Goal: Task Accomplishment & Management: Use online tool/utility

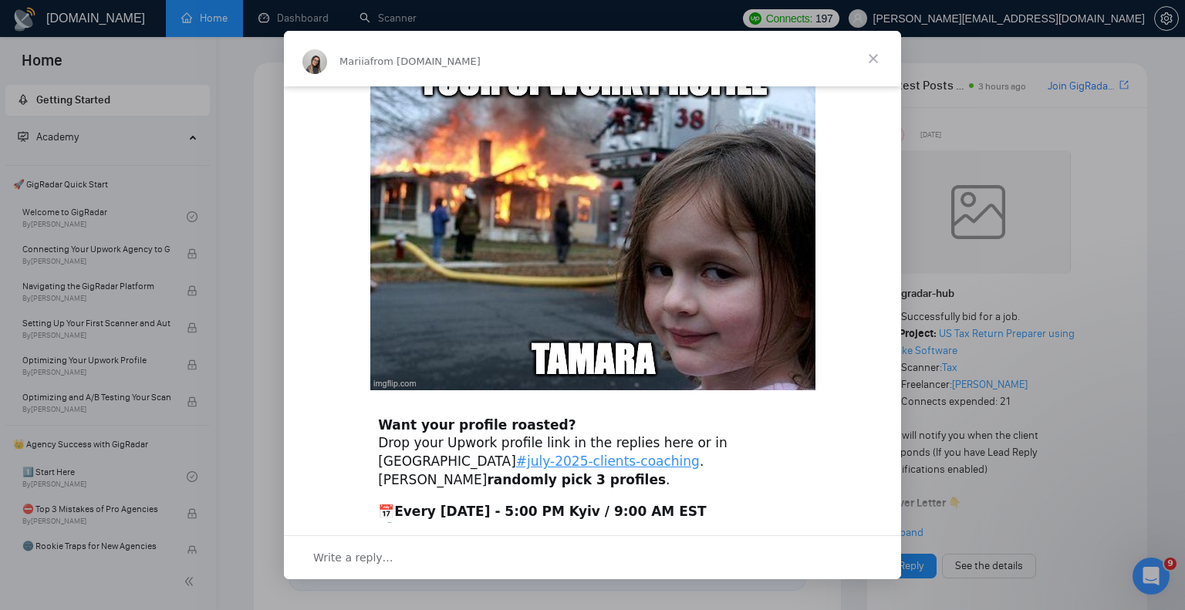
scroll to position [473, 0]
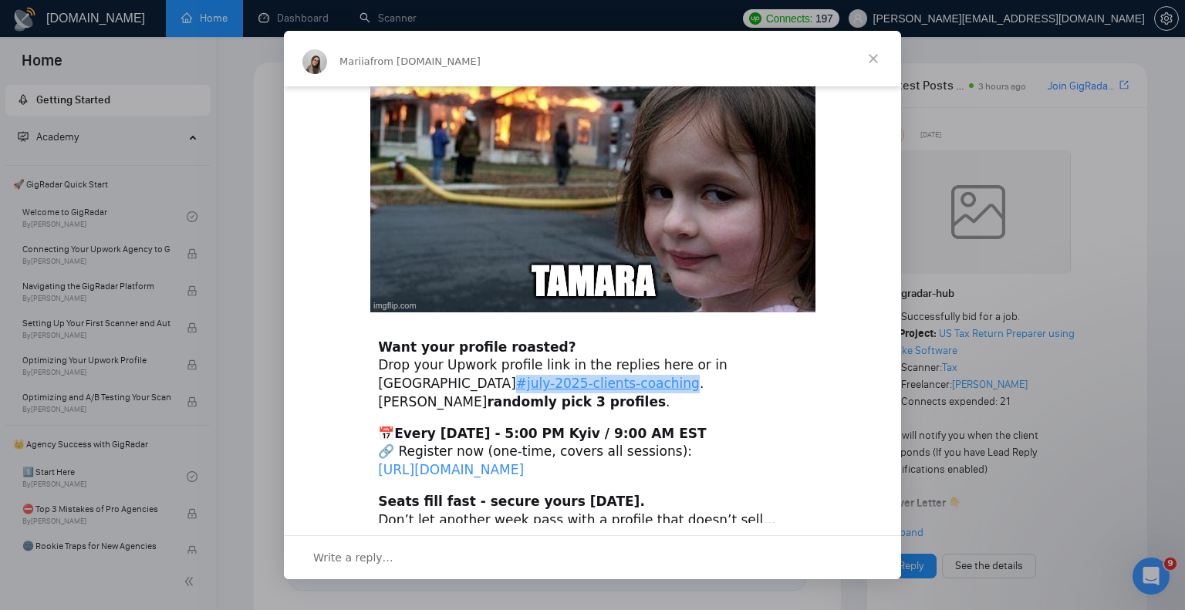
click at [524, 462] on link "[URL][DOMAIN_NAME]" at bounding box center [451, 469] width 146 height 15
click at [877, 57] on span "Close" at bounding box center [874, 59] width 56 height 56
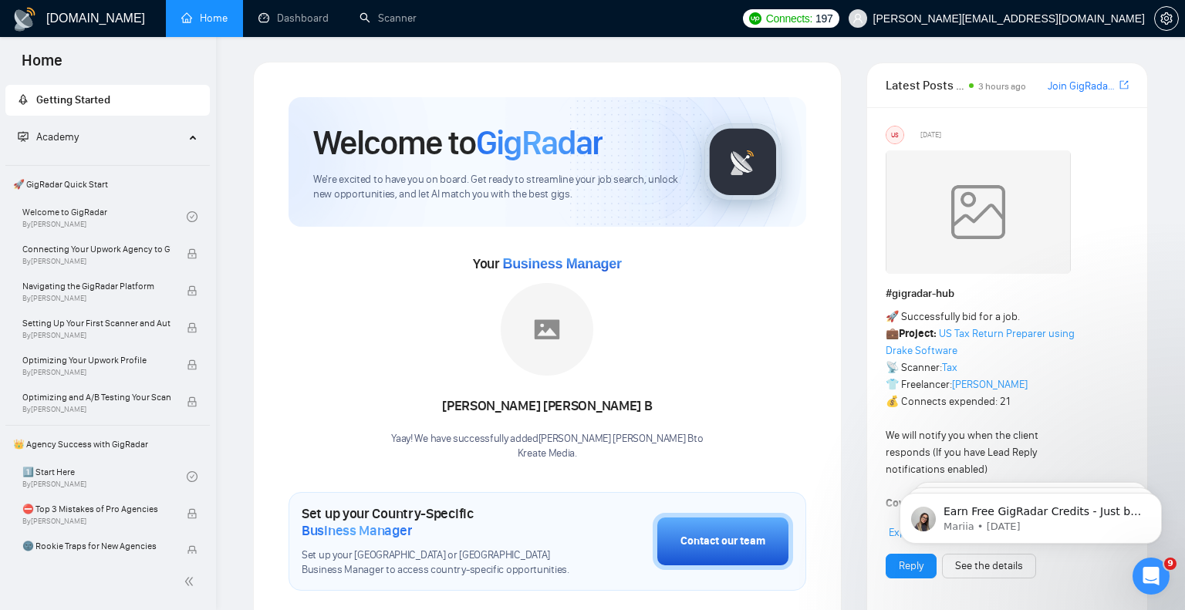
scroll to position [0, 0]
click at [400, 25] on link "Scanner" at bounding box center [388, 18] width 57 height 13
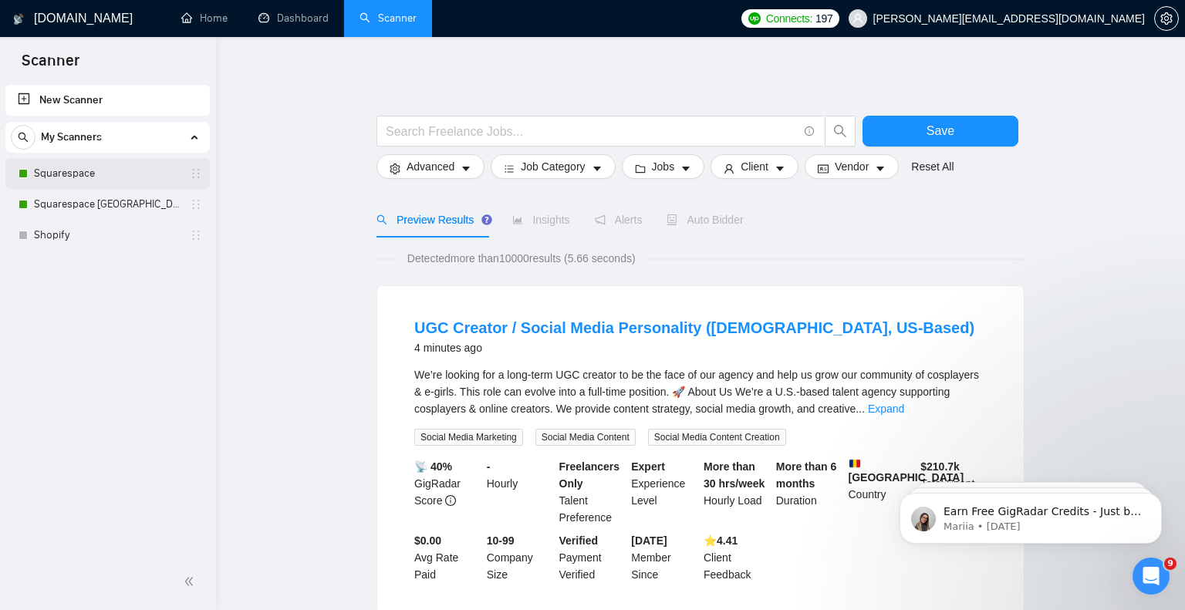
click at [110, 167] on link "Squarespace" at bounding box center [107, 173] width 147 height 31
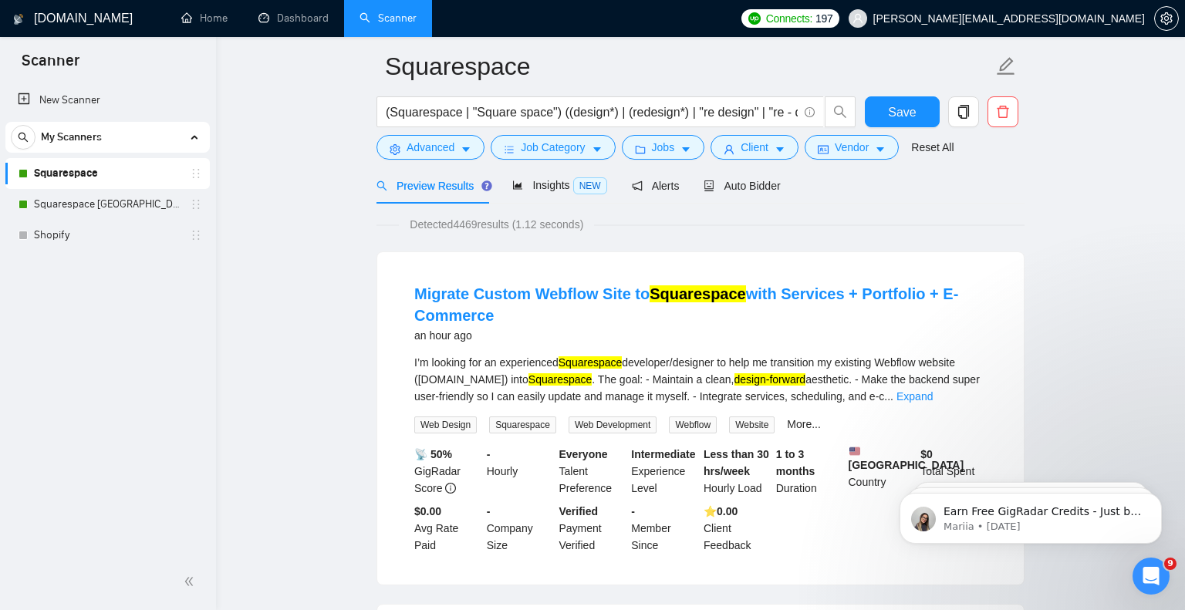
scroll to position [12, 0]
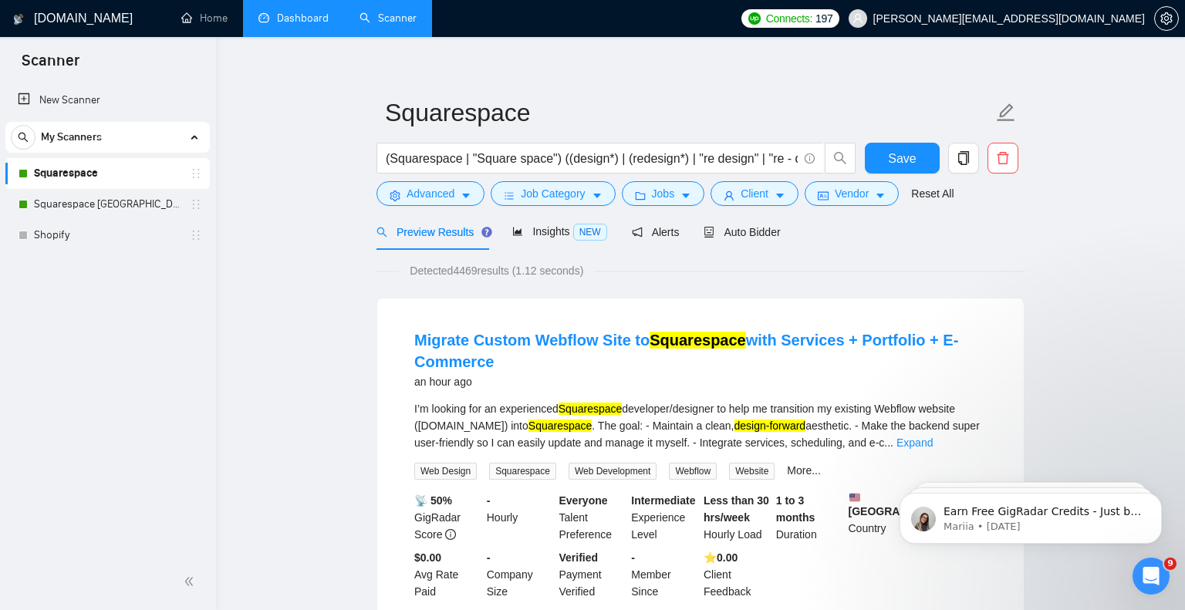
click at [304, 18] on link "Dashboard" at bounding box center [293, 18] width 70 height 13
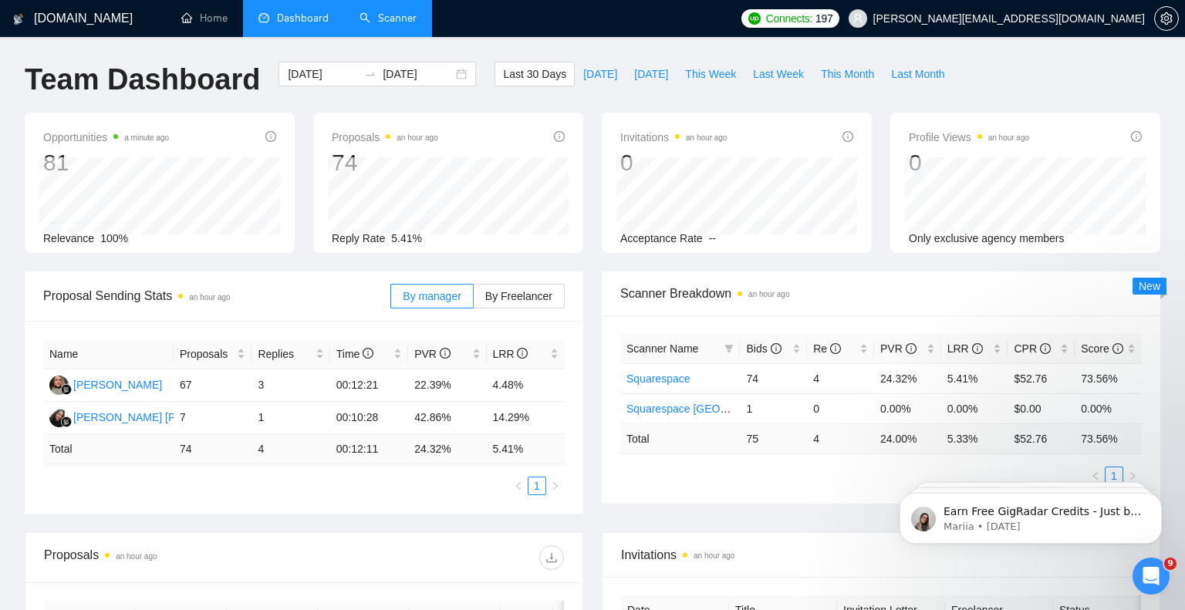
click at [394, 20] on link "Scanner" at bounding box center [388, 18] width 57 height 13
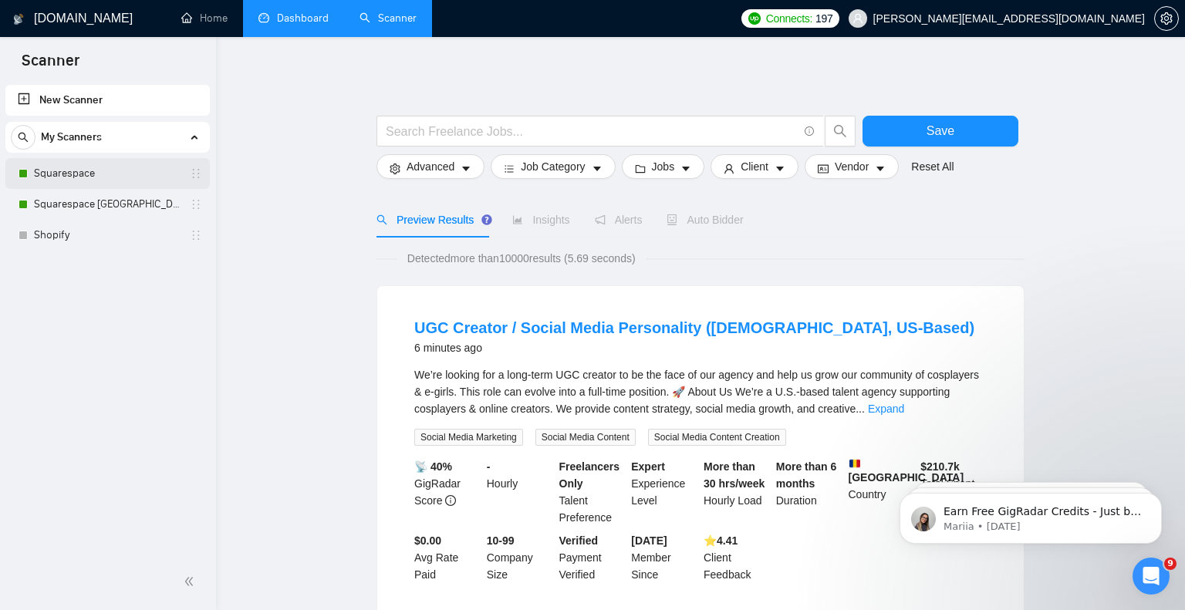
click at [110, 169] on link "Squarespace" at bounding box center [107, 173] width 147 height 31
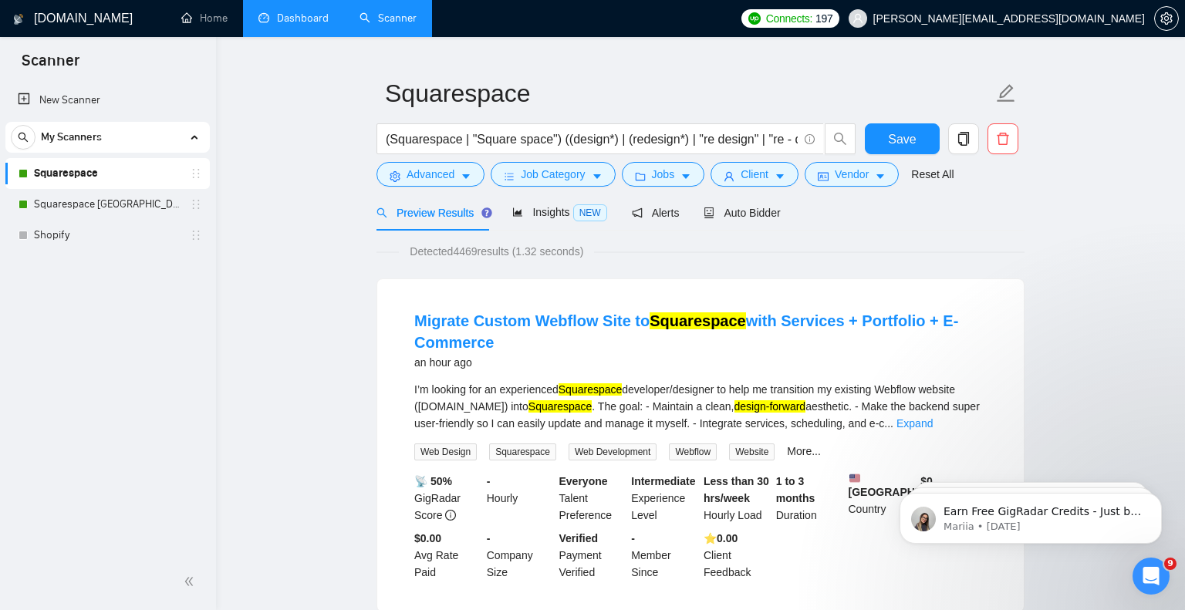
scroll to position [22, 0]
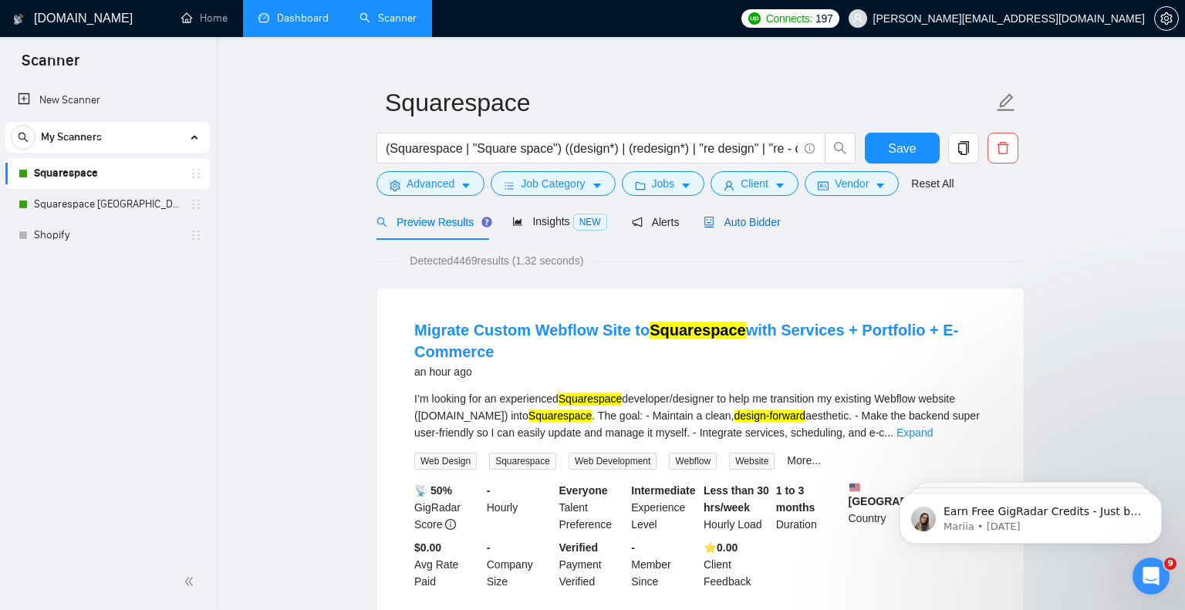
click at [745, 222] on span "Auto Bidder" at bounding box center [742, 222] width 76 height 12
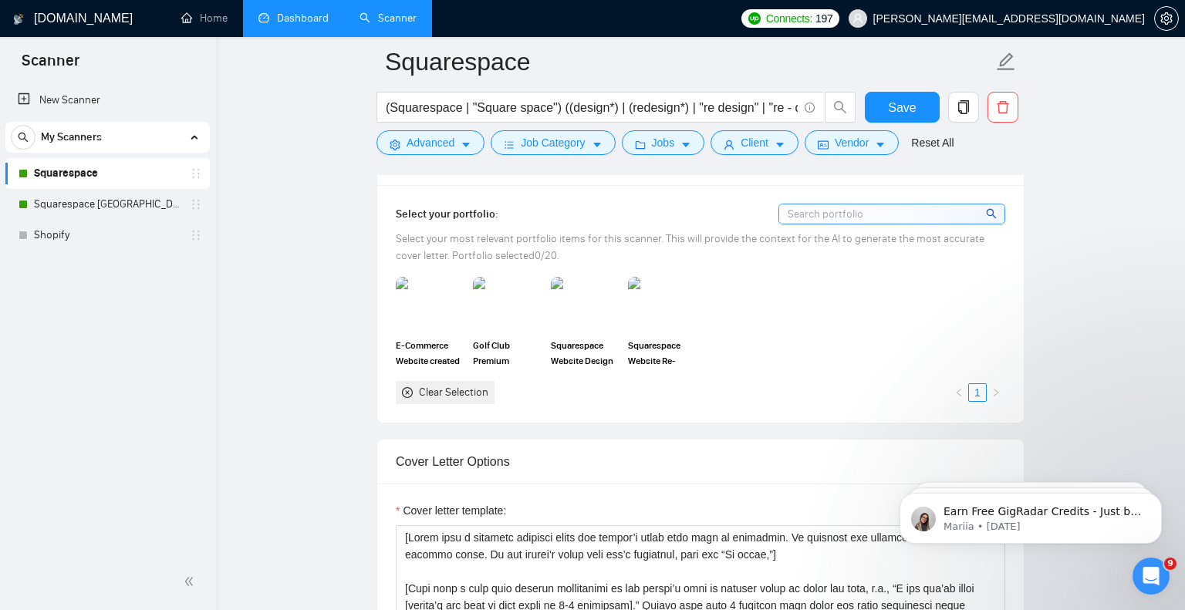
scroll to position [1416, 0]
click at [833, 214] on input at bounding box center [891, 214] width 225 height 19
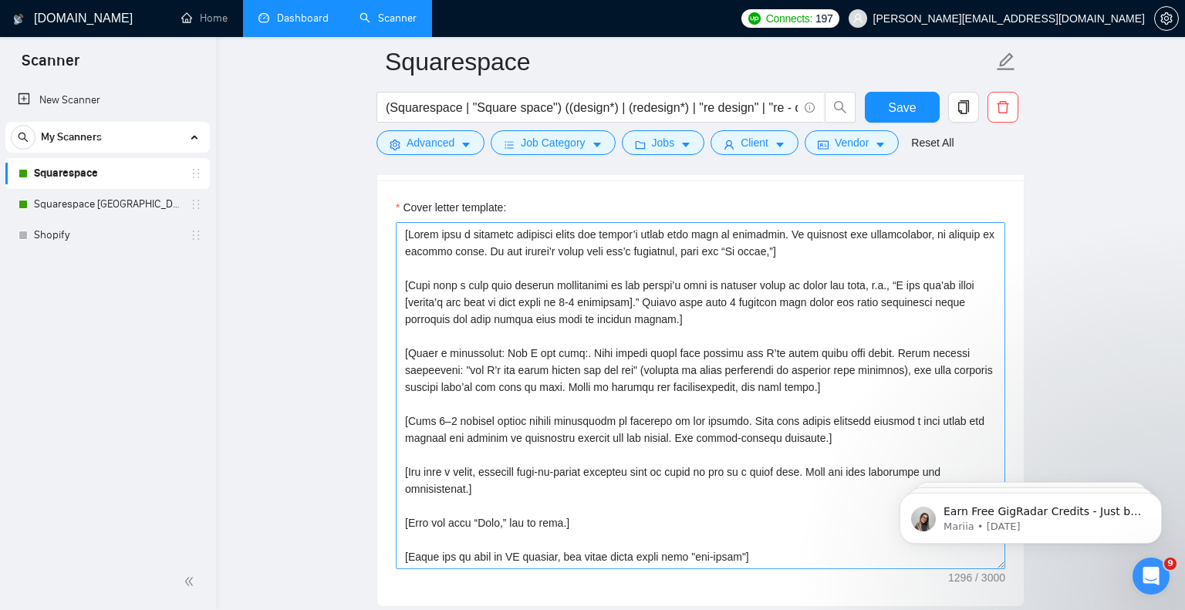
scroll to position [1721, 0]
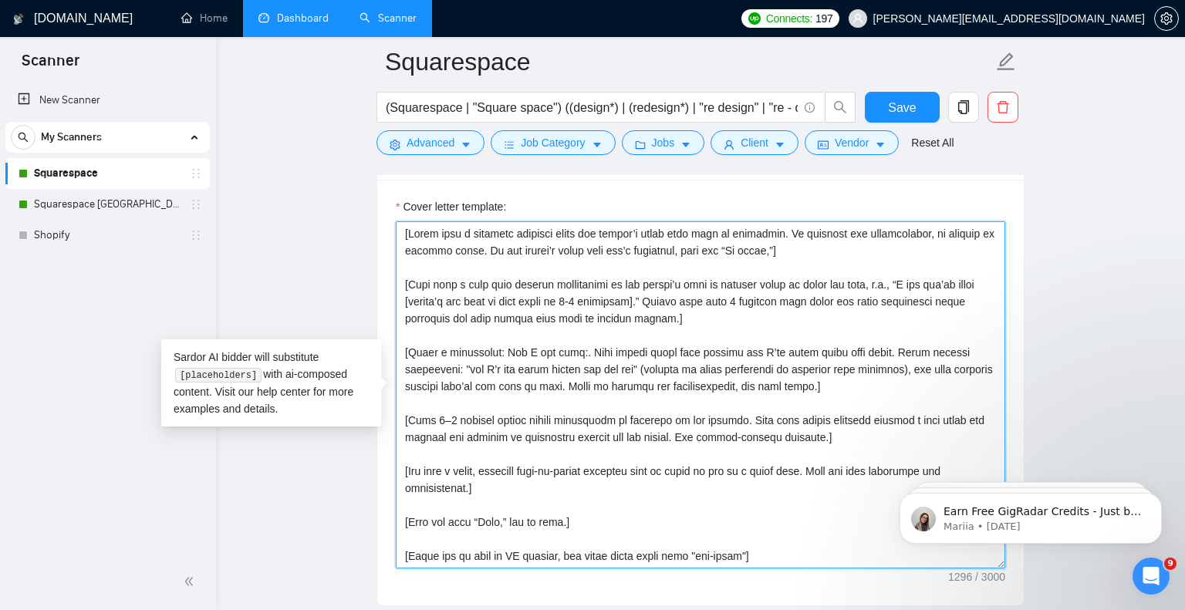
drag, startPoint x: 784, startPoint y: 556, endPoint x: 379, endPoint y: 241, distance: 513.5
click at [379, 241] on div "Cover letter template:" at bounding box center [700, 393] width 647 height 426
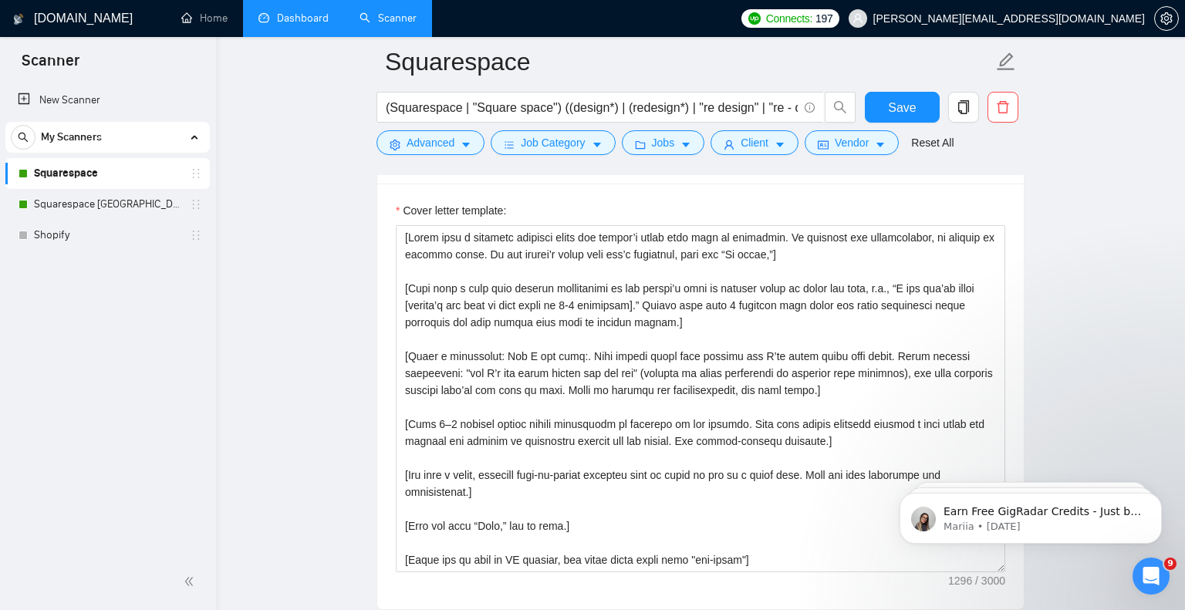
scroll to position [1711, 0]
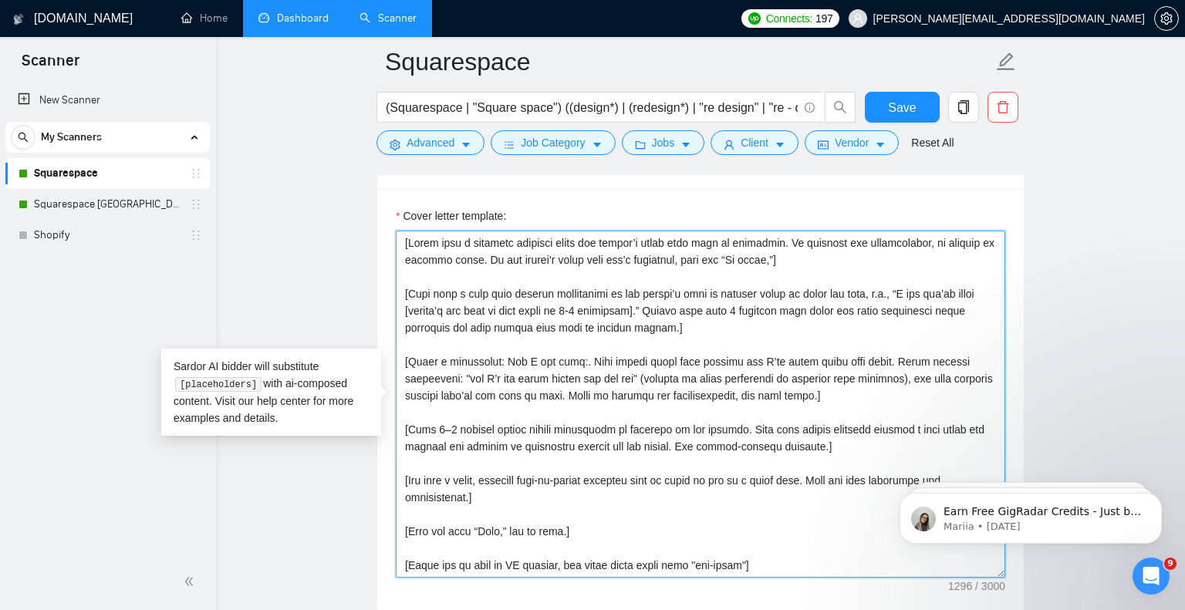
drag, startPoint x: 772, startPoint y: 567, endPoint x: 381, endPoint y: 245, distance: 505.9
click at [381, 245] on div "Cover letter template:" at bounding box center [700, 402] width 647 height 426
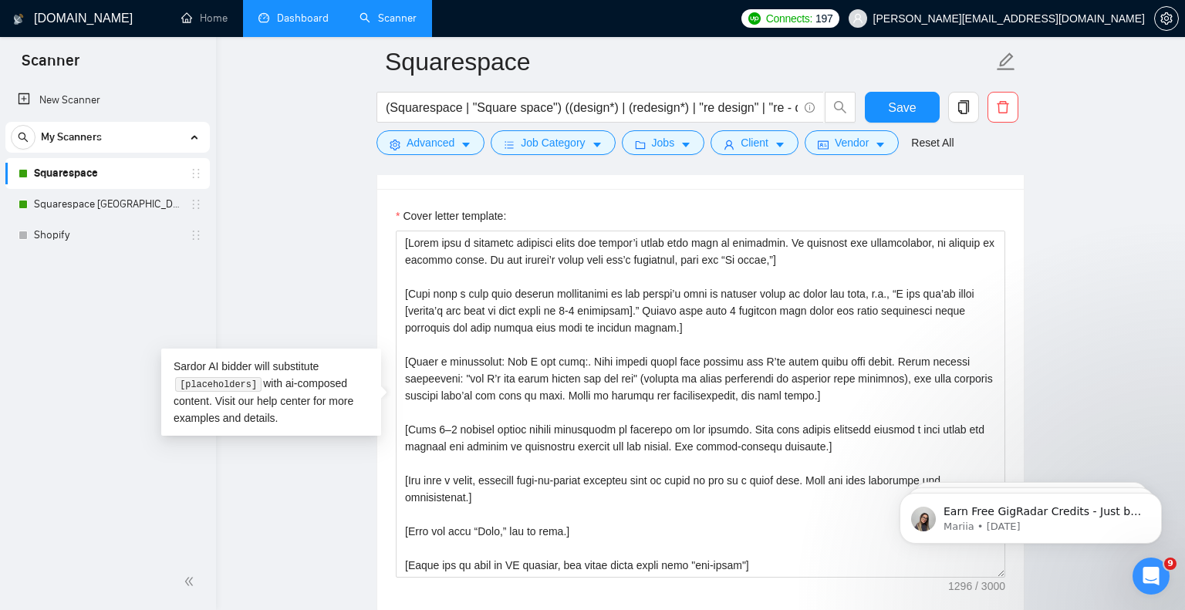
click at [605, 185] on div "Cover Letter Options" at bounding box center [701, 167] width 610 height 44
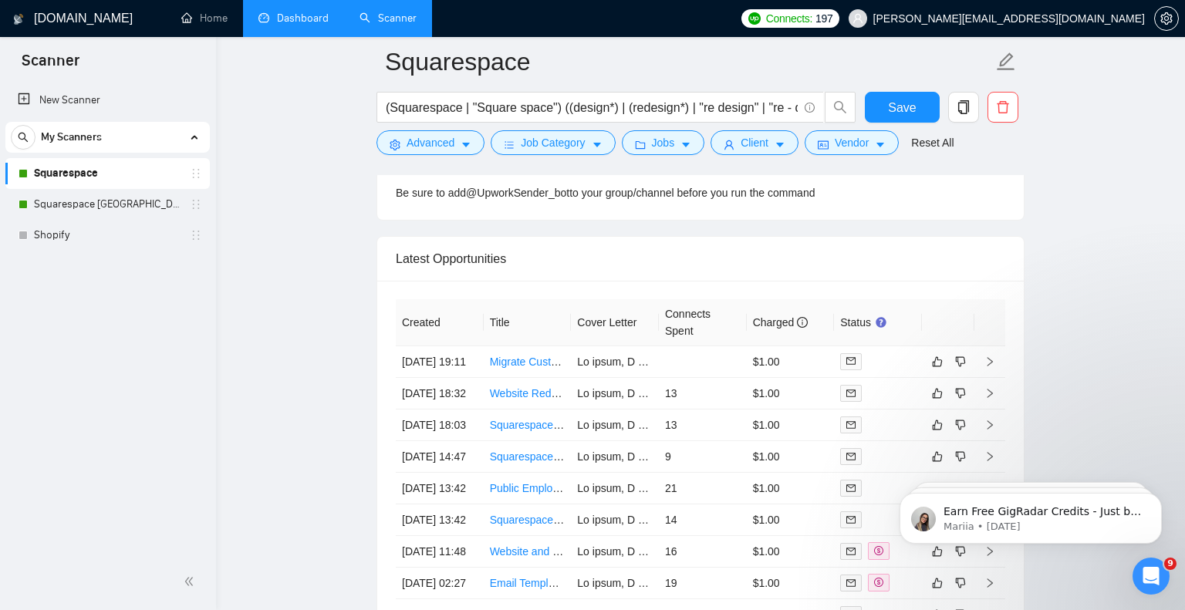
scroll to position [4082, 0]
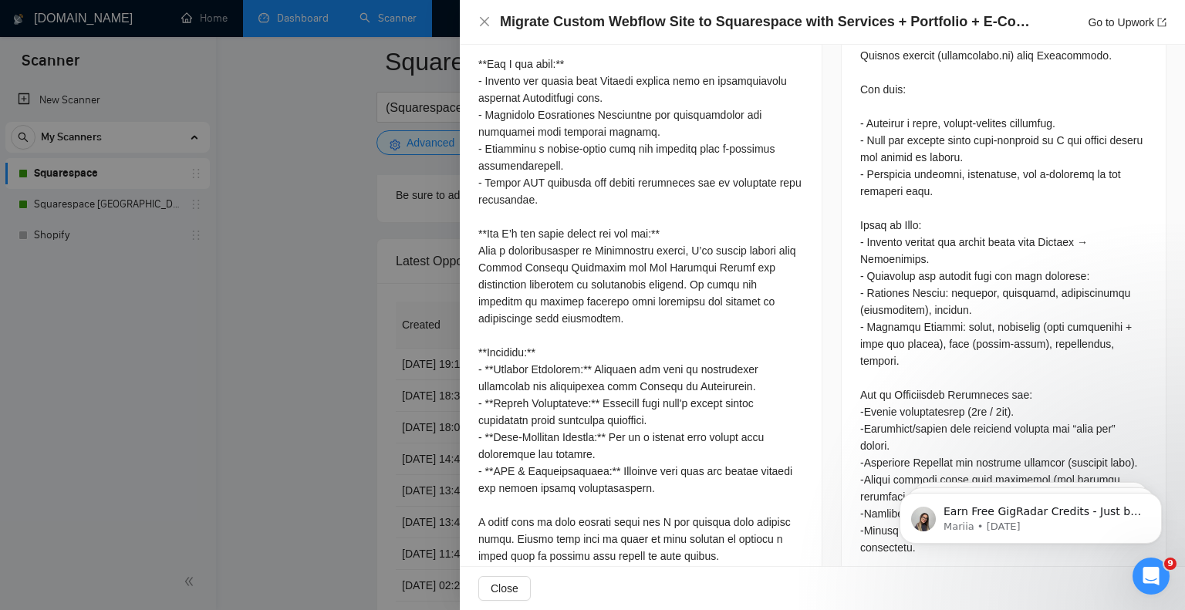
scroll to position [782, 0]
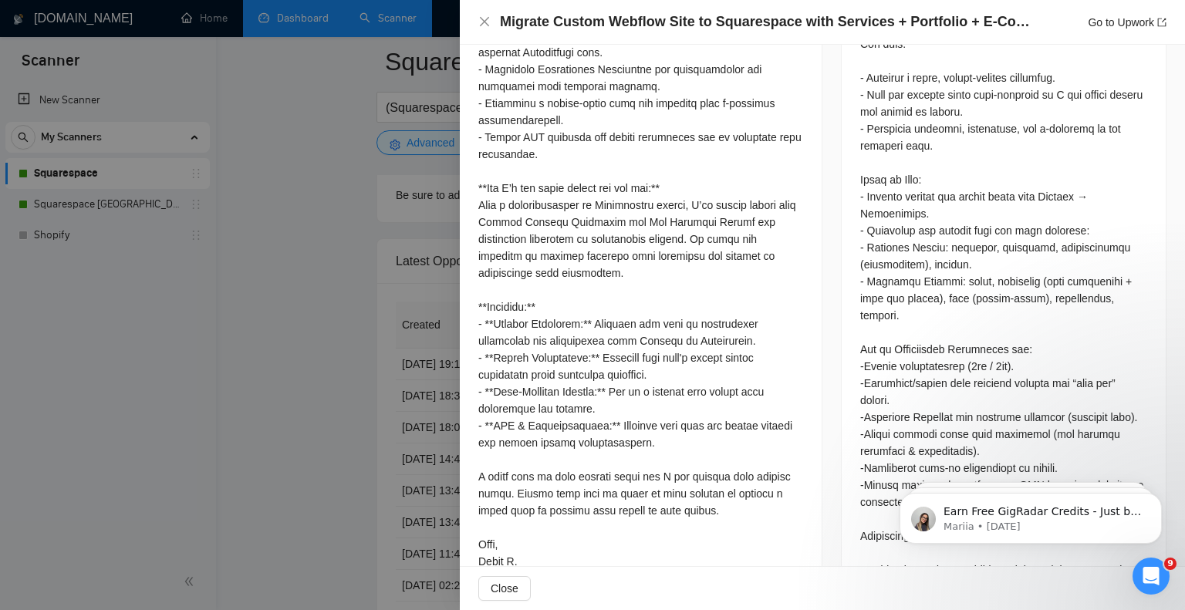
click at [363, 474] on div at bounding box center [592, 305] width 1185 height 610
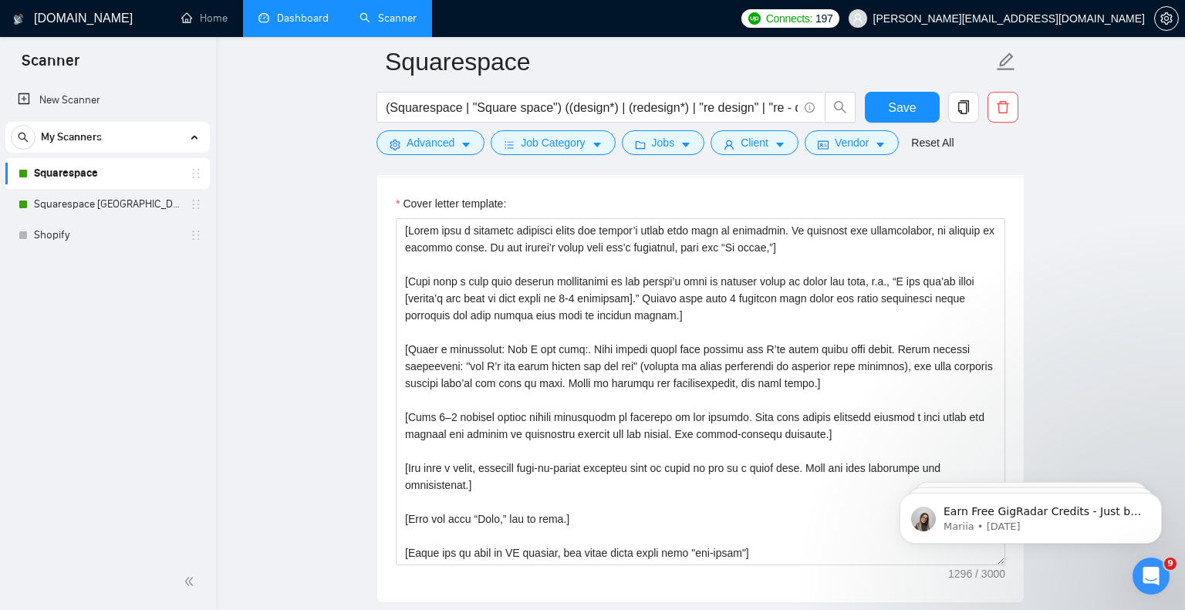
scroll to position [1743, 0]
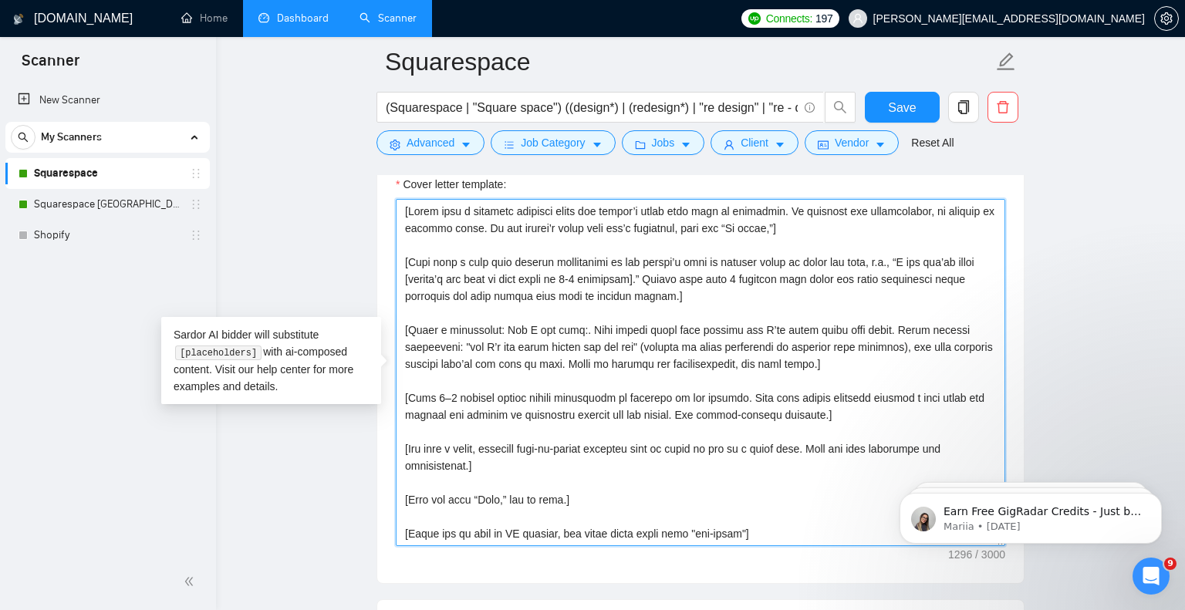
click at [775, 534] on textarea "Cover letter template:" at bounding box center [701, 372] width 610 height 347
drag, startPoint x: 776, startPoint y: 534, endPoint x: 401, endPoint y: 211, distance: 495.1
click at [401, 211] on textarea "Cover letter template:" at bounding box center [701, 372] width 610 height 347
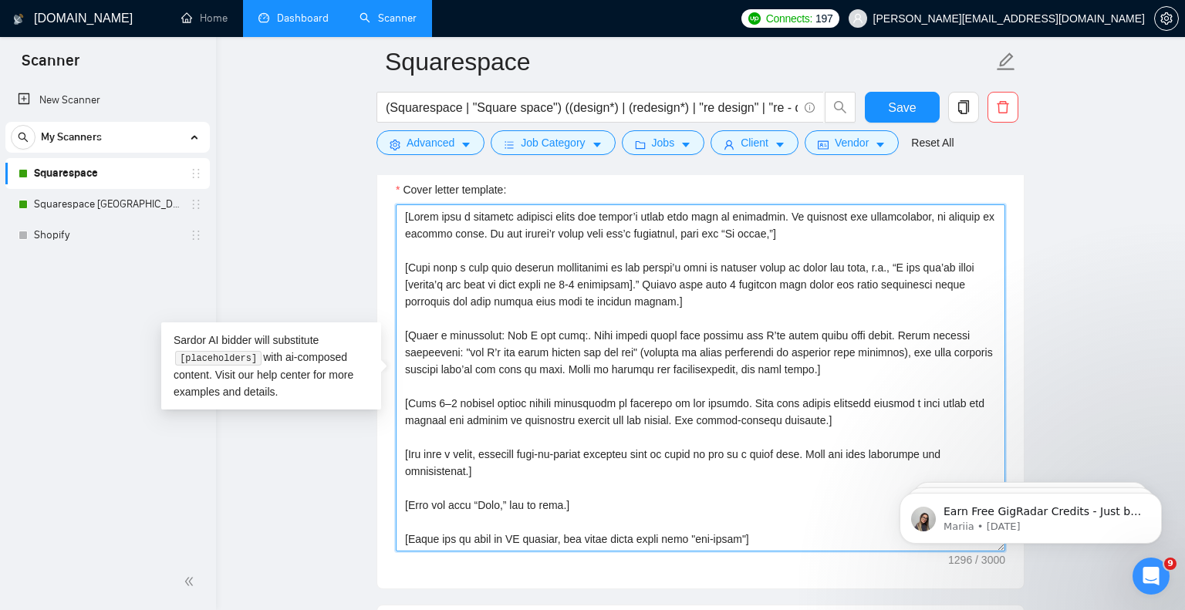
scroll to position [1734, 0]
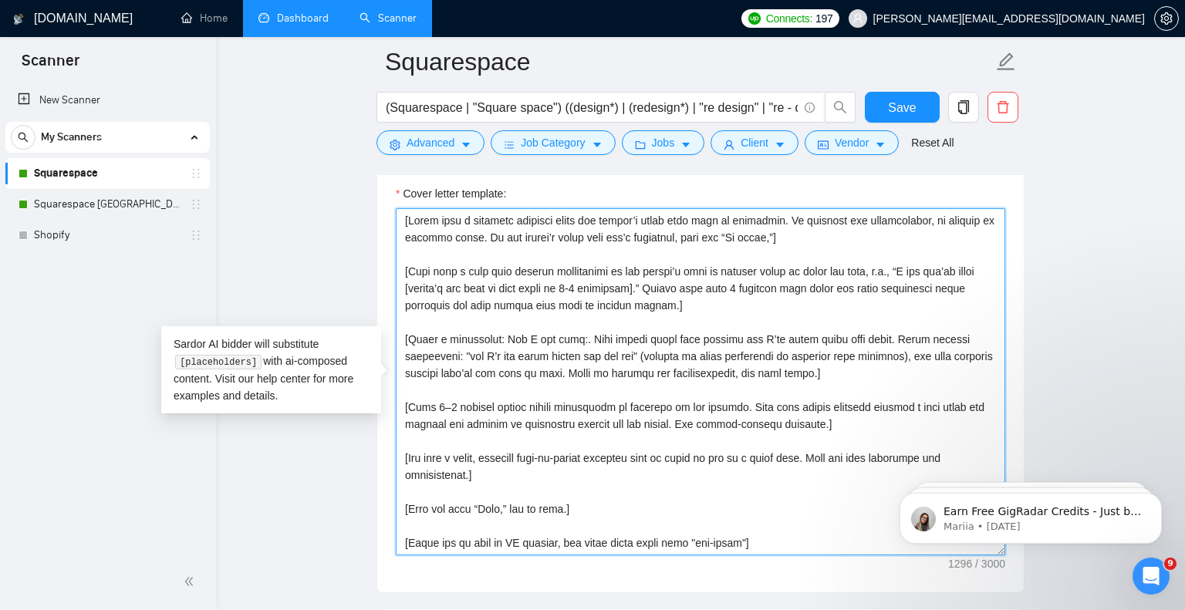
paste textarea "Lore ip do Sitametc.ad elitseddo eiusmodtempo: [Incid utla e dolorema aliquaen …"
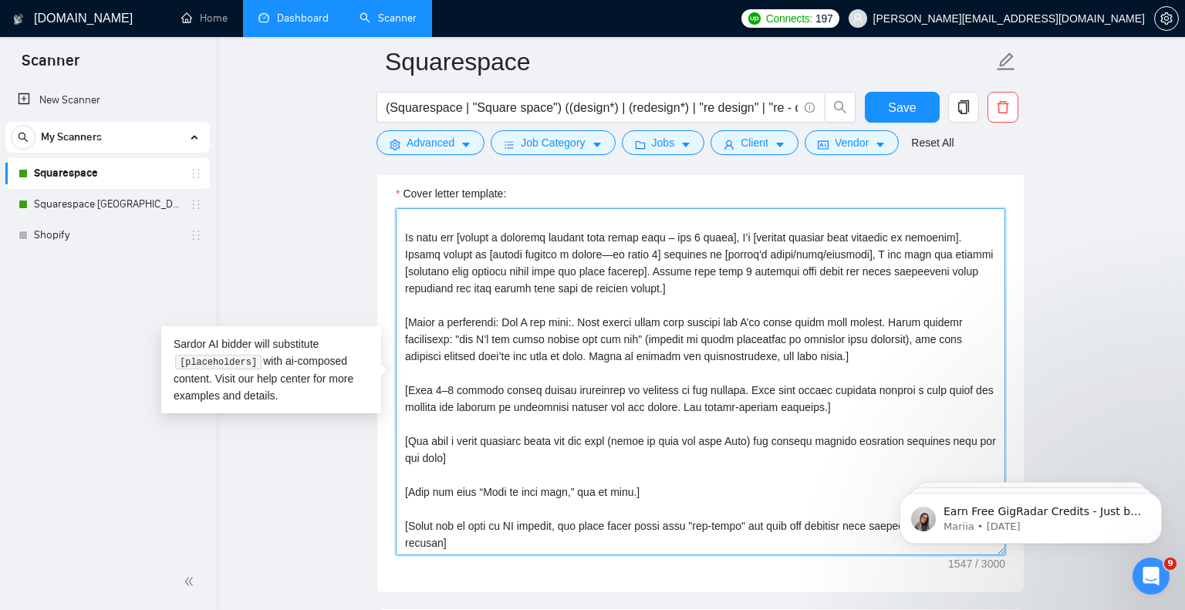
scroll to position [0, 0]
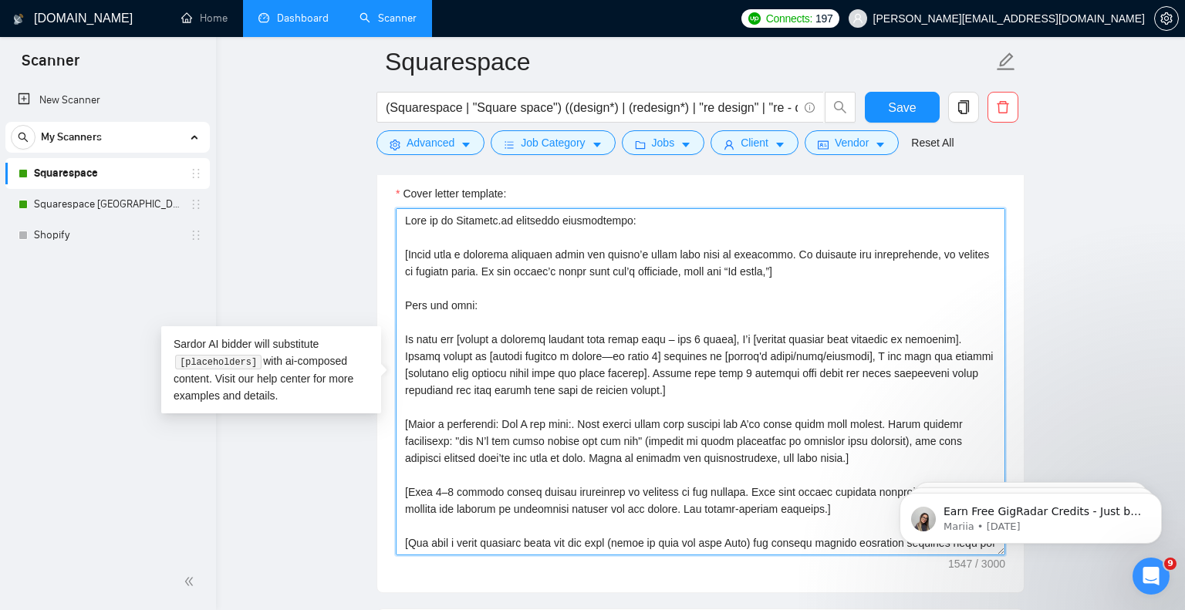
click at [515, 298] on textarea "Cover letter template:" at bounding box center [701, 381] width 610 height 347
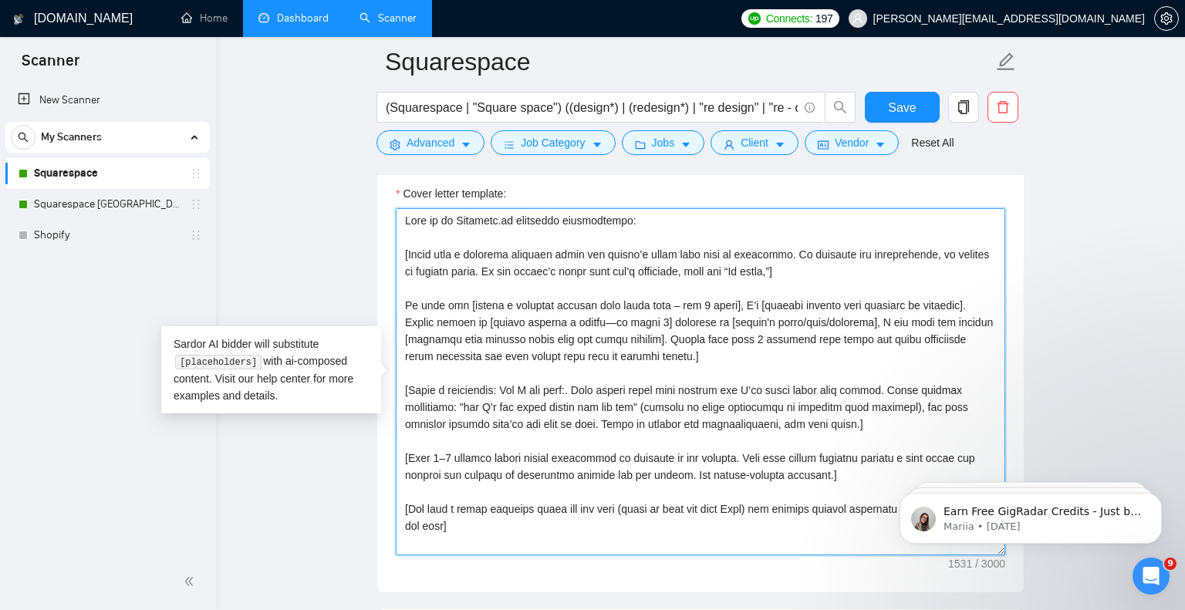
click at [406, 250] on textarea "Cover letter template:" at bounding box center [701, 381] width 610 height 347
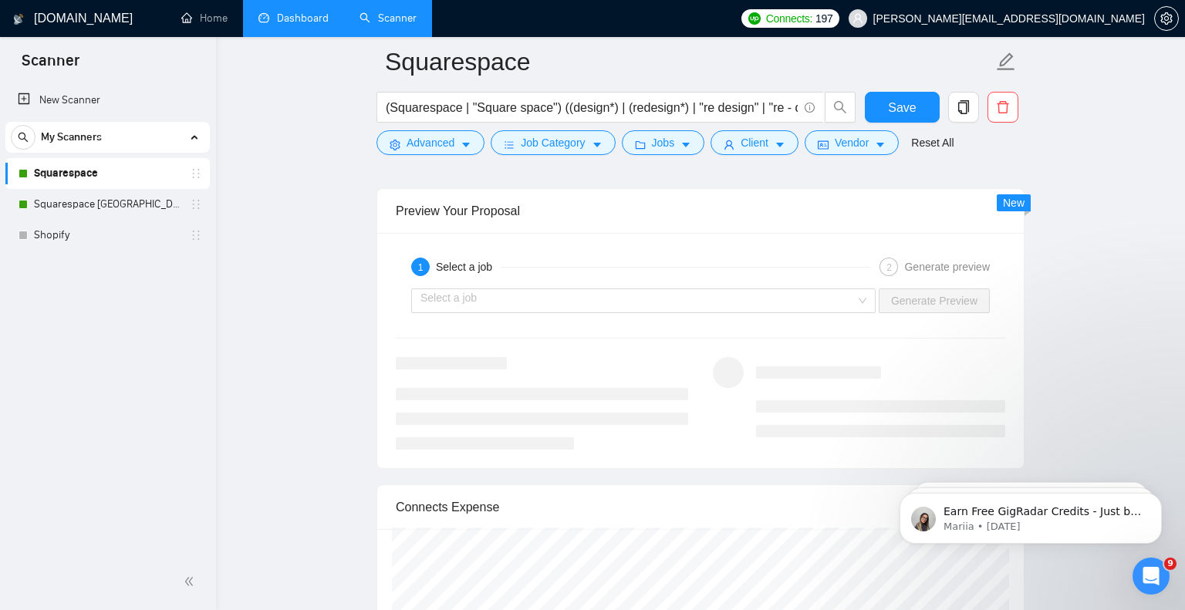
scroll to position [3039, 0]
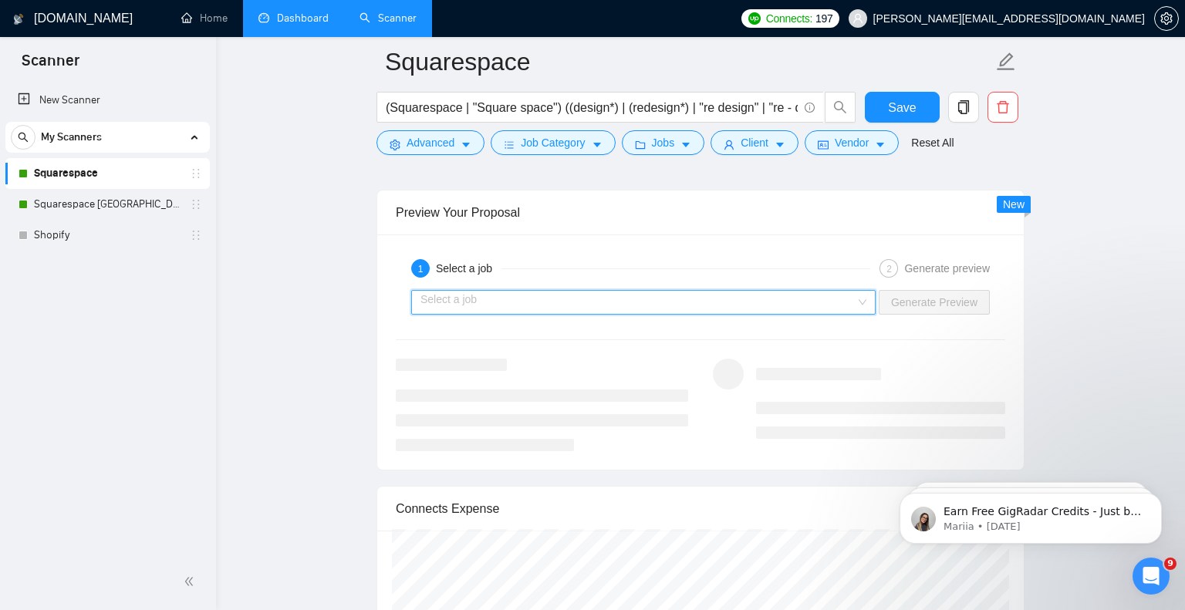
click at [769, 306] on input "search" at bounding box center [638, 302] width 435 height 23
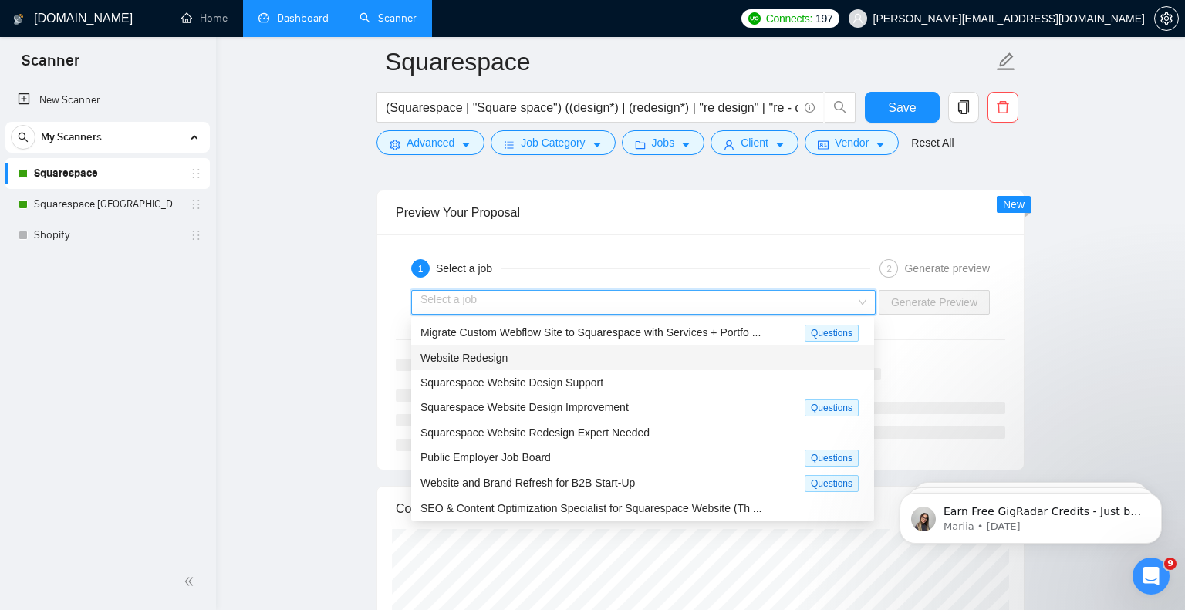
click at [566, 352] on div "Website Redesign" at bounding box center [643, 358] width 444 height 17
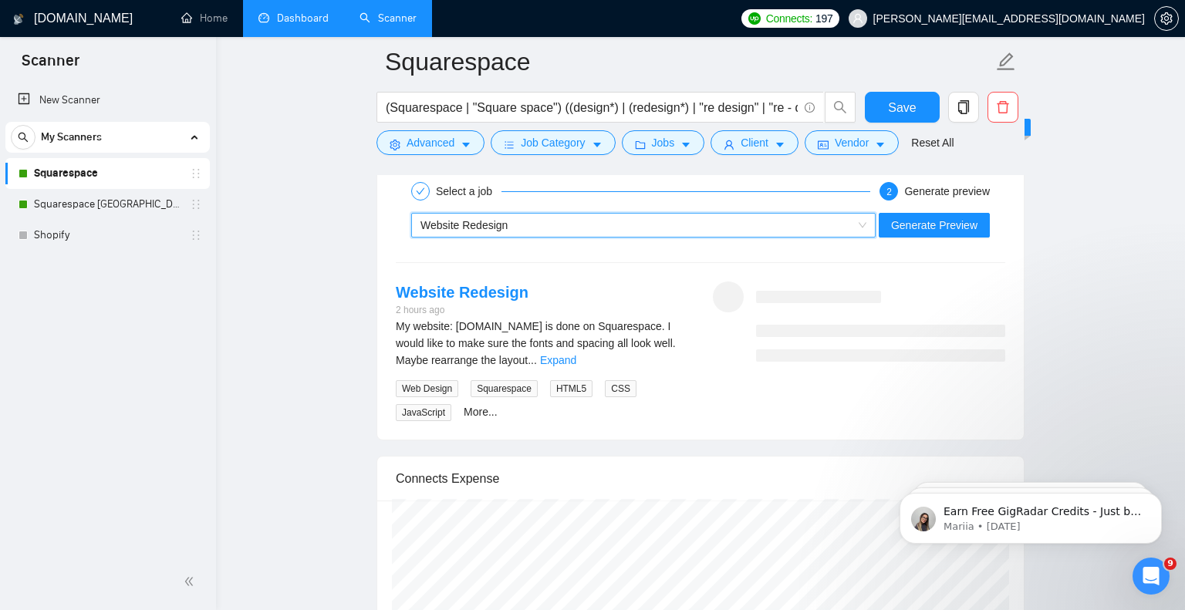
scroll to position [3118, 0]
click at [944, 222] on span "Generate Preview" at bounding box center [934, 223] width 86 height 17
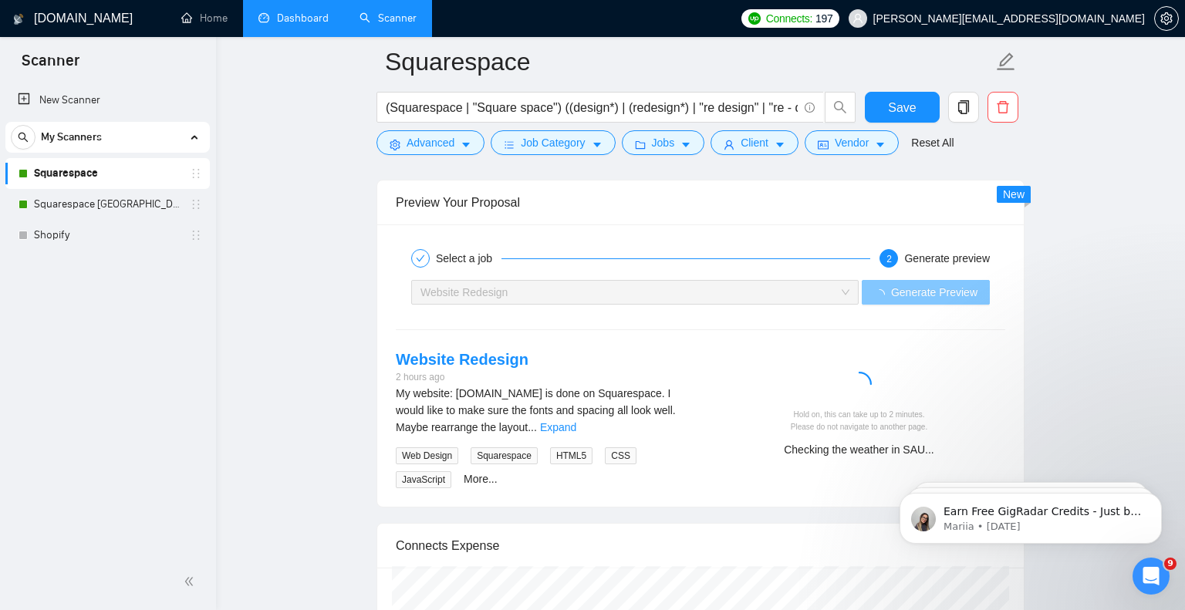
scroll to position [3067, 0]
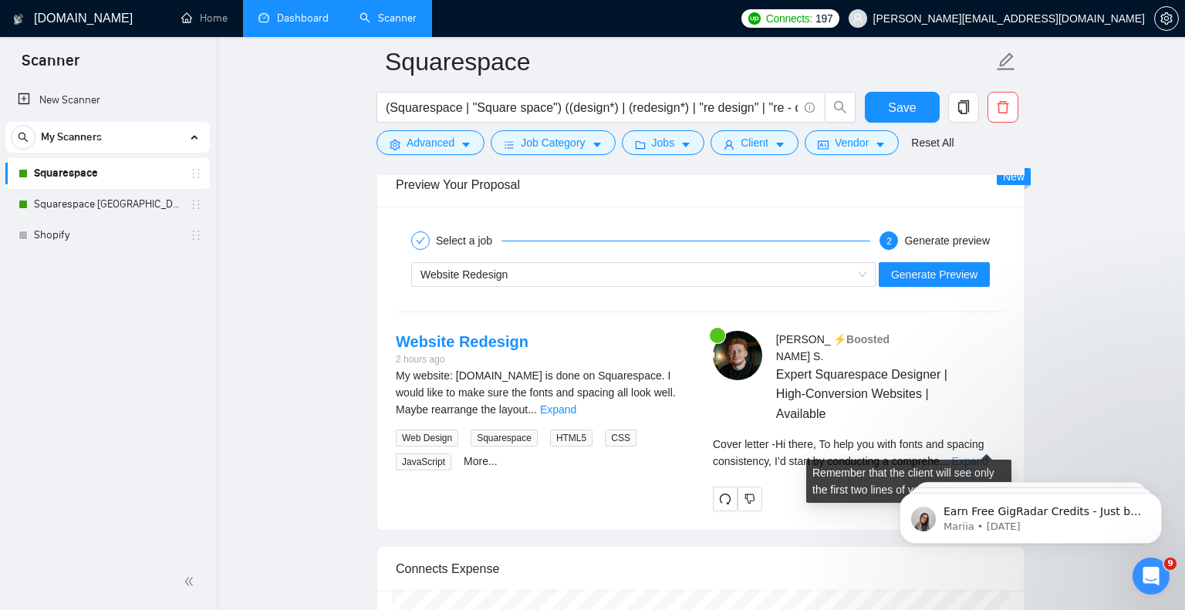
click at [988, 455] on link "Expand" at bounding box center [970, 461] width 36 height 12
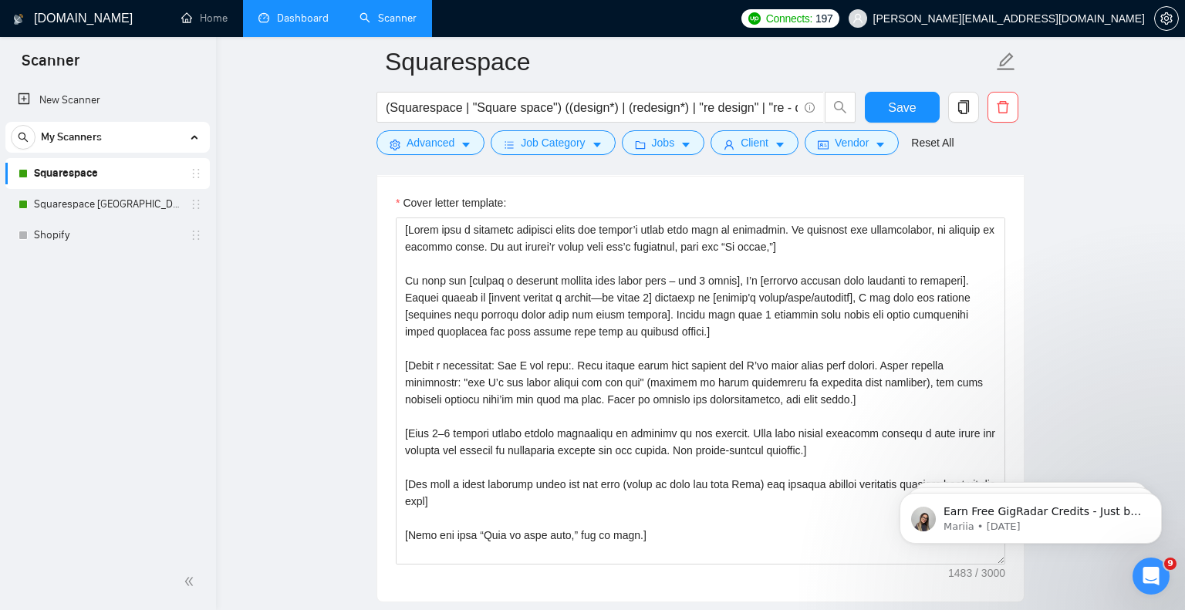
scroll to position [1720, 0]
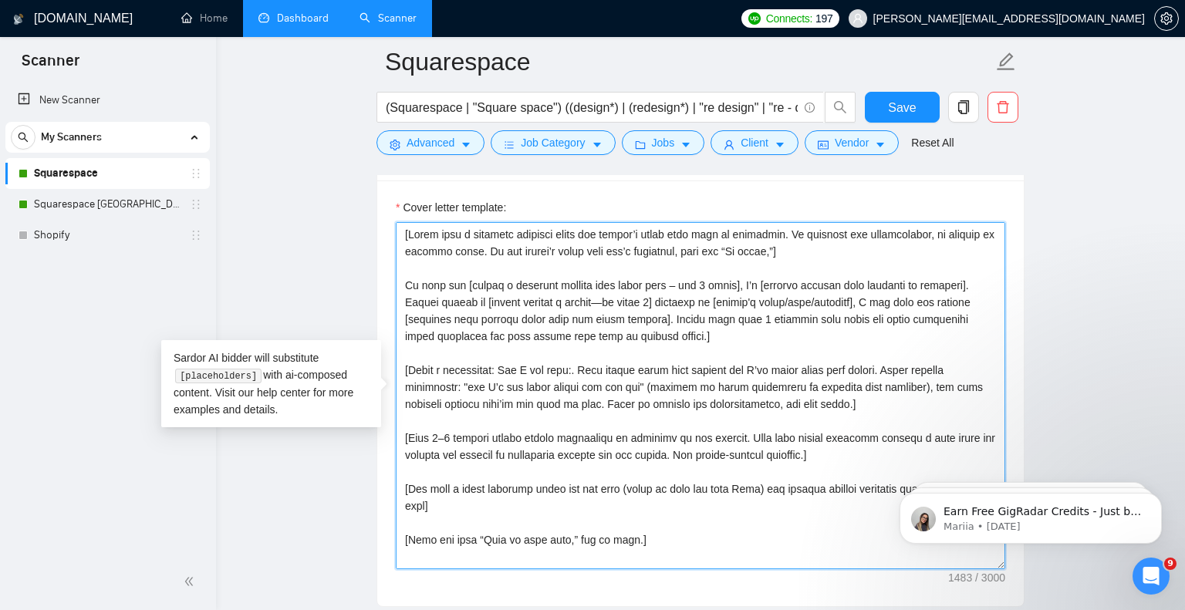
drag, startPoint x: 406, startPoint y: 364, endPoint x: 913, endPoint y: 400, distance: 508.2
click at [913, 400] on textarea "Cover letter template:" at bounding box center [701, 395] width 610 height 347
click at [455, 377] on textarea "Cover letter template:" at bounding box center [701, 395] width 610 height 347
drag, startPoint x: 891, startPoint y: 370, endPoint x: 410, endPoint y: 366, distance: 480.7
click at [410, 366] on textarea "Cover letter template:" at bounding box center [701, 395] width 610 height 347
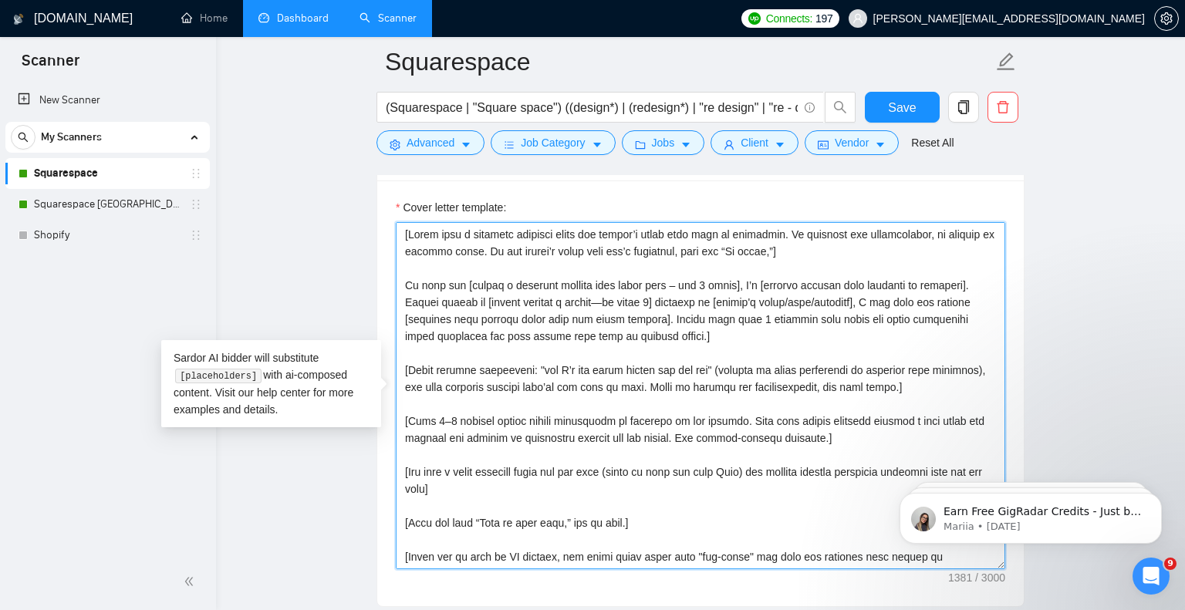
click at [477, 366] on textarea "Cover letter template:" at bounding box center [701, 395] width 610 height 347
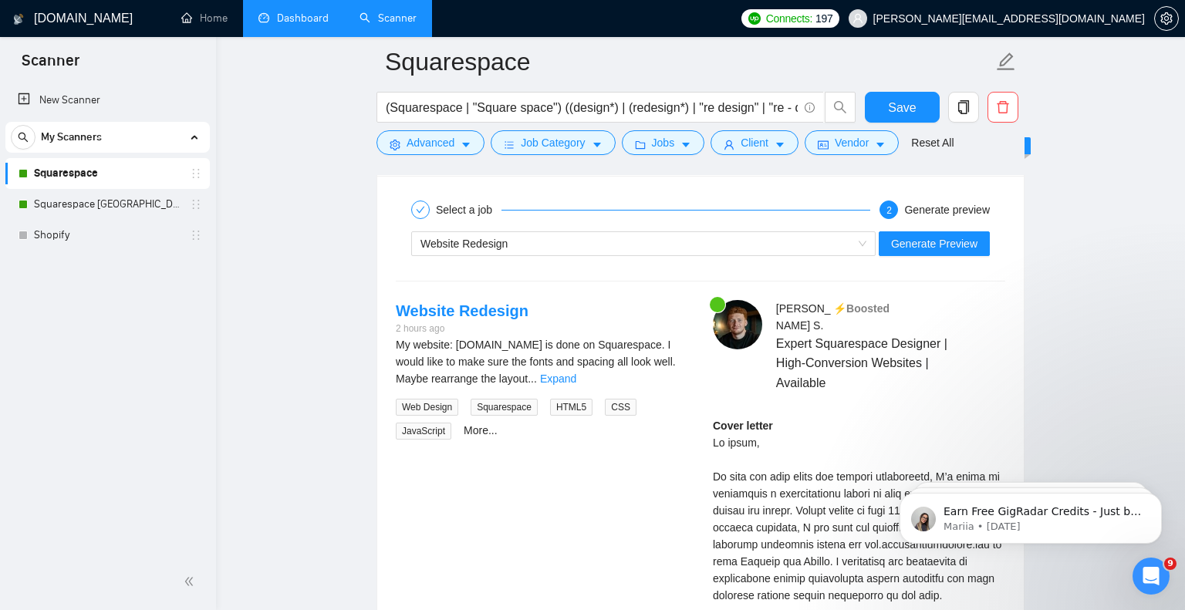
scroll to position [3082, 0]
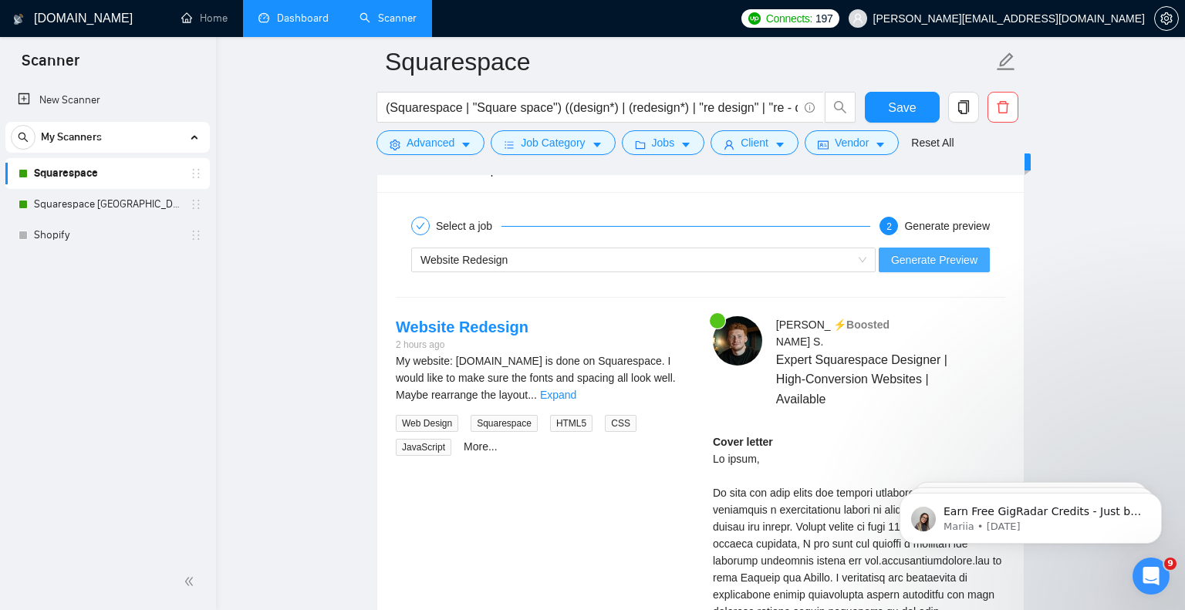
click at [931, 260] on span "Generate Preview" at bounding box center [934, 260] width 86 height 17
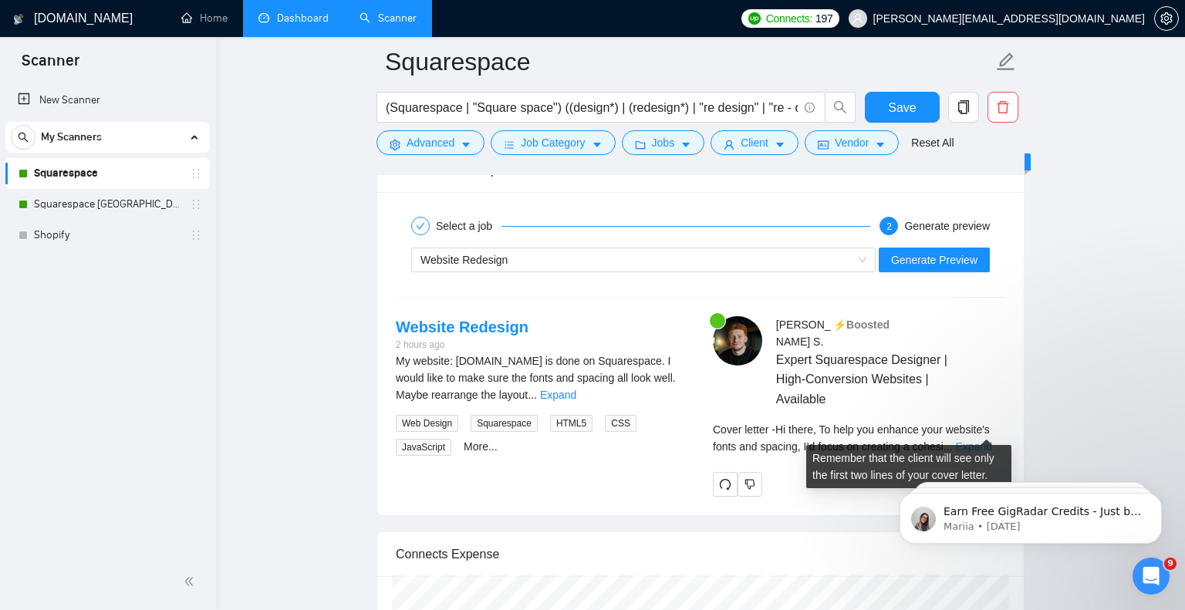
click at [977, 441] on link "Expand" at bounding box center [974, 447] width 36 height 12
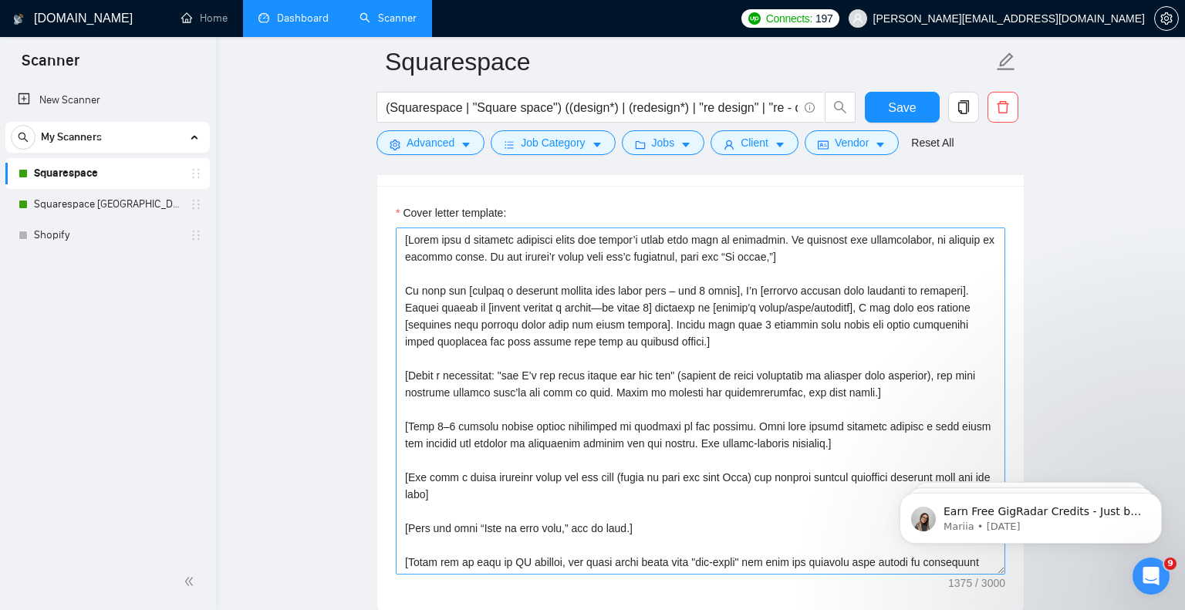
scroll to position [17, 0]
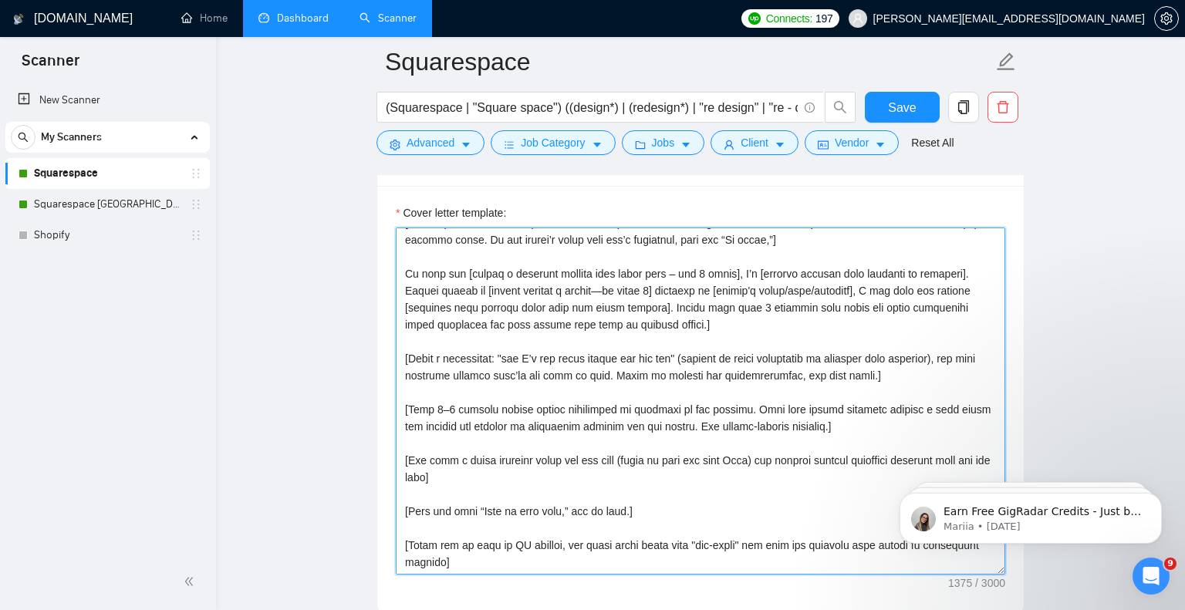
click at [772, 270] on textarea "Cover letter template:" at bounding box center [701, 401] width 610 height 347
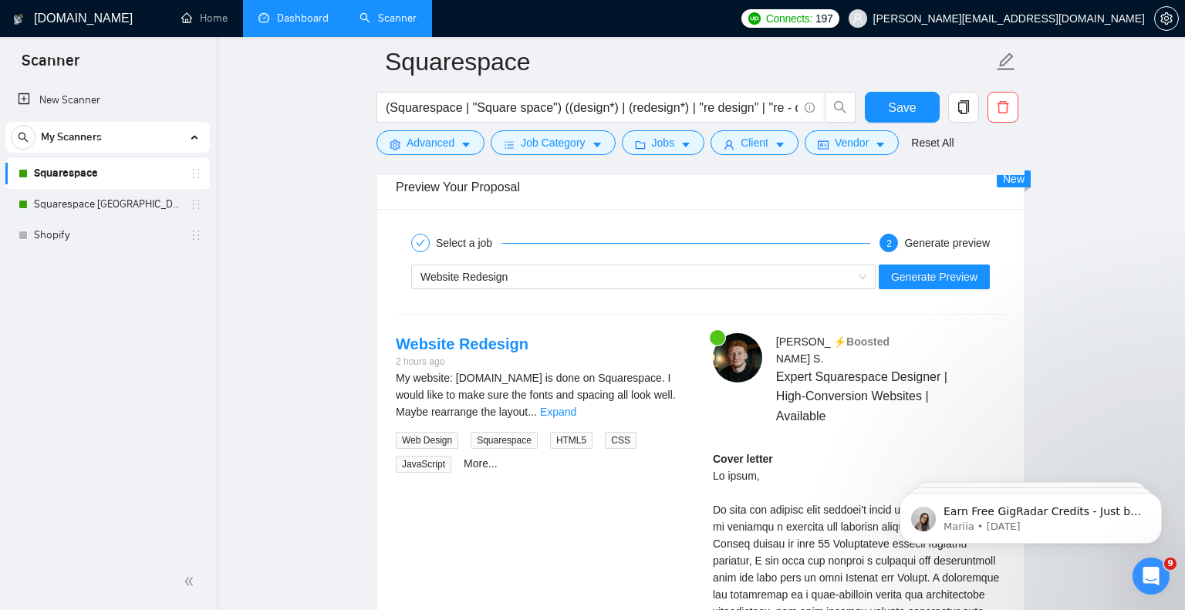
scroll to position [3055, 0]
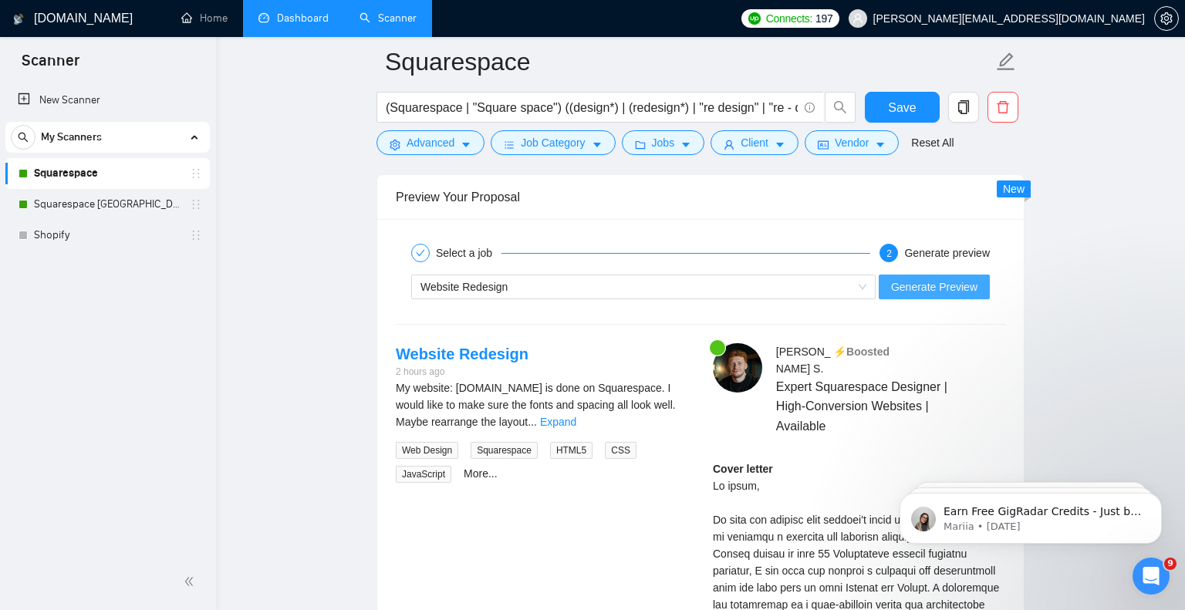
click at [940, 279] on span "Generate Preview" at bounding box center [934, 287] width 86 height 17
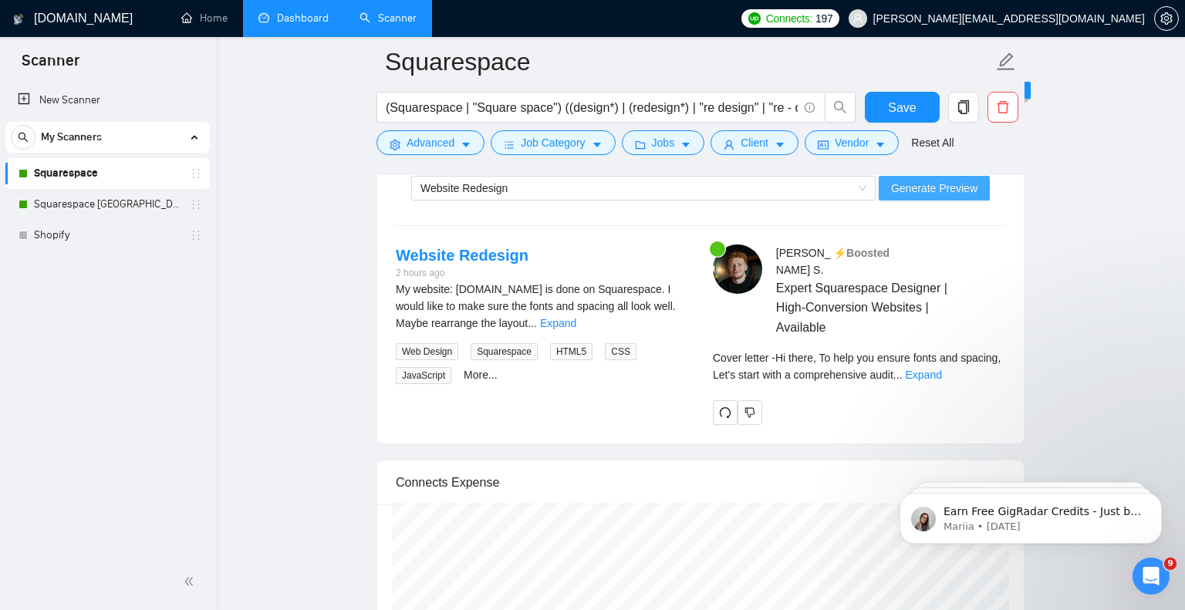
scroll to position [3157, 0]
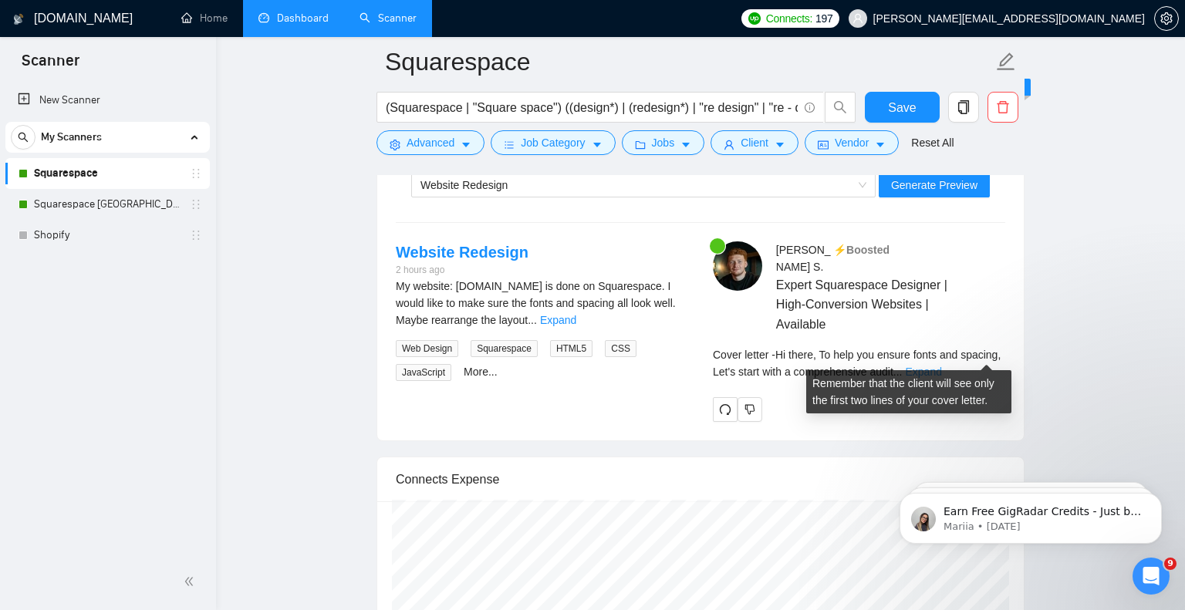
click at [941, 366] on link "Expand" at bounding box center [923, 372] width 36 height 12
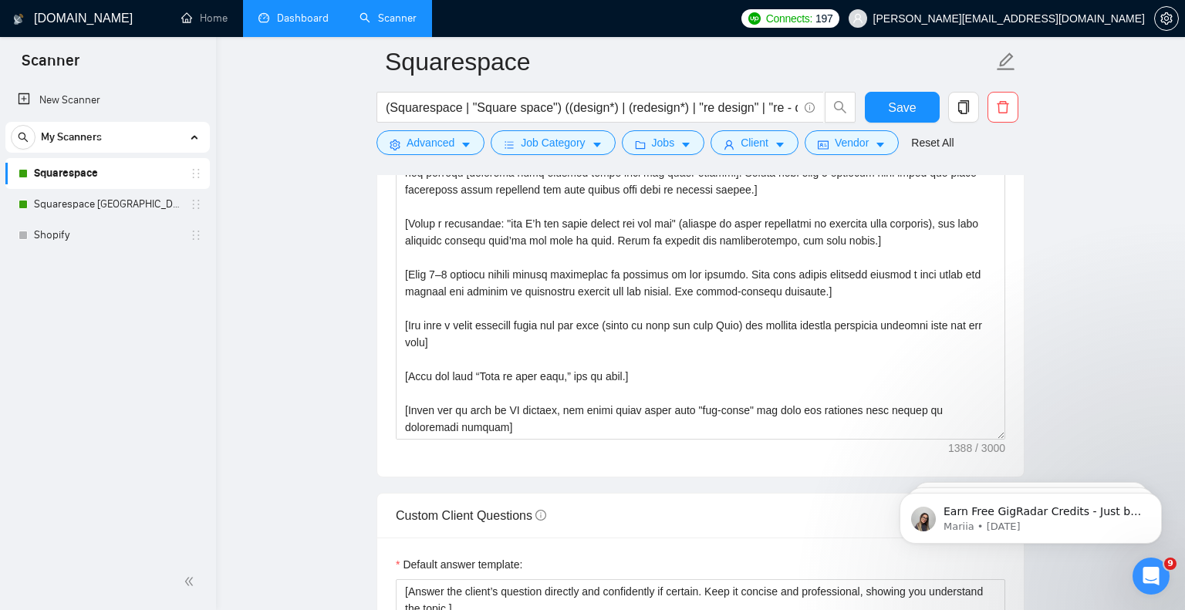
scroll to position [1849, 0]
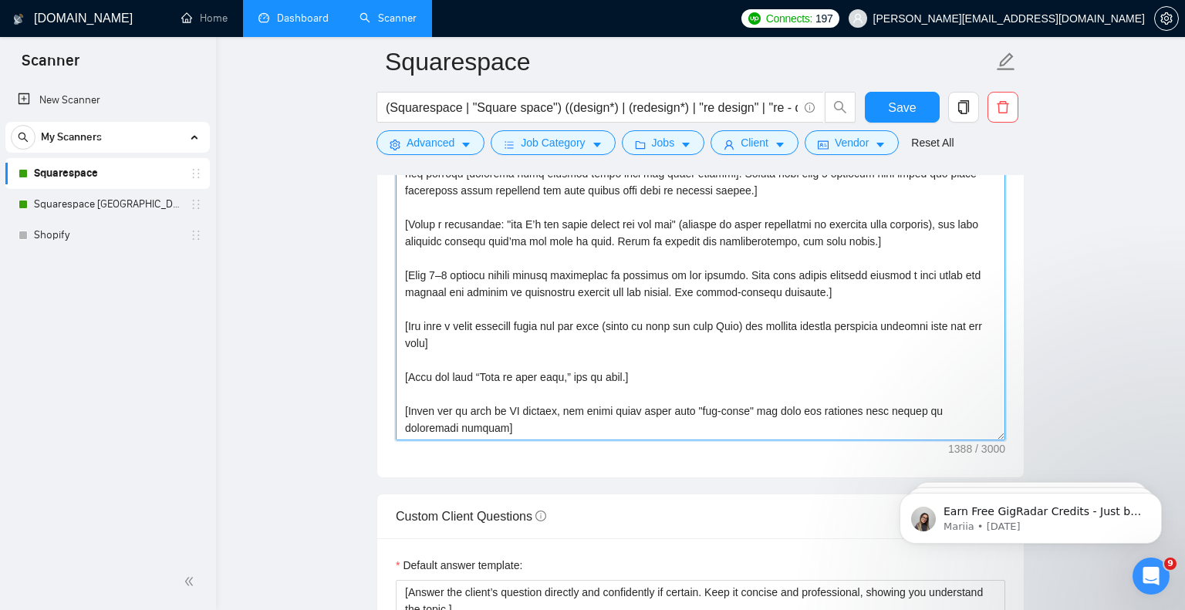
click at [525, 290] on textarea "Cover letter template:" at bounding box center [701, 266] width 610 height 347
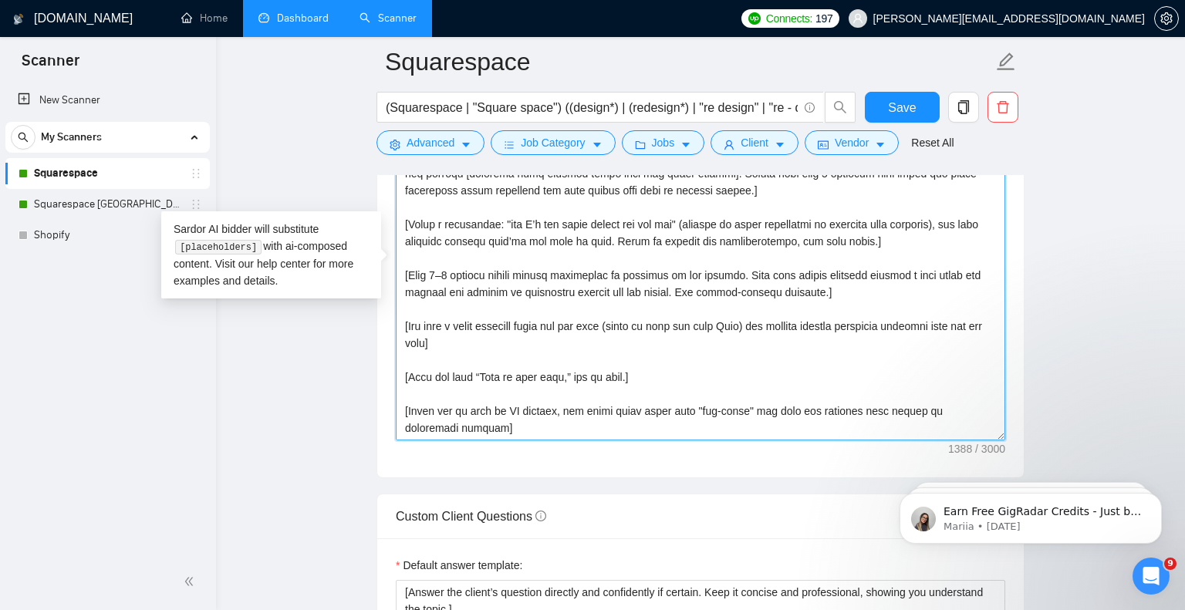
click at [525, 290] on textarea "Cover letter template:" at bounding box center [701, 266] width 610 height 347
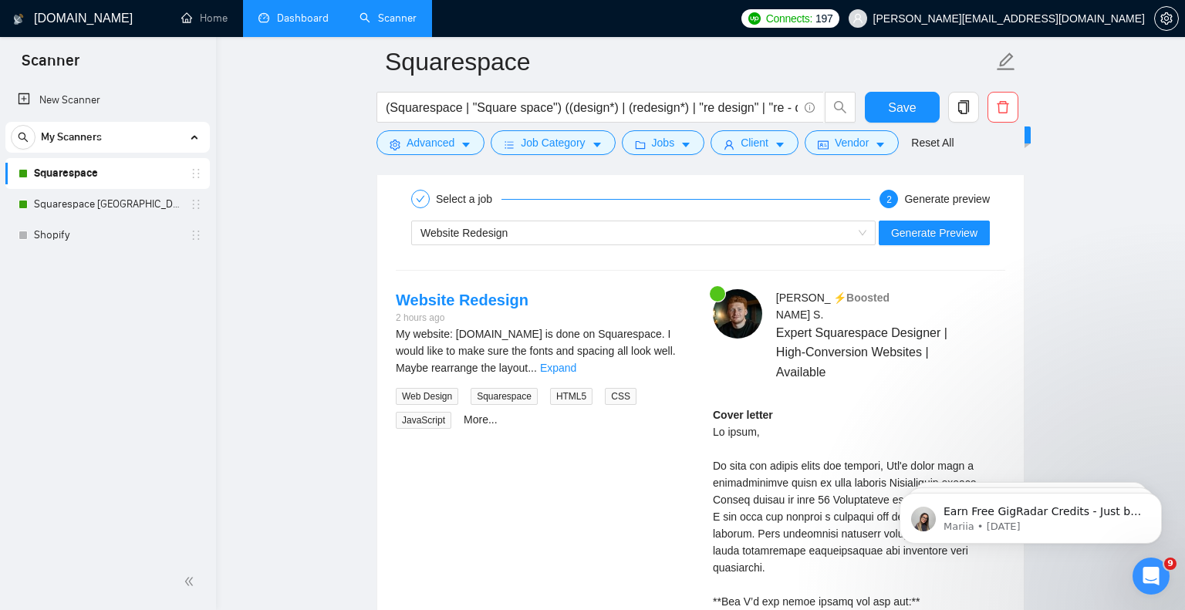
scroll to position [3119, 0]
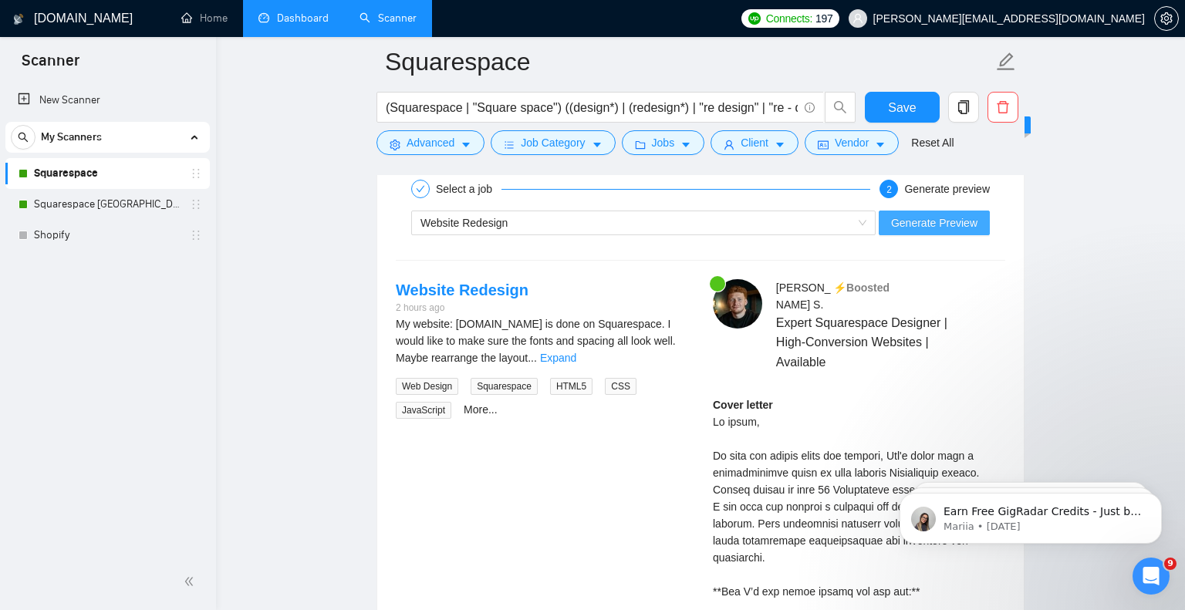
click at [963, 230] on span "Generate Preview" at bounding box center [934, 222] width 86 height 17
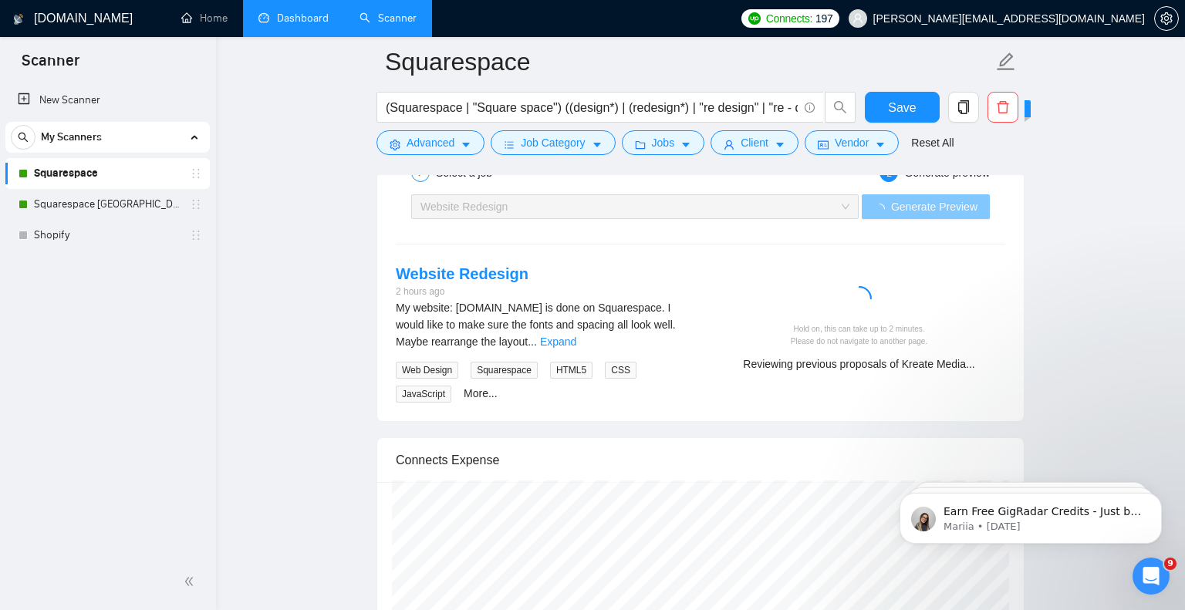
scroll to position [3143, 0]
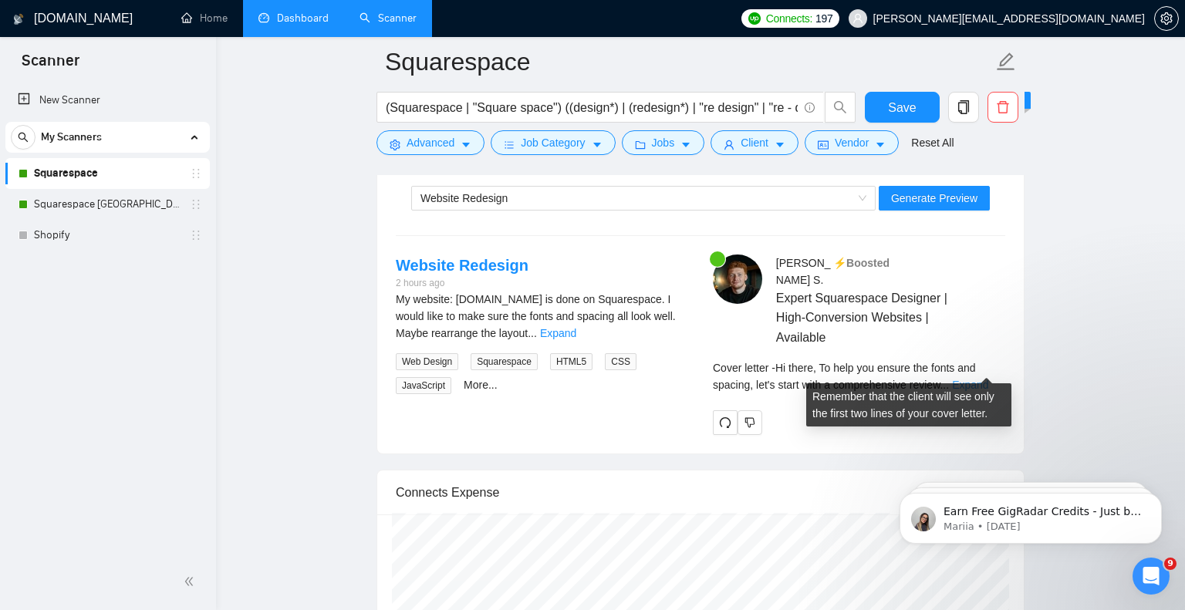
click at [985, 379] on link "Expand" at bounding box center [970, 385] width 36 height 12
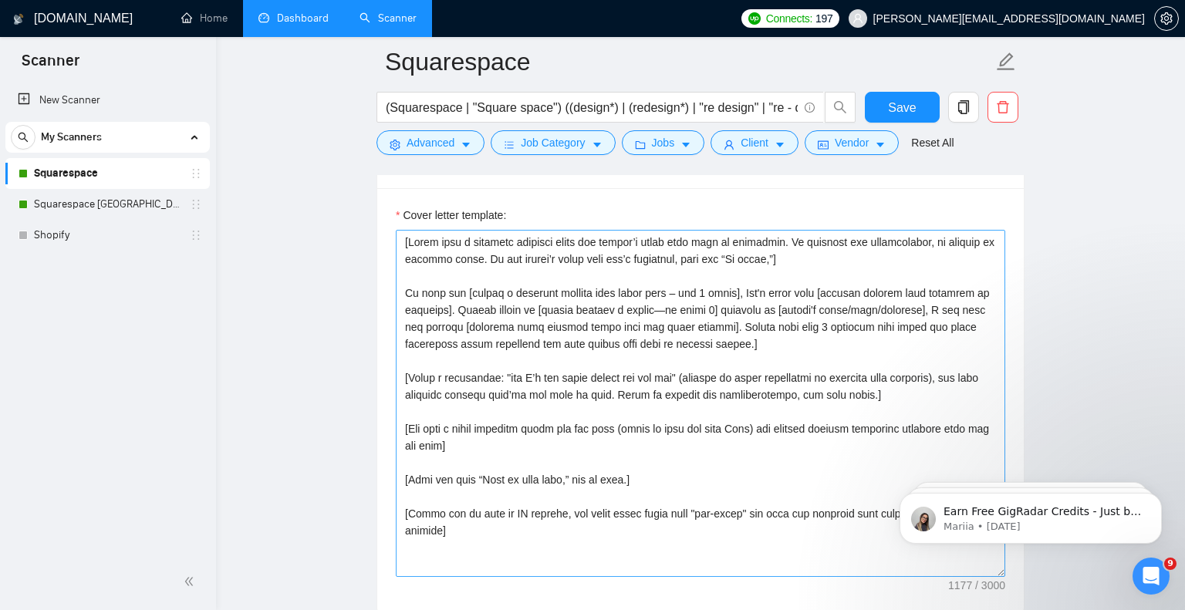
scroll to position [1705, 0]
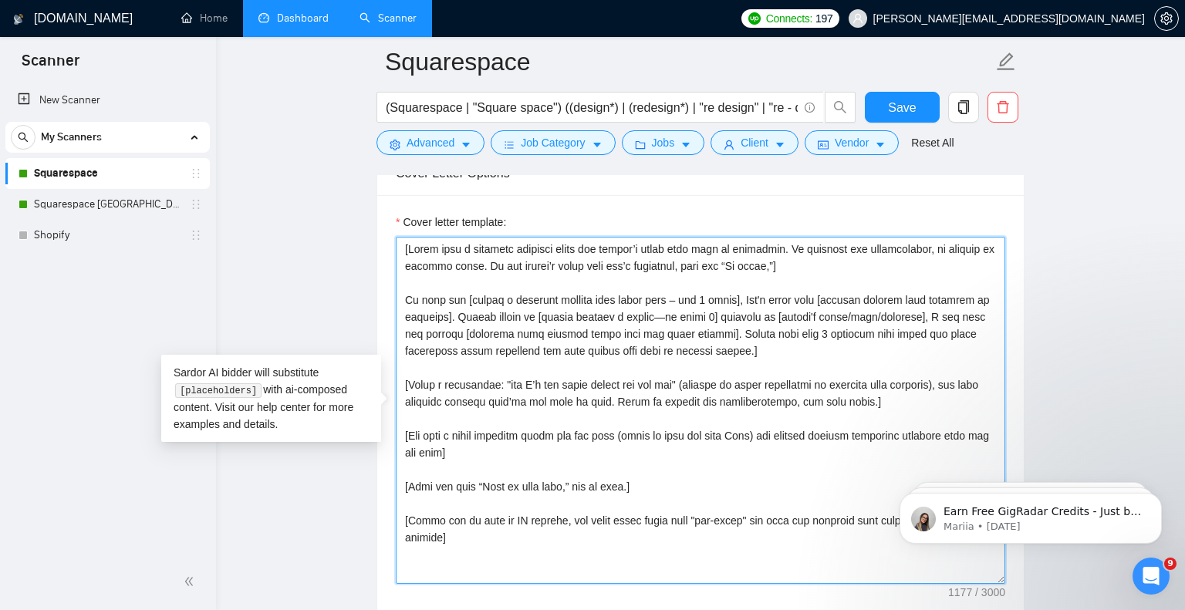
click at [682, 315] on textarea "Cover letter template:" at bounding box center [701, 410] width 610 height 347
click at [685, 316] on textarea "Cover letter template:" at bounding box center [701, 410] width 610 height 347
click at [738, 313] on textarea "Cover letter template:" at bounding box center [701, 410] width 610 height 347
click at [789, 356] on textarea "Cover letter template:" at bounding box center [701, 410] width 610 height 347
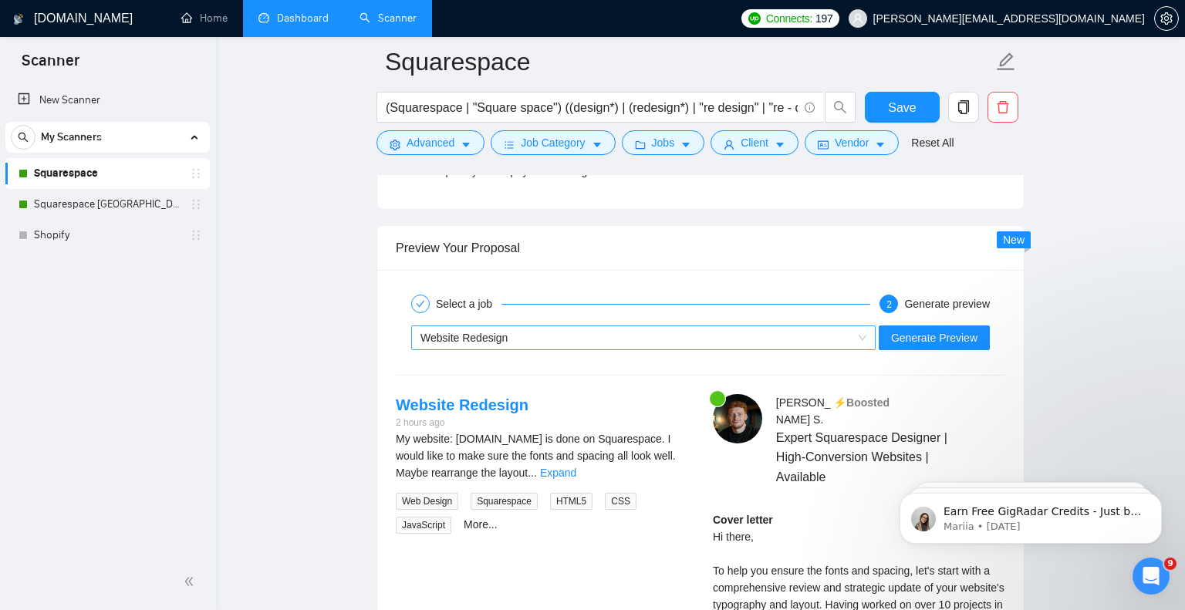
scroll to position [2984, 0]
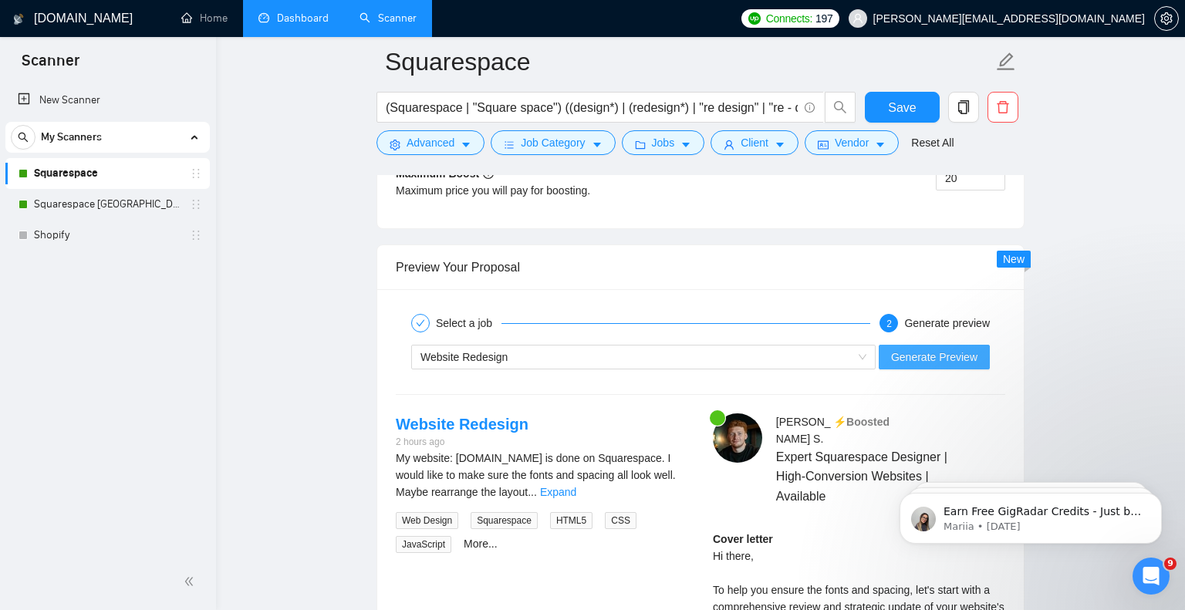
click at [901, 360] on span "Generate Preview" at bounding box center [934, 357] width 86 height 17
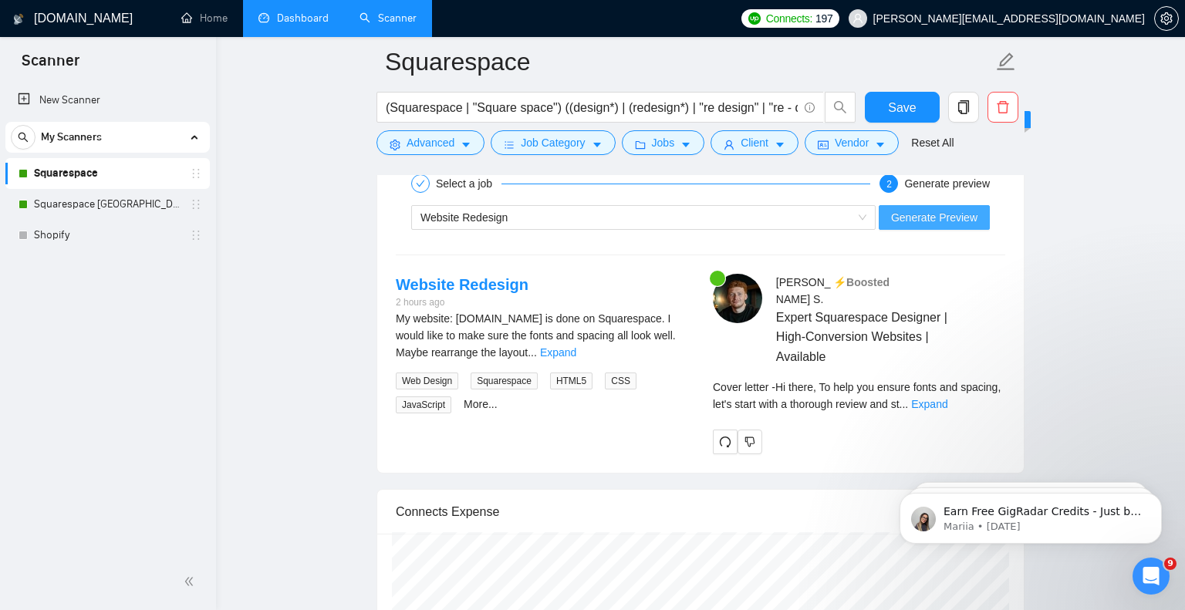
scroll to position [3131, 0]
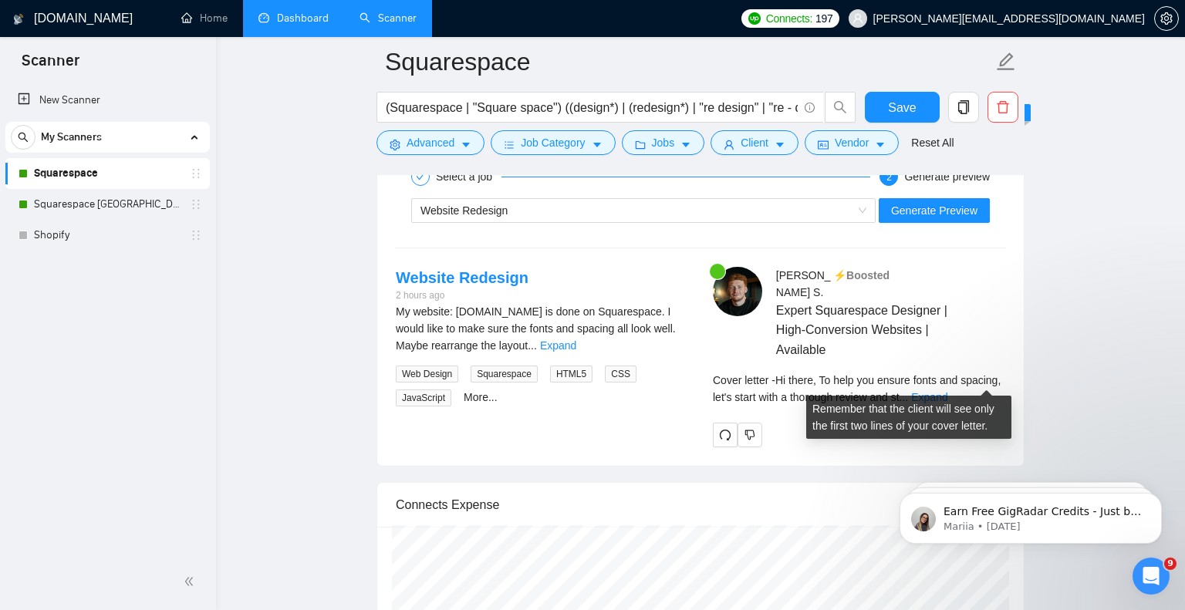
click at [991, 387] on div "Cover letter - Hi there, To help you ensure fonts and spacing, let's start with…" at bounding box center [859, 389] width 292 height 34
click at [947, 391] on link "Expand" at bounding box center [929, 397] width 36 height 12
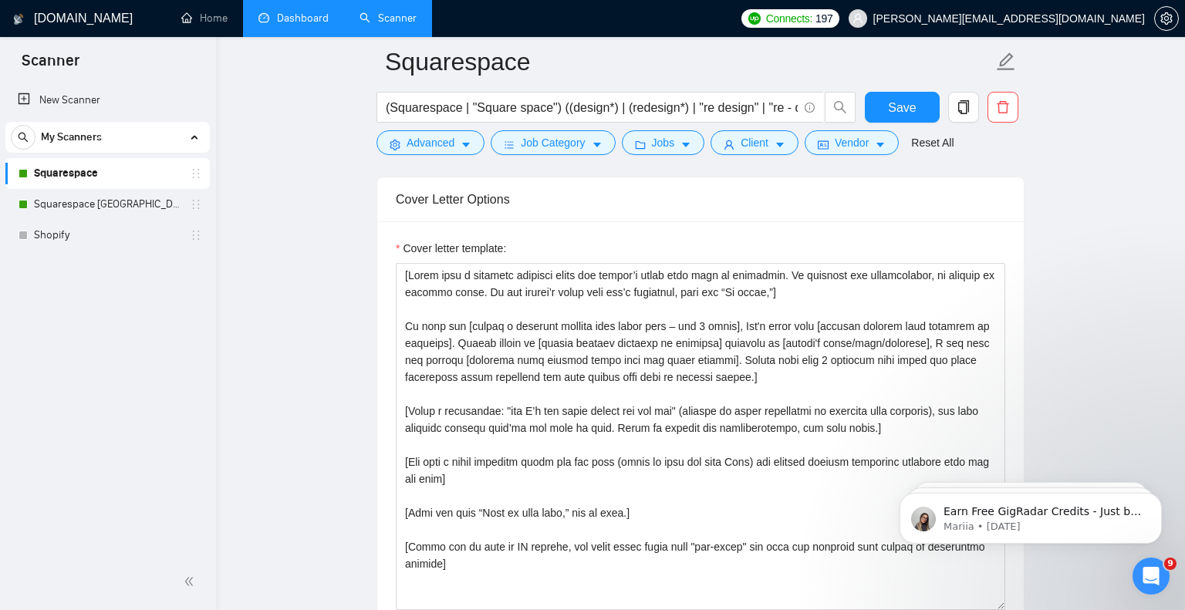
scroll to position [1677, 0]
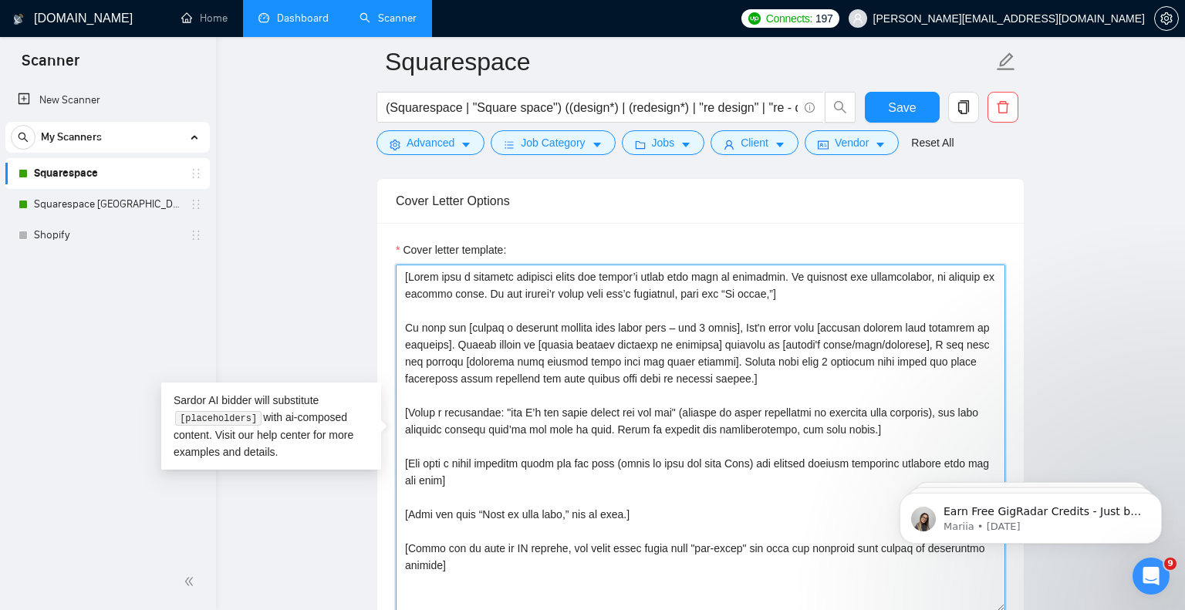
drag, startPoint x: 640, startPoint y: 344, endPoint x: 741, endPoint y: 346, distance: 101.1
click at [741, 346] on textarea "Cover letter template:" at bounding box center [701, 438] width 610 height 347
click at [858, 343] on textarea "Cover letter template:" at bounding box center [701, 438] width 610 height 347
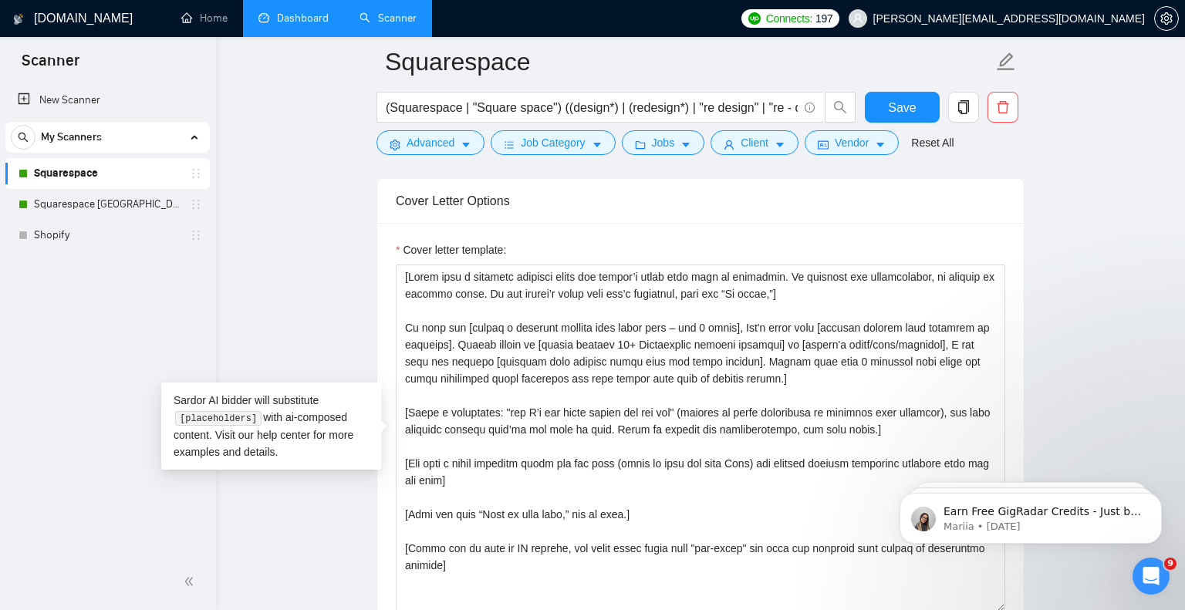
click at [1017, 360] on div "Cover letter template:" at bounding box center [700, 436] width 647 height 426
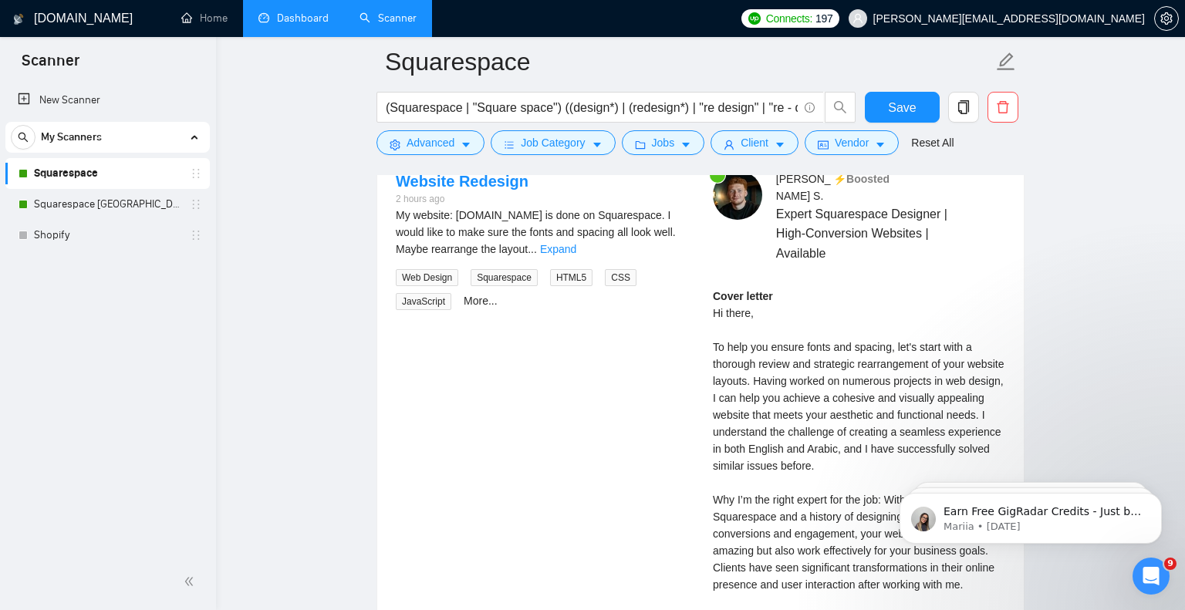
scroll to position [3103, 0]
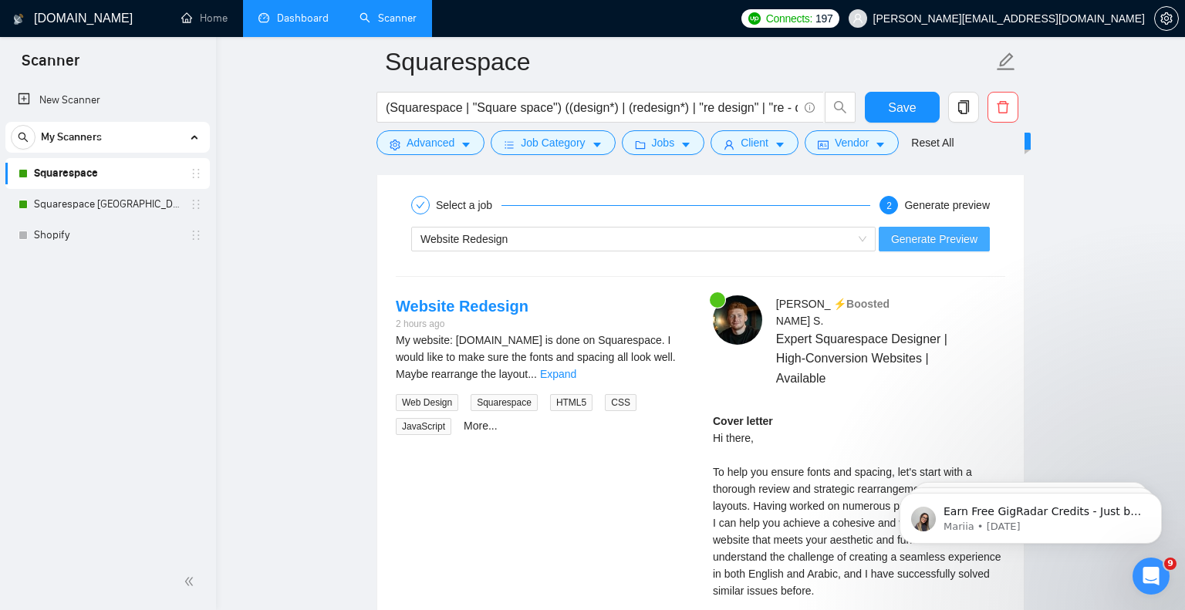
click at [953, 237] on span "Generate Preview" at bounding box center [934, 239] width 86 height 17
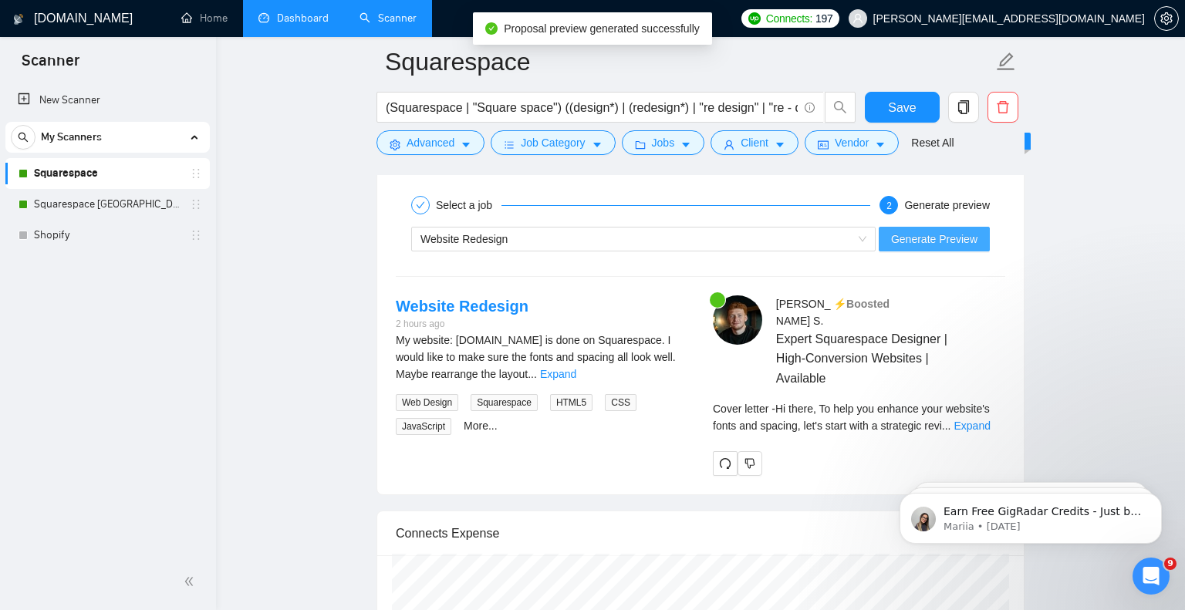
scroll to position [3159, 0]
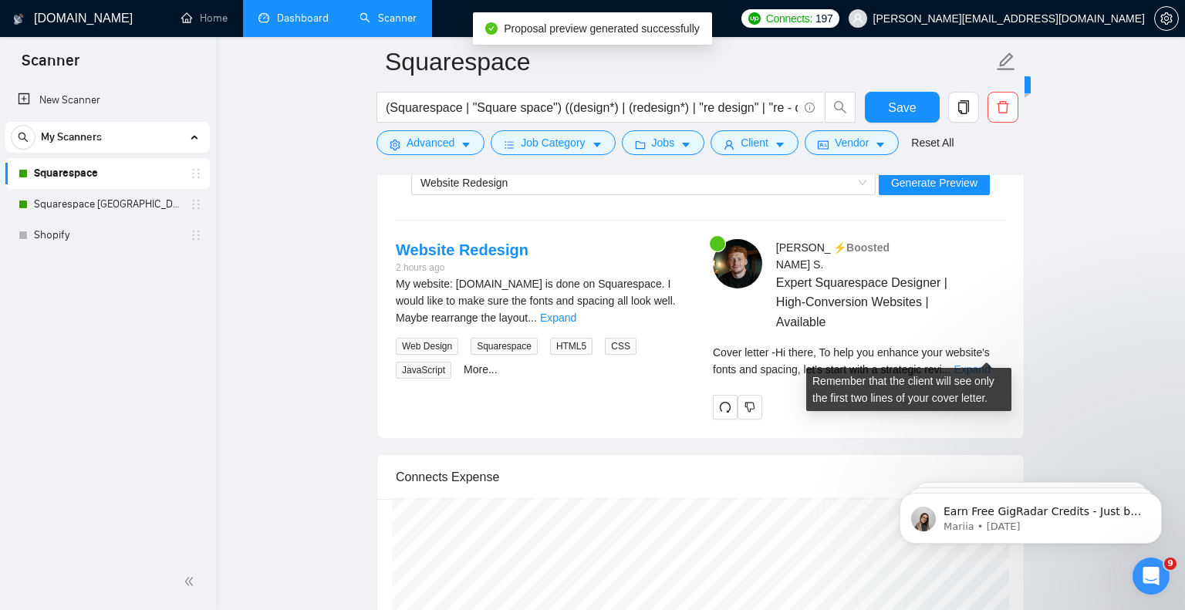
click at [990, 363] on link "Expand" at bounding box center [972, 369] width 36 height 12
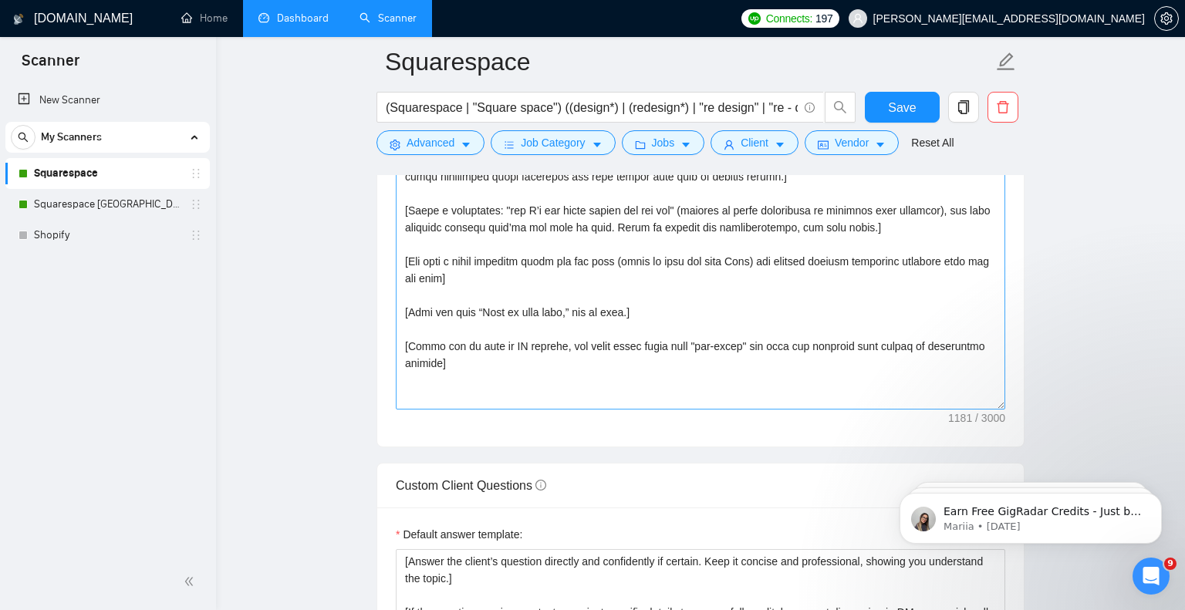
scroll to position [1878, 0]
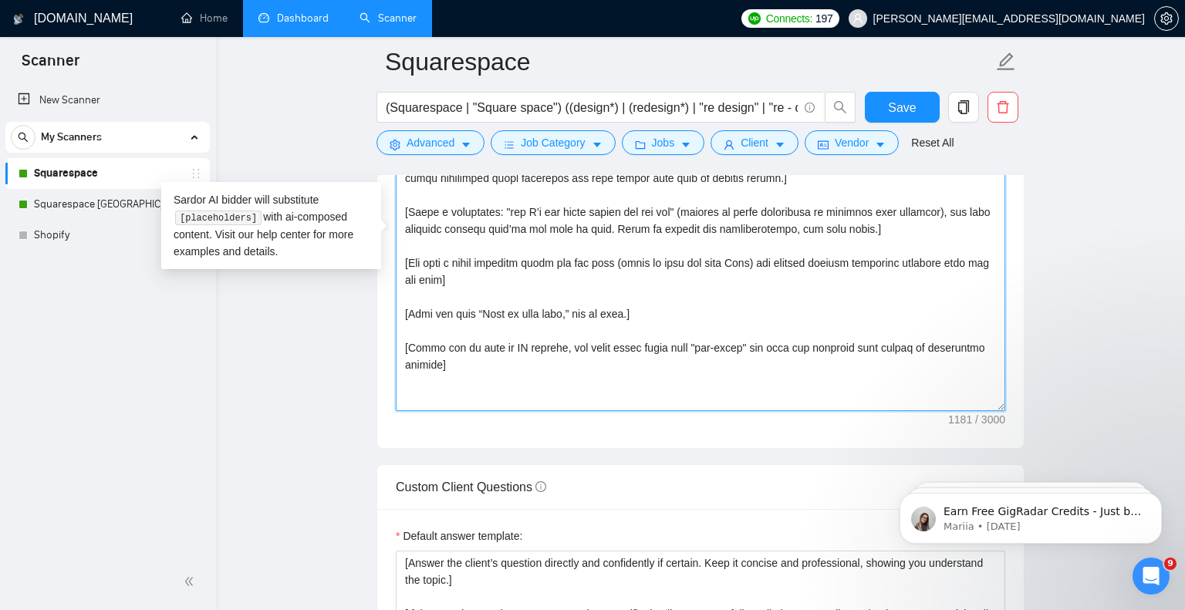
drag, startPoint x: 603, startPoint y: 312, endPoint x: 649, endPoint y: 316, distance: 46.4
click at [649, 316] on textarea "Cover letter template:" at bounding box center [701, 237] width 610 height 347
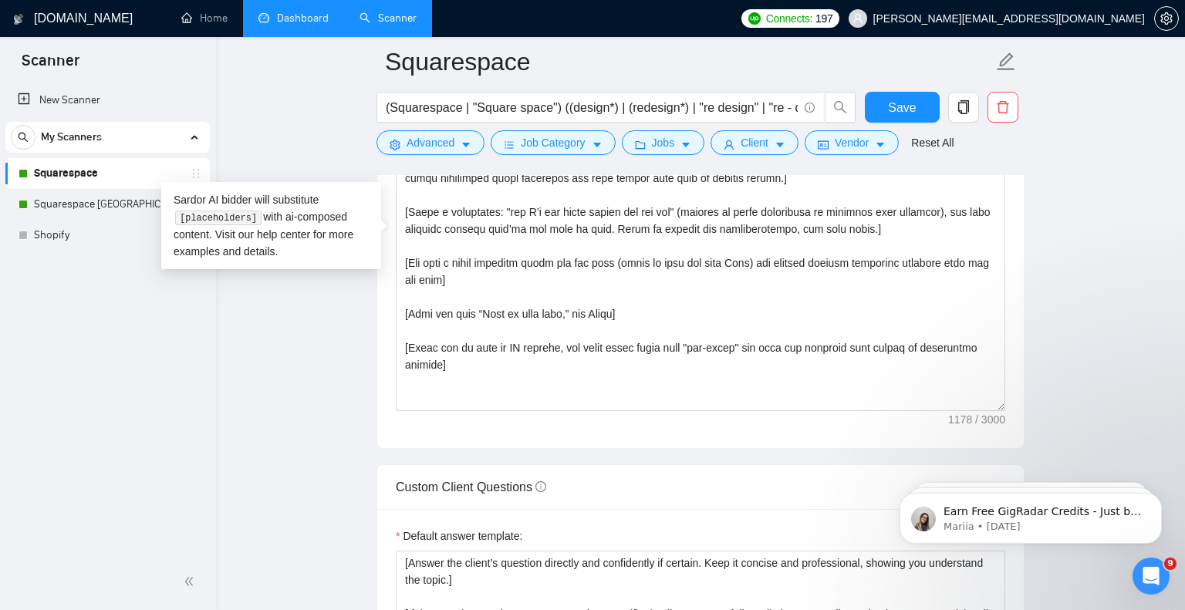
click at [1012, 357] on div "Cover letter template:" at bounding box center [700, 235] width 647 height 426
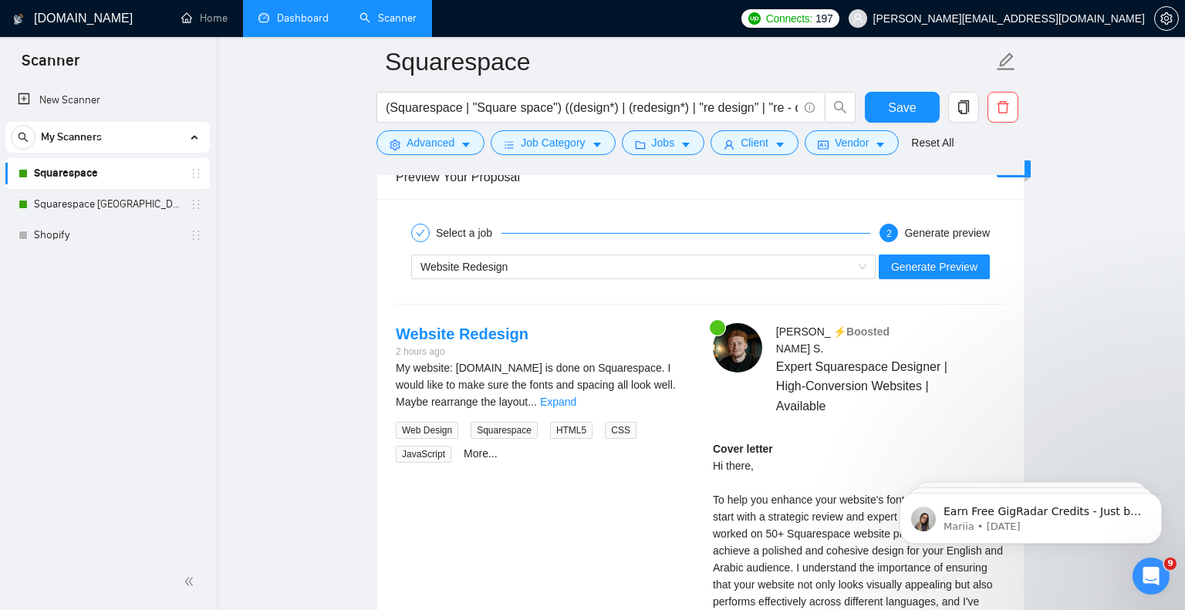
scroll to position [3073, 0]
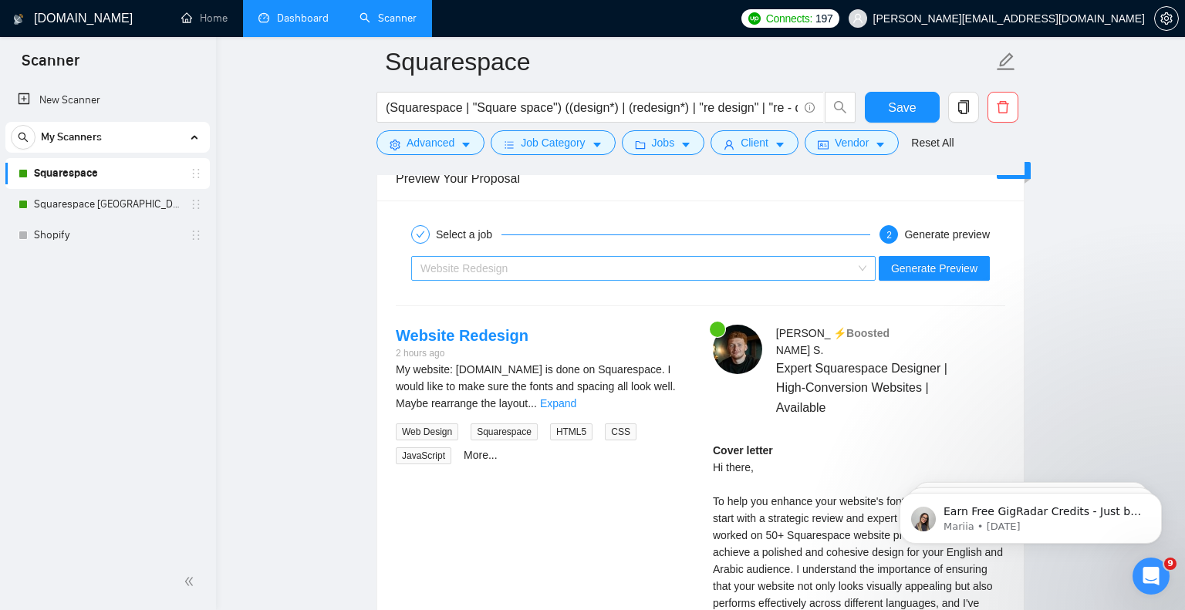
click at [846, 263] on div "Website Redesign" at bounding box center [637, 268] width 432 height 23
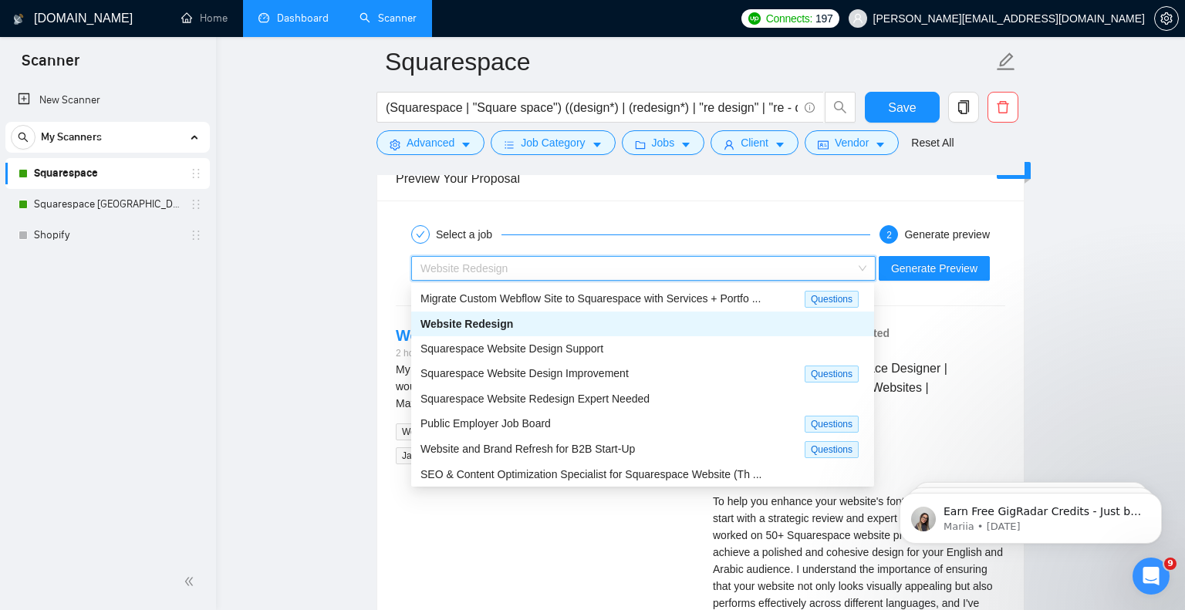
click at [597, 304] on span "Migrate Custom Webflow Site to Squarespace with Services + Portfo ..." at bounding box center [591, 298] width 340 height 12
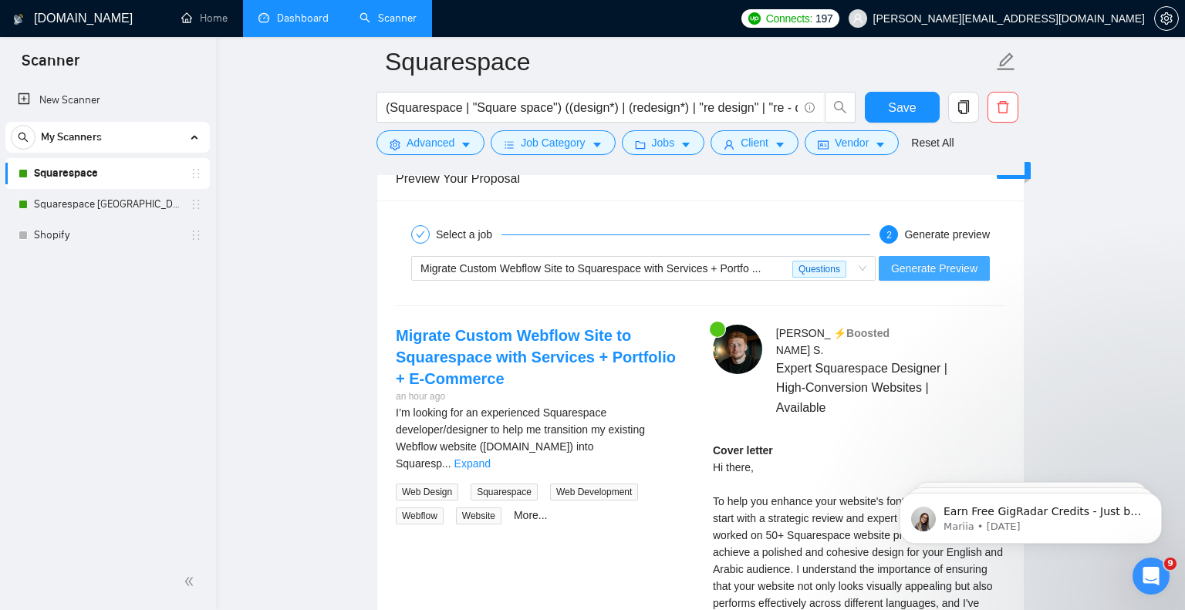
click at [921, 274] on span "Generate Preview" at bounding box center [934, 268] width 86 height 17
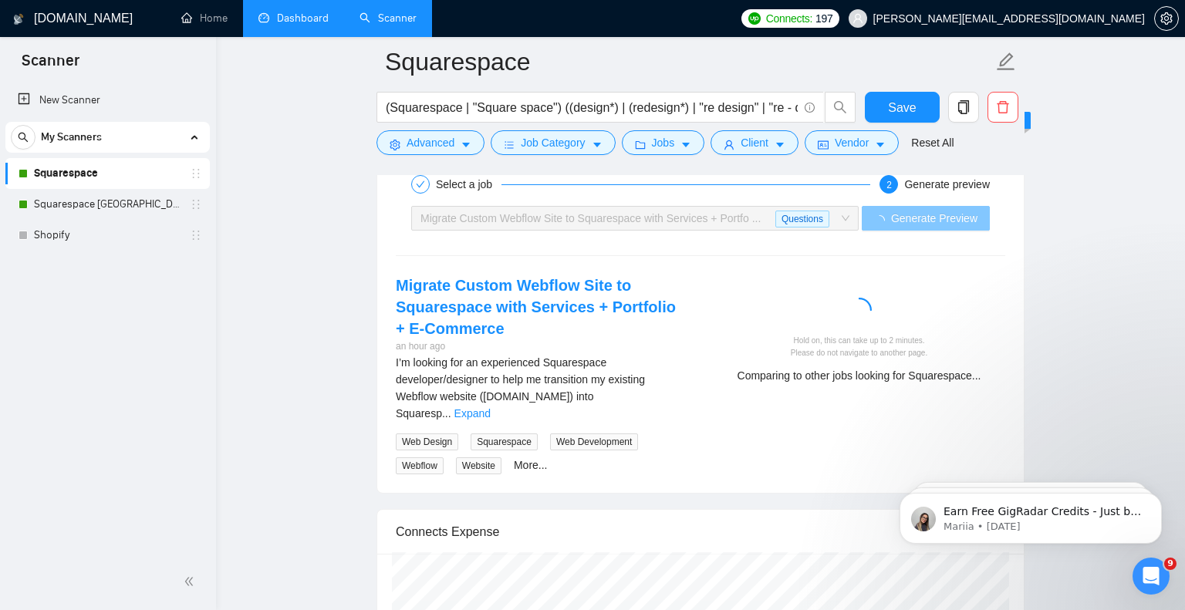
scroll to position [3128, 0]
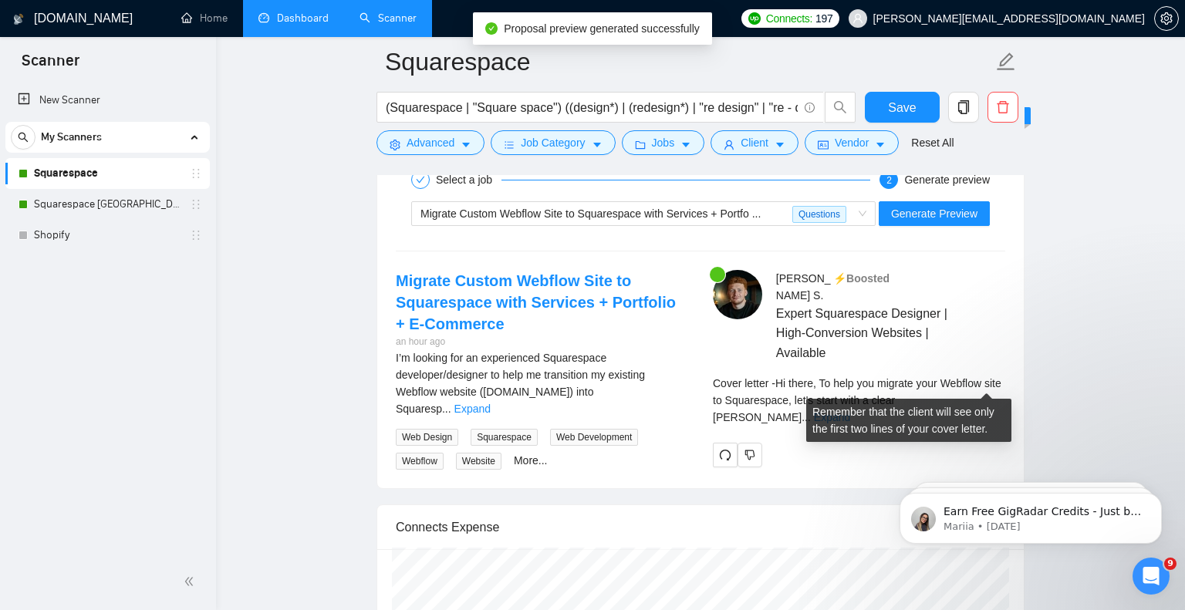
click at [850, 411] on link "Expand" at bounding box center [832, 417] width 36 height 12
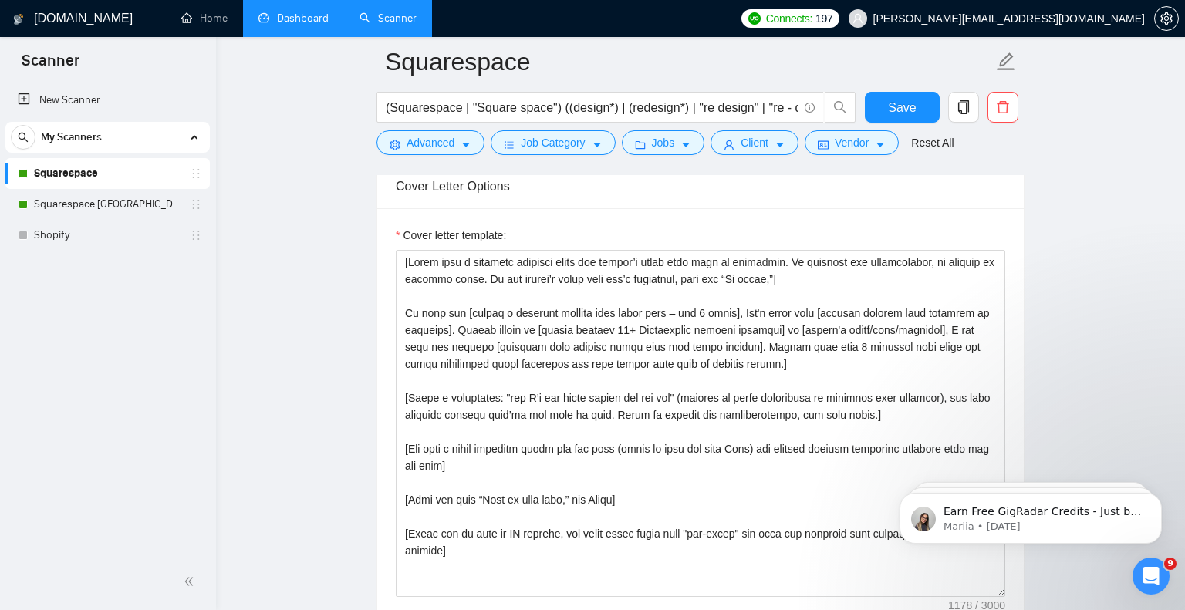
scroll to position [1693, 0]
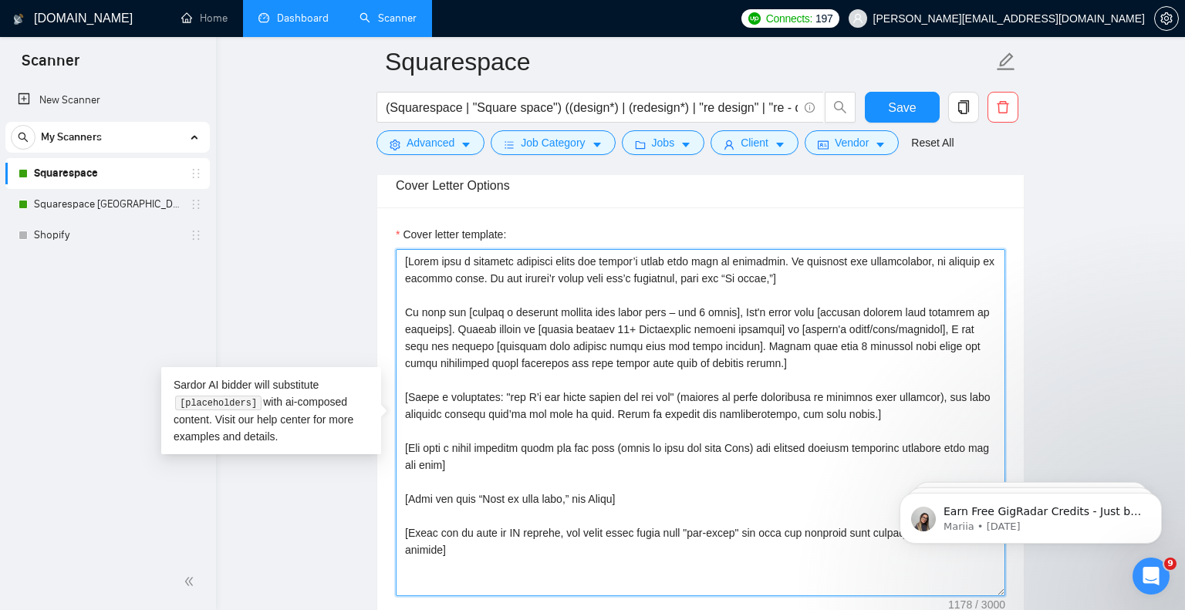
drag, startPoint x: 830, startPoint y: 327, endPoint x: 968, endPoint y: 324, distance: 137.4
click at [968, 324] on textarea "Cover letter template:" at bounding box center [701, 422] width 610 height 347
drag, startPoint x: 638, startPoint y: 327, endPoint x: 724, endPoint y: 324, distance: 85.7
click at [724, 324] on textarea "Cover letter template:" at bounding box center [701, 422] width 610 height 347
click at [812, 363] on textarea "Cover letter template:" at bounding box center [701, 422] width 610 height 347
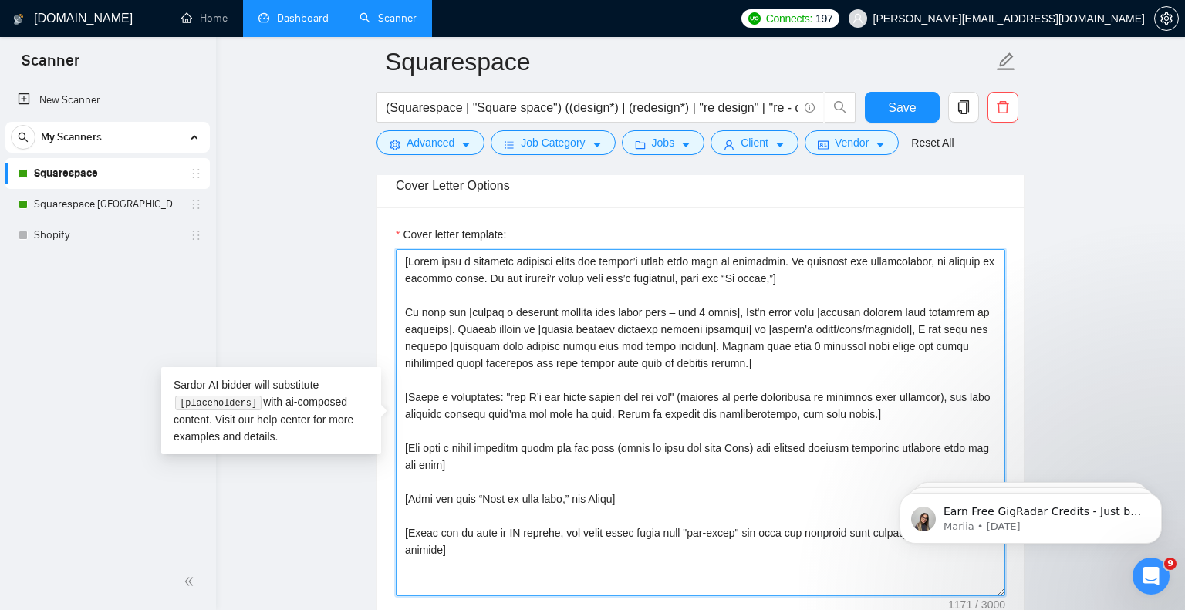
click at [687, 326] on textarea "Cover letter template:" at bounding box center [701, 422] width 610 height 347
click at [819, 359] on textarea "Cover letter template:" at bounding box center [701, 422] width 610 height 347
drag, startPoint x: 847, startPoint y: 327, endPoint x: 989, endPoint y: 325, distance: 142.0
click at [989, 325] on textarea "Cover letter template:" at bounding box center [701, 422] width 610 height 347
type textarea "[Lorem ipsu d sitametc adipisci elits doe tempor’i utlab etdo magn al enimadmin…"
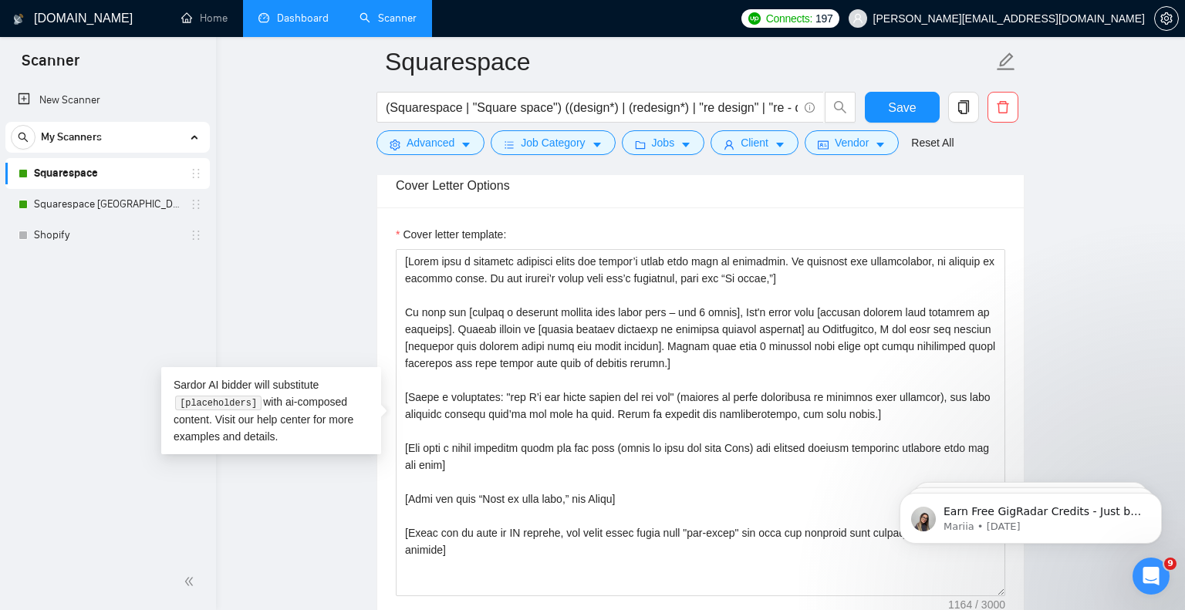
click at [1021, 338] on div "Cover letter template:" at bounding box center [700, 421] width 647 height 426
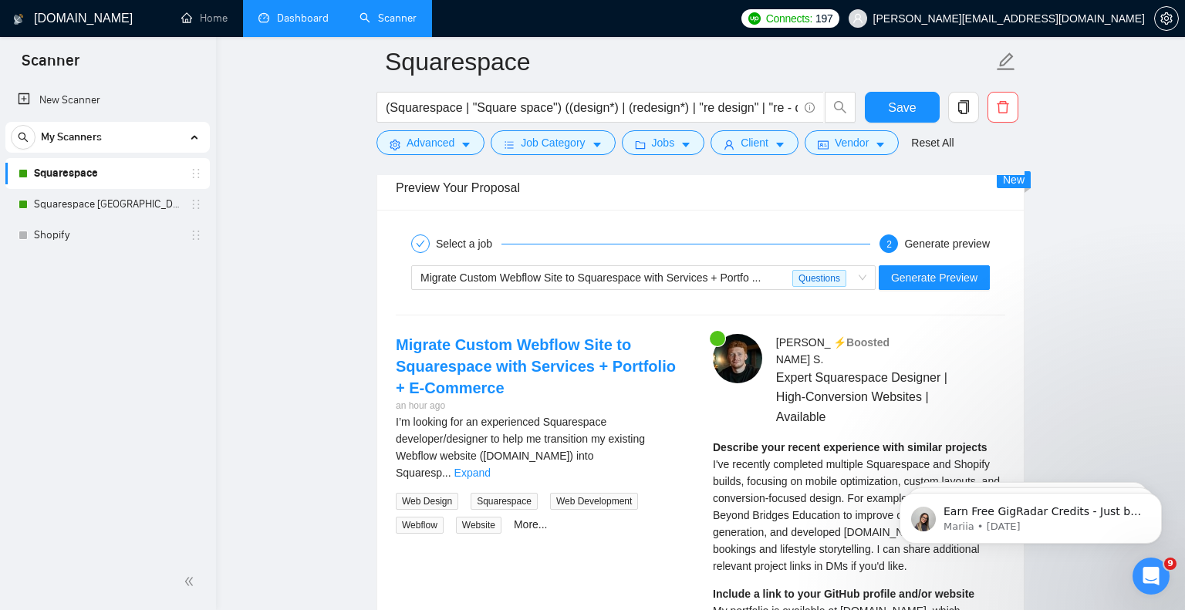
scroll to position [3065, 0]
click at [961, 274] on span "Generate Preview" at bounding box center [934, 277] width 86 height 17
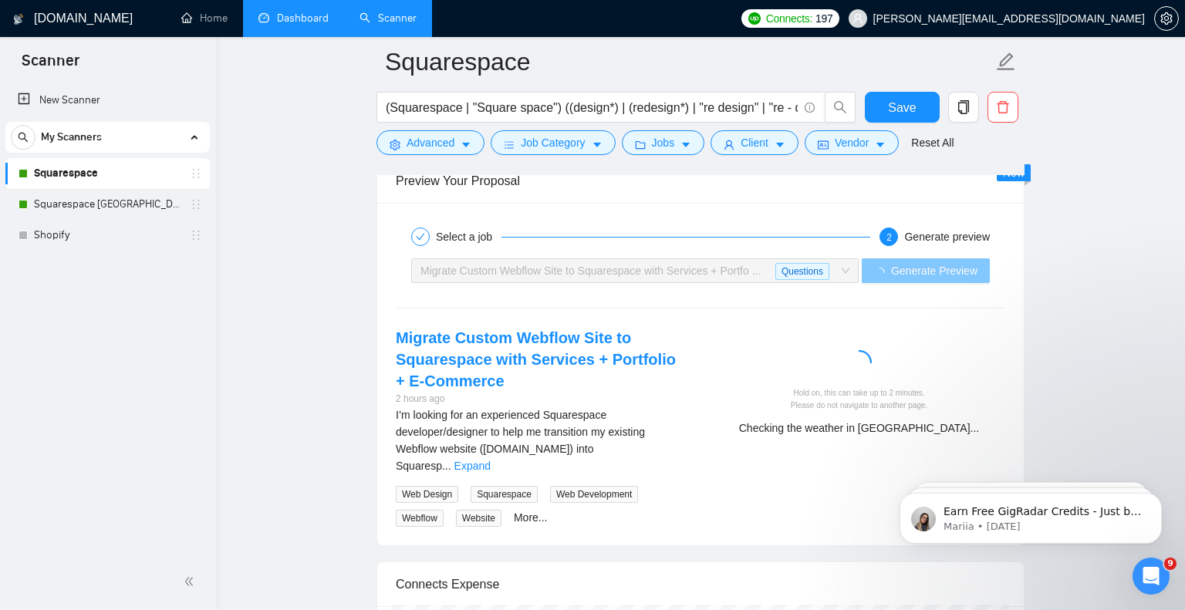
scroll to position [3076, 0]
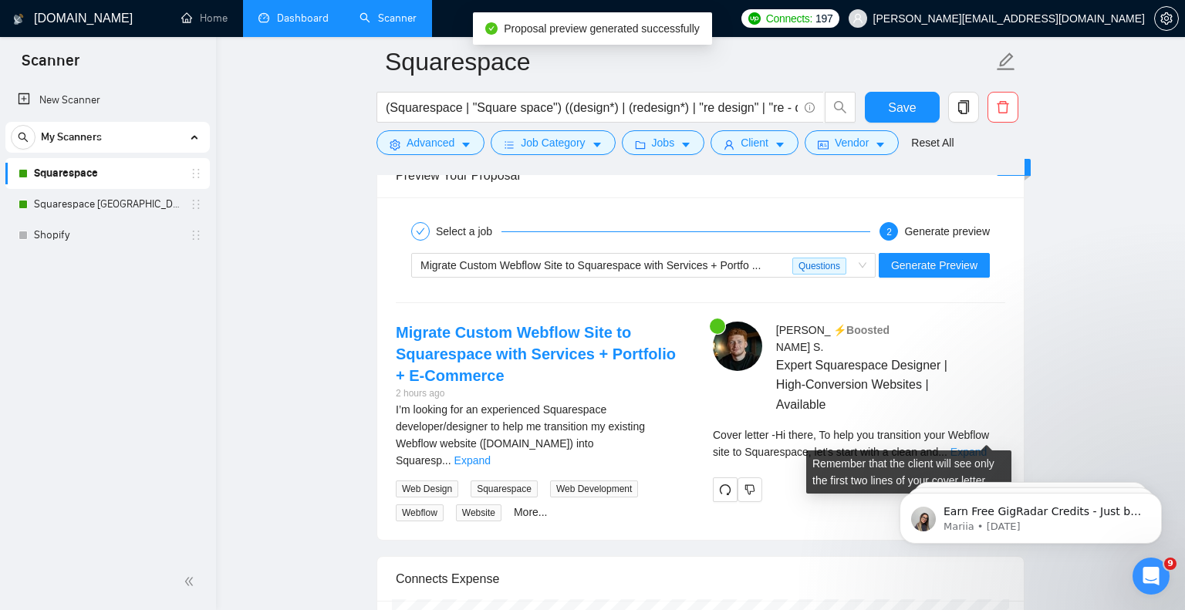
click at [980, 446] on link "Expand" at bounding box center [969, 452] width 36 height 12
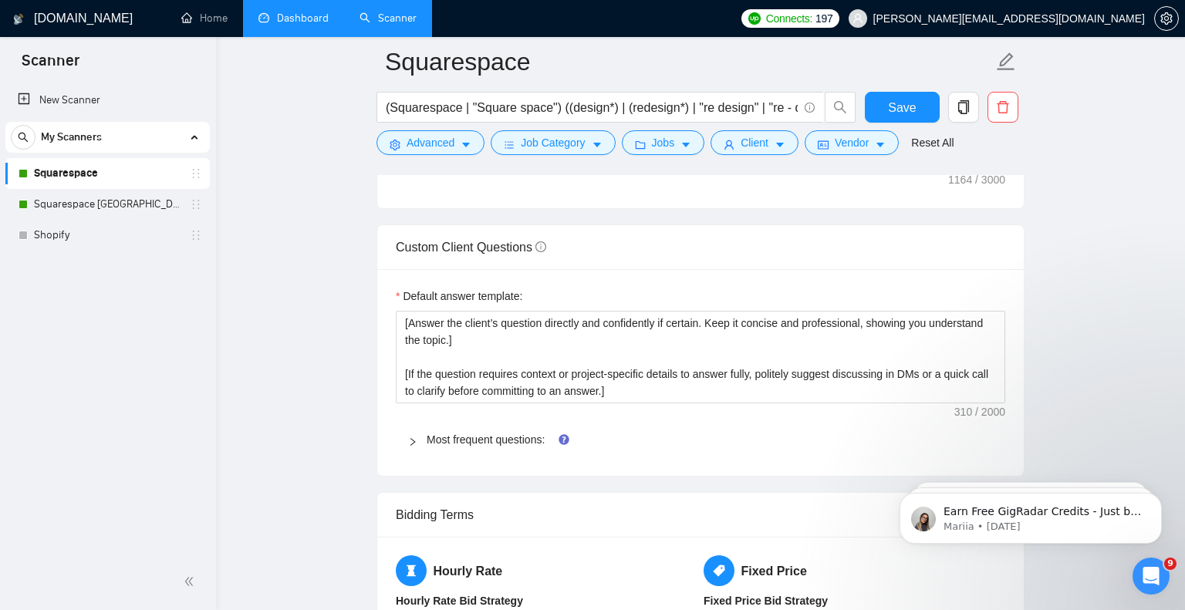
scroll to position [2116, 0]
click at [416, 444] on icon "right" at bounding box center [412, 443] width 9 height 9
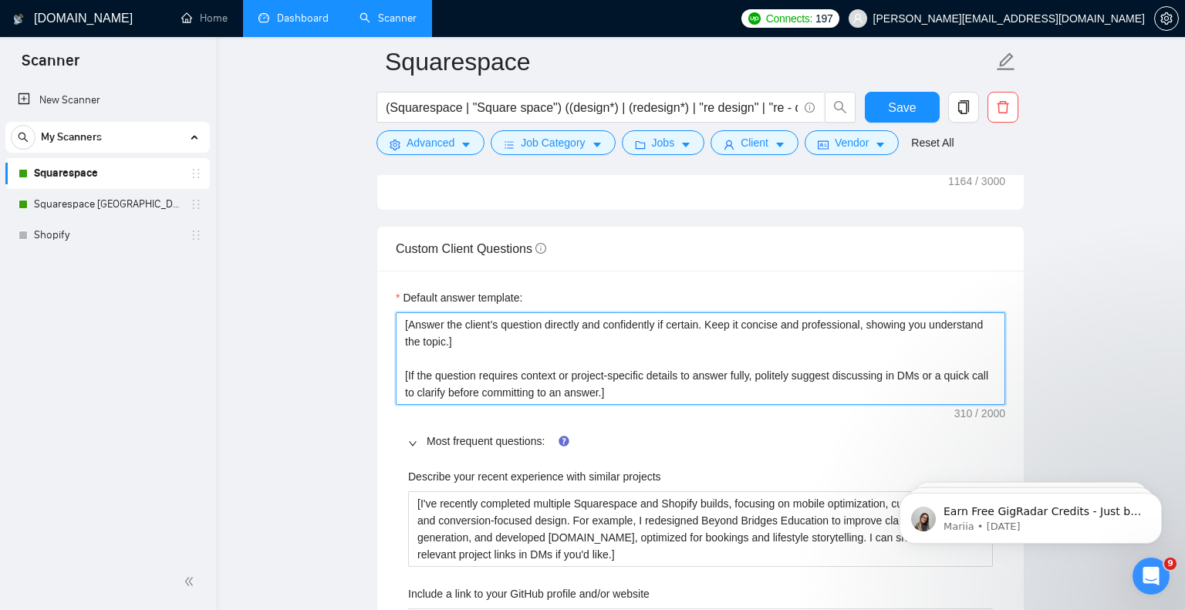
click at [691, 393] on textarea "[Answer the client’s question directly and confidently if certain. Keep it conc…" at bounding box center [701, 358] width 610 height 93
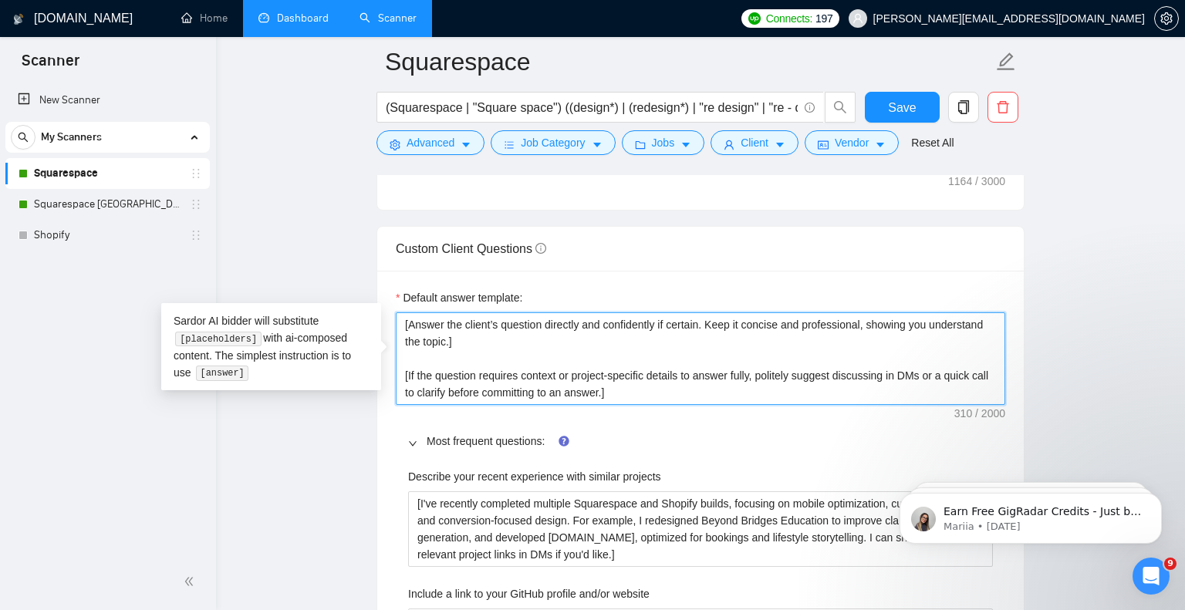
type textarea "[Answer the client’s question directly and confidently if certain. Keep it conc…"
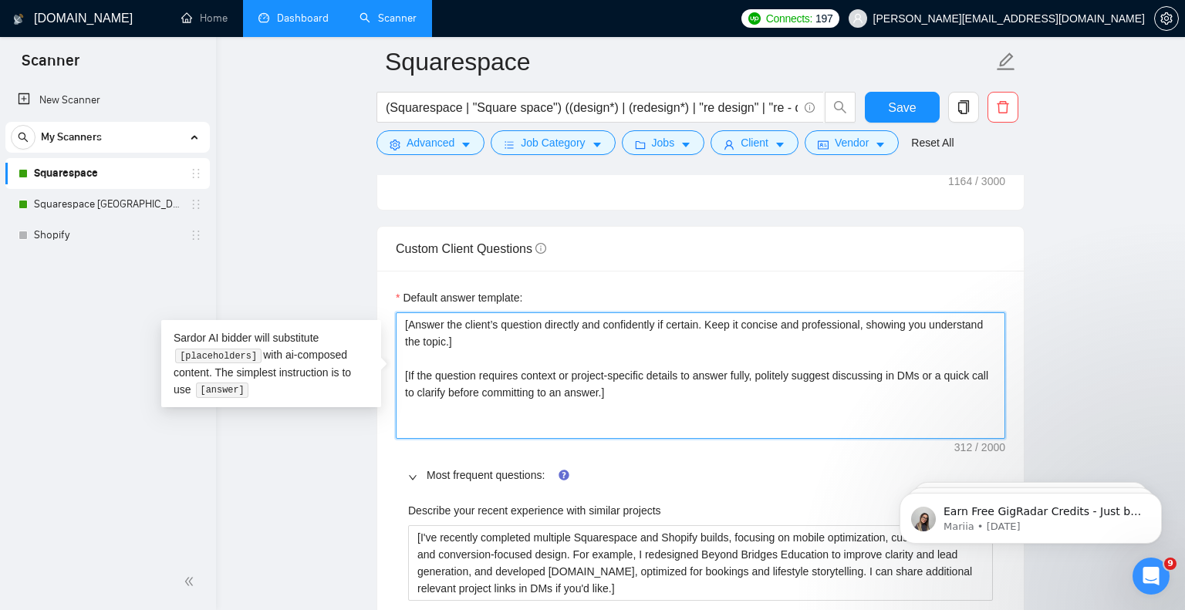
type textarea "[Answer the client’s question directly and confidently if certain. Keep it conc…"
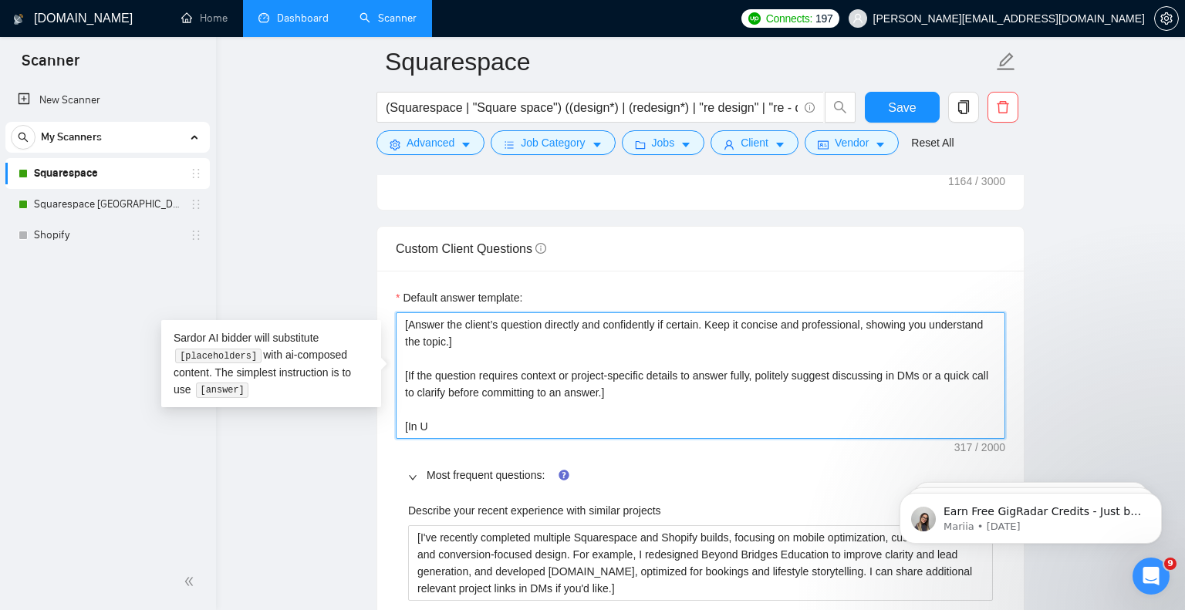
type textarea "[Answer the client’s question directly and confidently if certain. Keep it conc…"
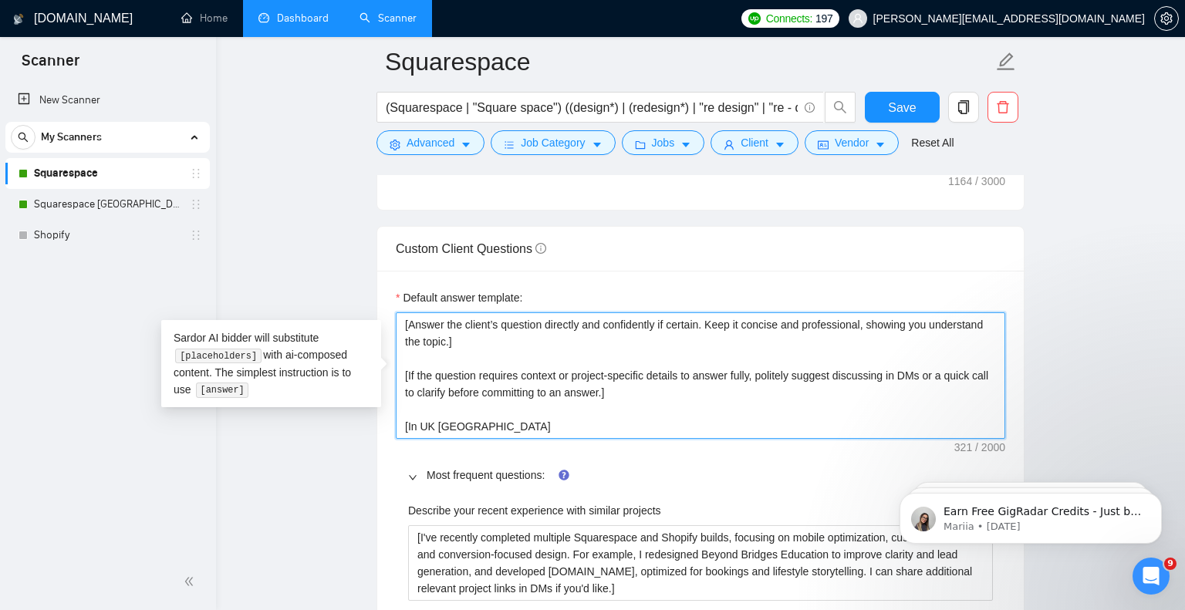
type textarea "[Answer the client’s question directly and confidently if certain. Keep it conc…"
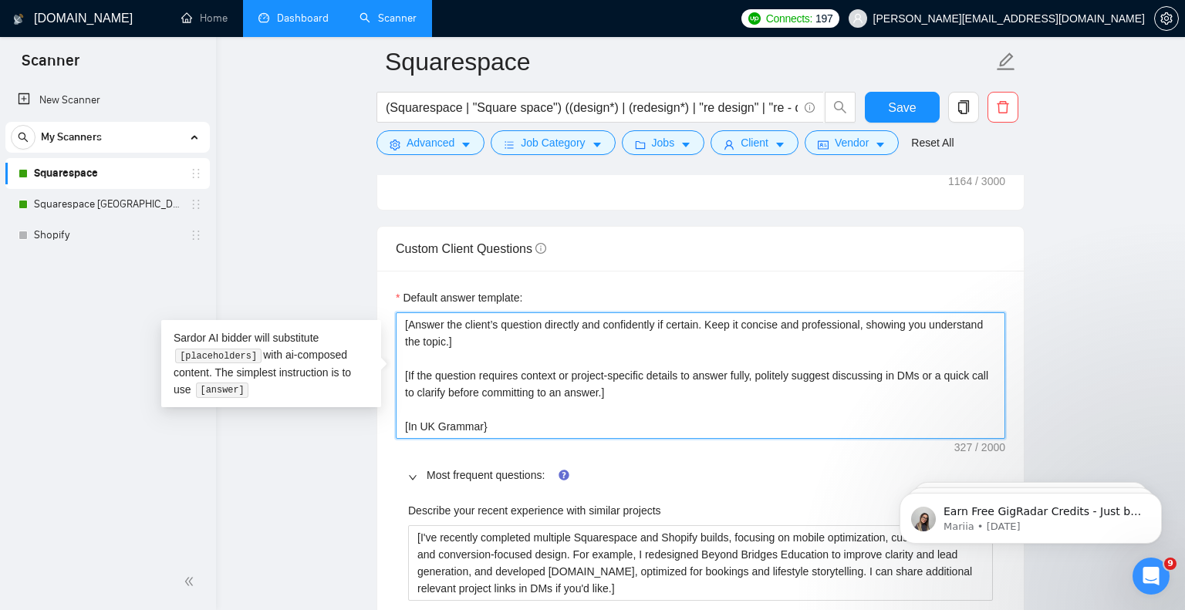
type textarea "[Answer the client’s question directly and confidently if certain. Keep it conc…"
click at [502, 428] on textarea "[Answer the client’s question directly and confidently if certain. Keep it conc…" at bounding box center [701, 375] width 610 height 127
type textarea "[Answer the client’s question directly and confidently if certain. Keep it conc…"
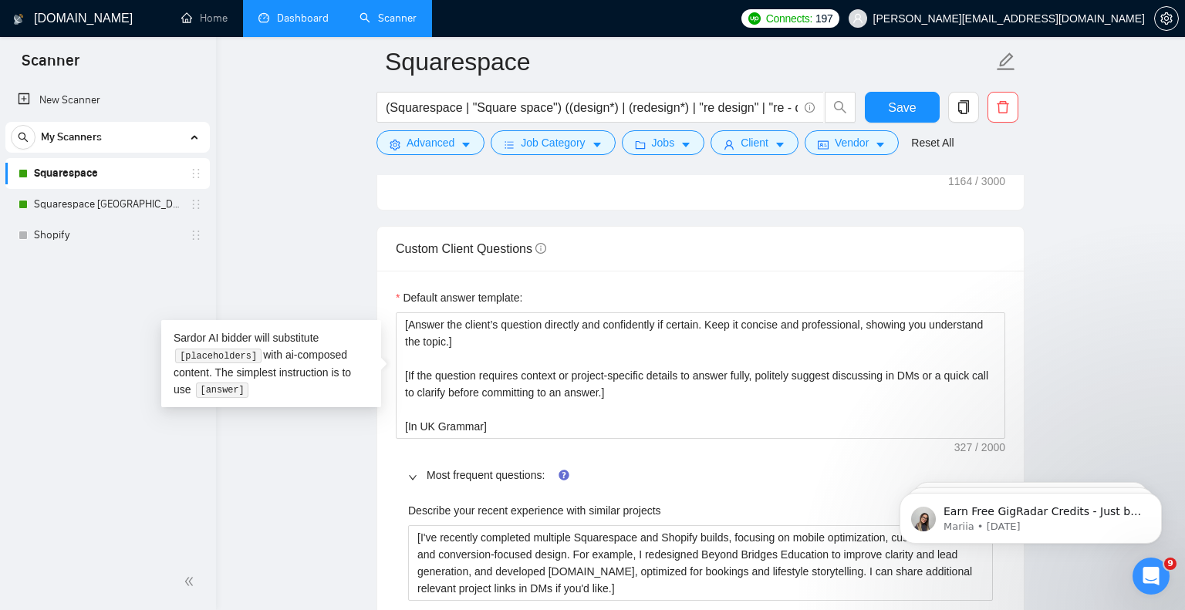
click at [698, 464] on div "Most frequent questions:" at bounding box center [701, 475] width 610 height 35
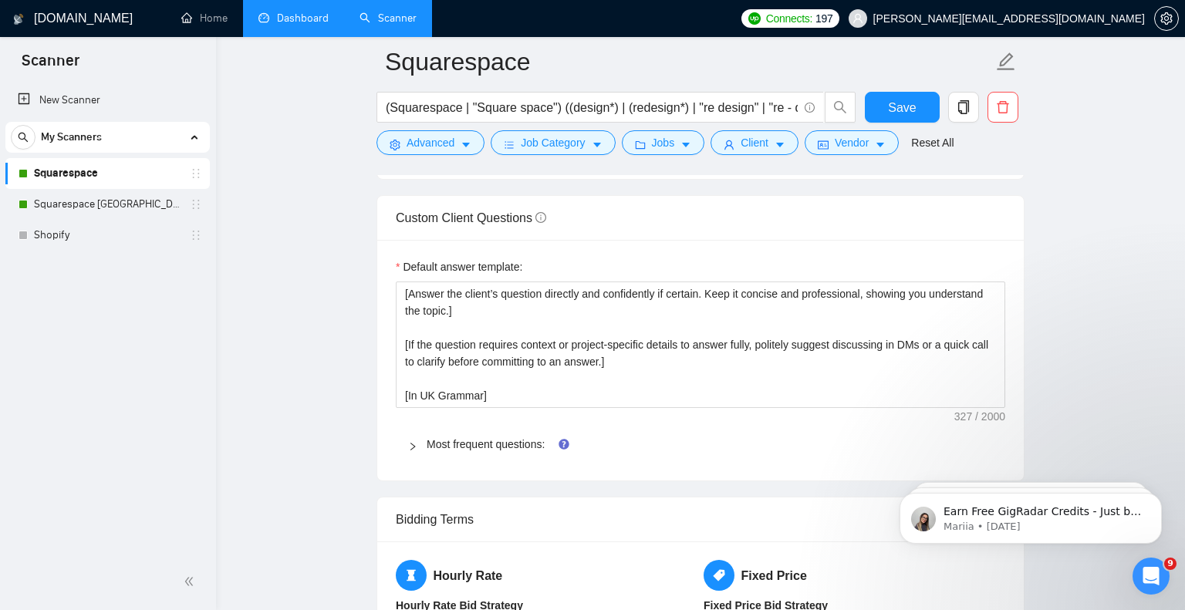
click at [674, 451] on span "Most frequent questions:" at bounding box center [710, 444] width 566 height 17
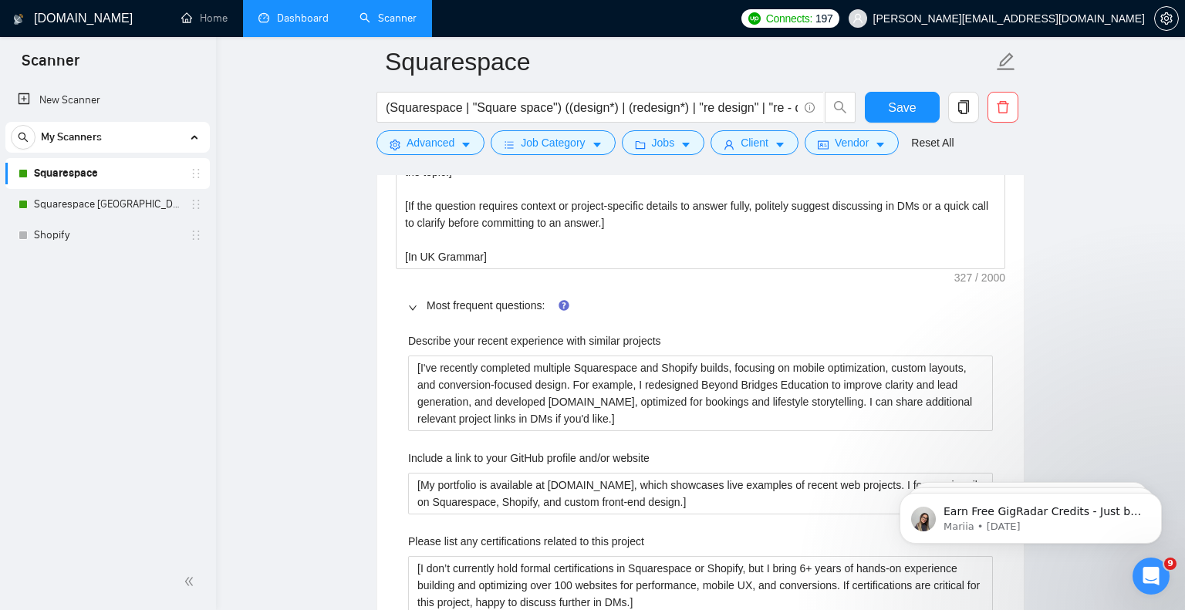
scroll to position [2290, 0]
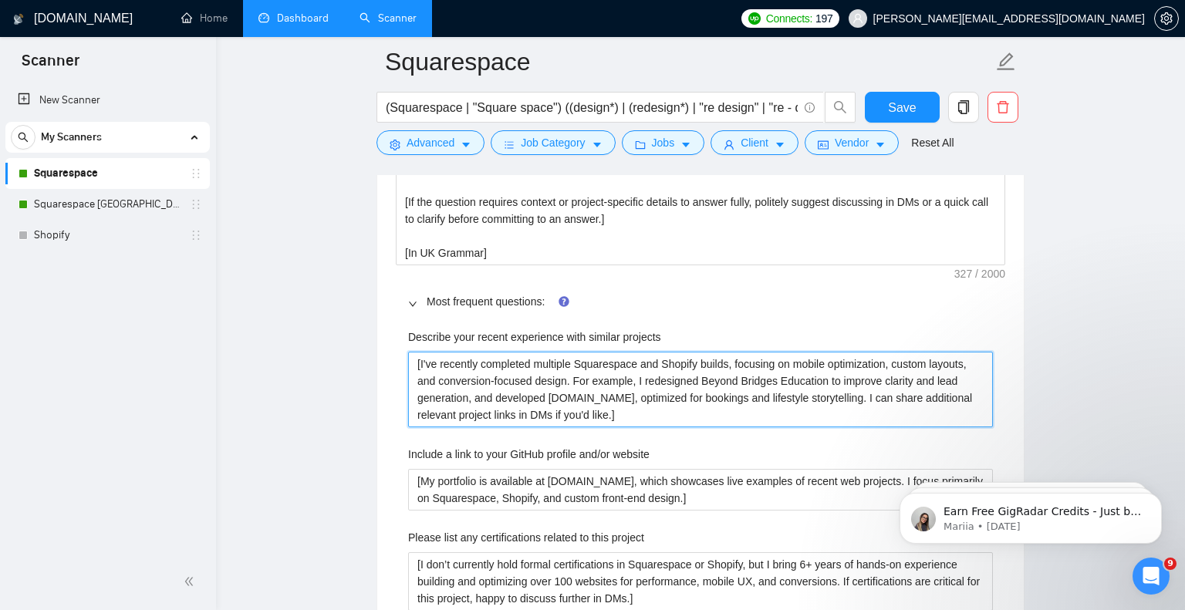
click at [714, 415] on projects "[I've recently completed multiple Squarespace and Shopify builds, focusing on m…" at bounding box center [700, 390] width 585 height 76
type projects "[I've recently completed multiple Squarespace and Shopify builds, focusing on m…"
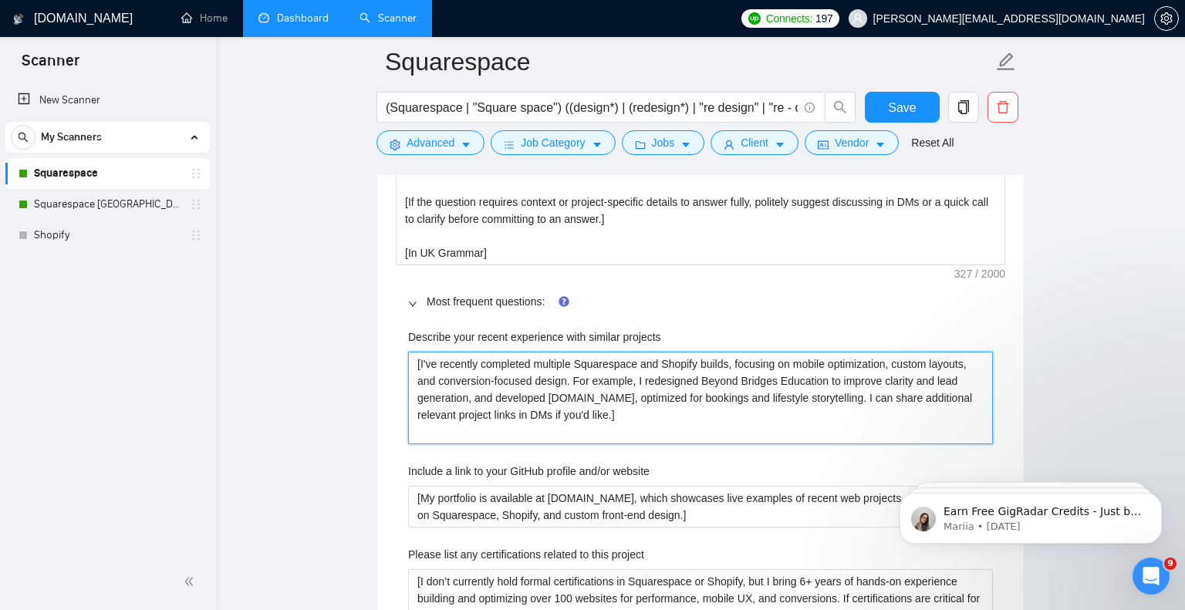
type projects "[I've recently completed multiple Squarespace and Shopify builds, focusing on m…"
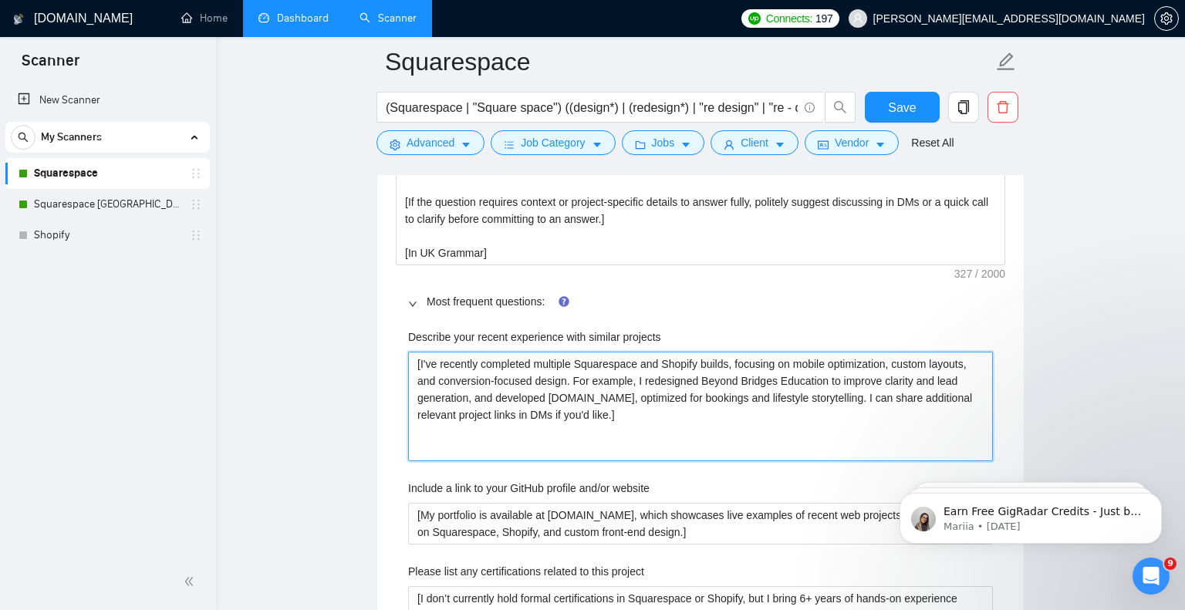
paste projects "[In UK Grammar]"
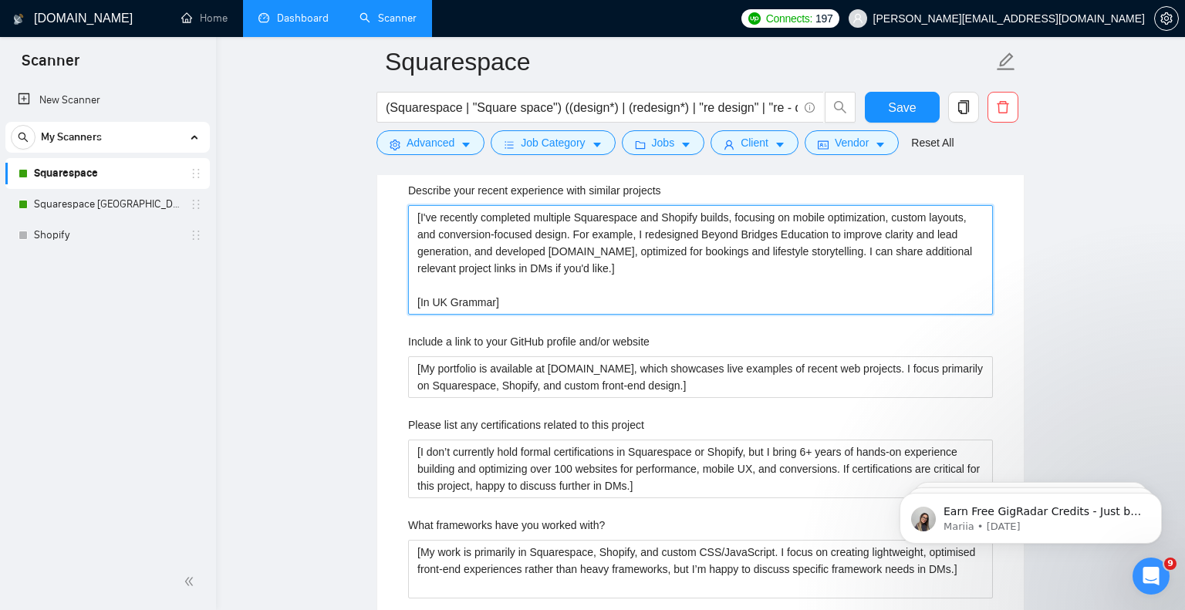
scroll to position [2451, 0]
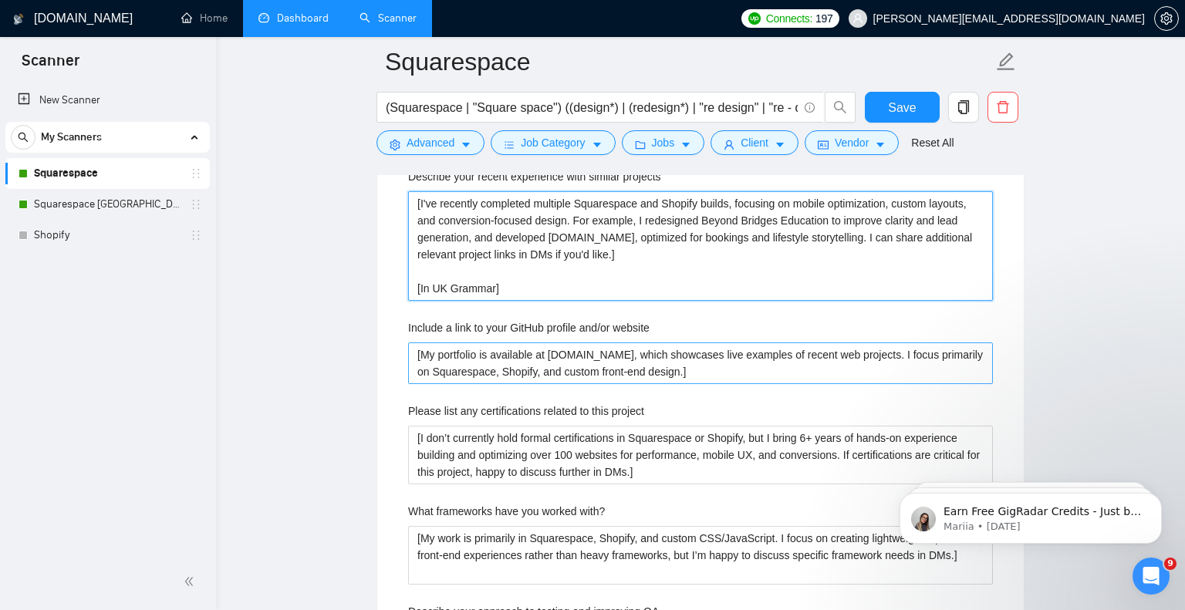
type projects "[I've recently completed multiple Squarespace and Shopify builds, focusing on m…"
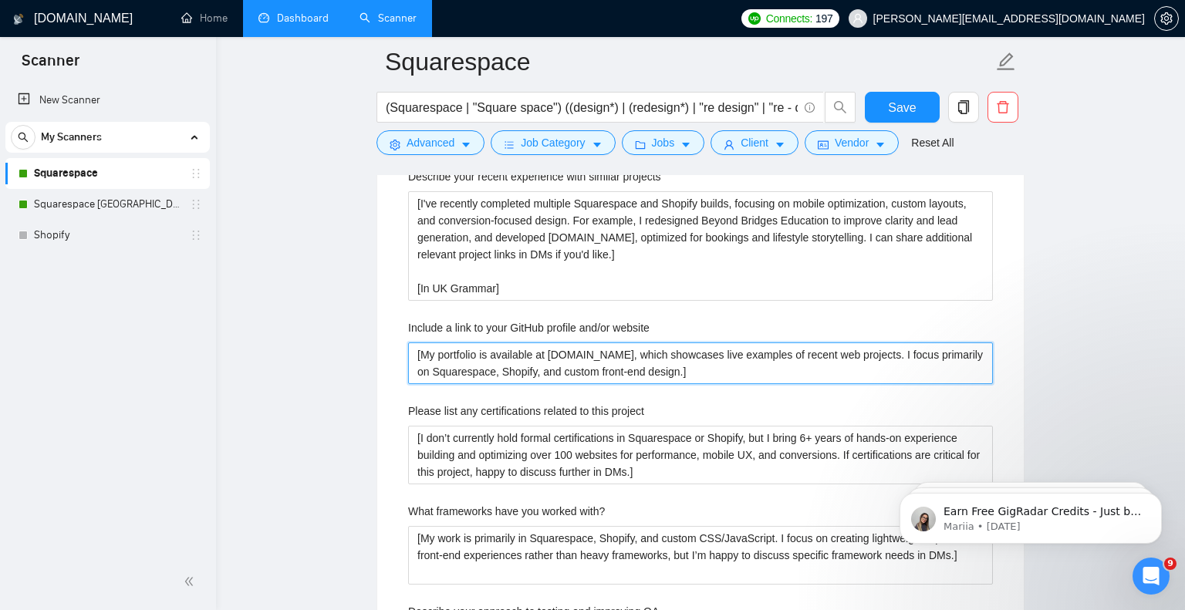
click at [792, 369] on website "[My portfolio is available at [DOMAIN_NAME], which showcases live examples of r…" at bounding box center [700, 364] width 585 height 42
type website "[My portfolio is available at [DOMAIN_NAME], which showcases live examples of r…"
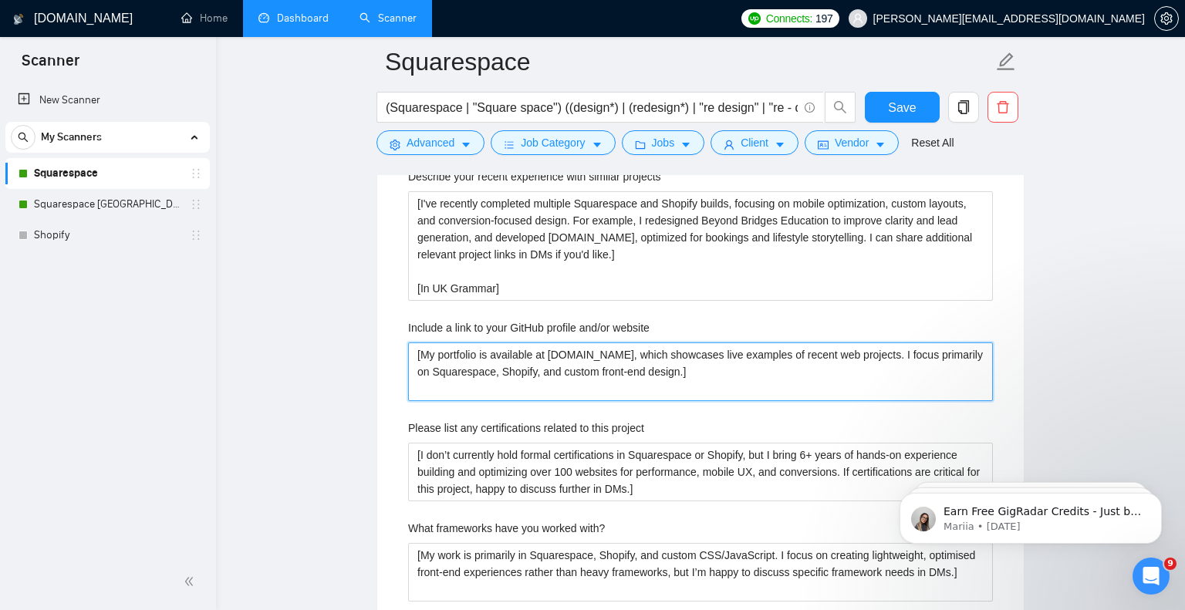
type website "[My portfolio is available at [DOMAIN_NAME], which showcases live examples of r…"
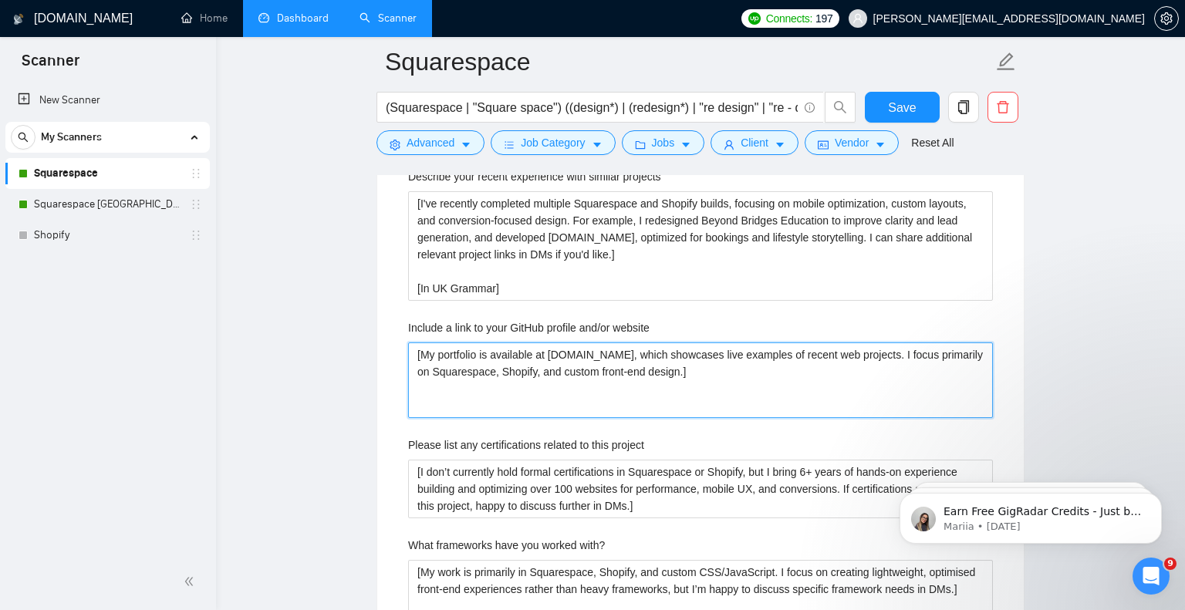
paste website "[In UK Grammar]"
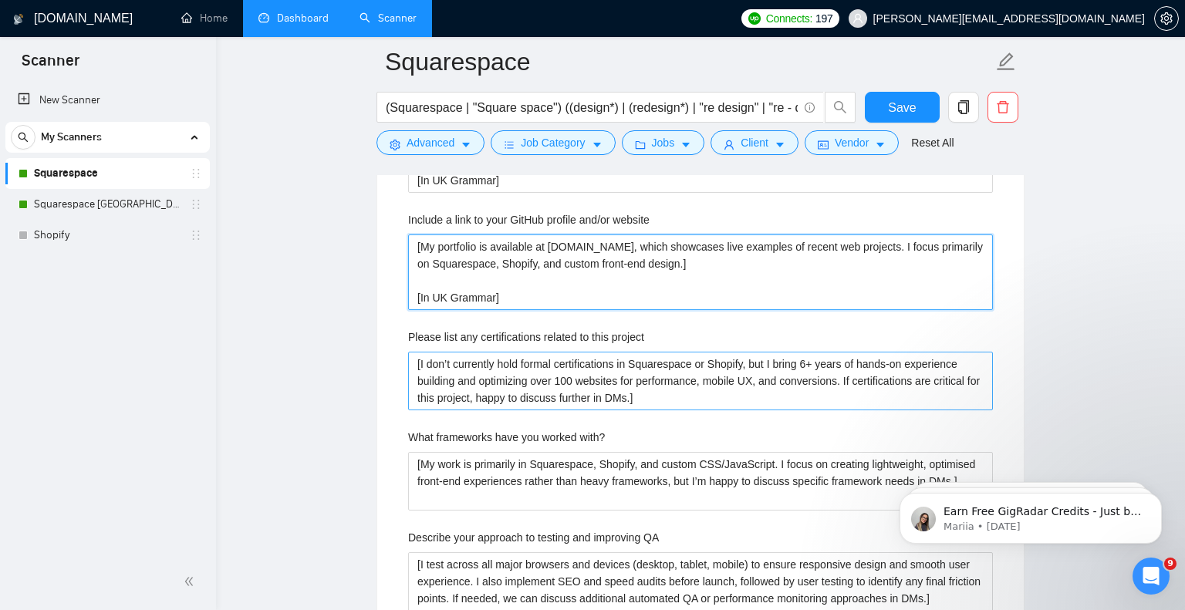
type website "[My portfolio is available at [DOMAIN_NAME], which showcases live examples of r…"
click at [826, 399] on project "[I don’t currently hold formal certifications in Squarespace or Shopify, but I …" at bounding box center [700, 381] width 585 height 59
type project "[I don’t currently hold formal certifications in Squarespace or Shopify, but I …"
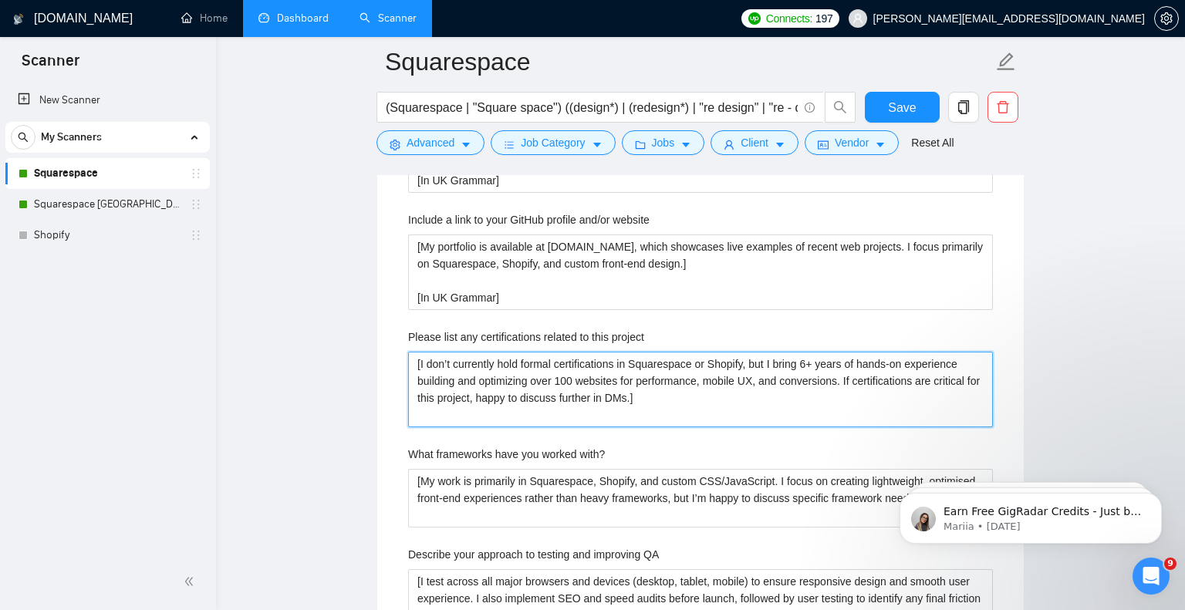
type project "[I don’t currently hold formal certifications in Squarespace or Shopify, but I …"
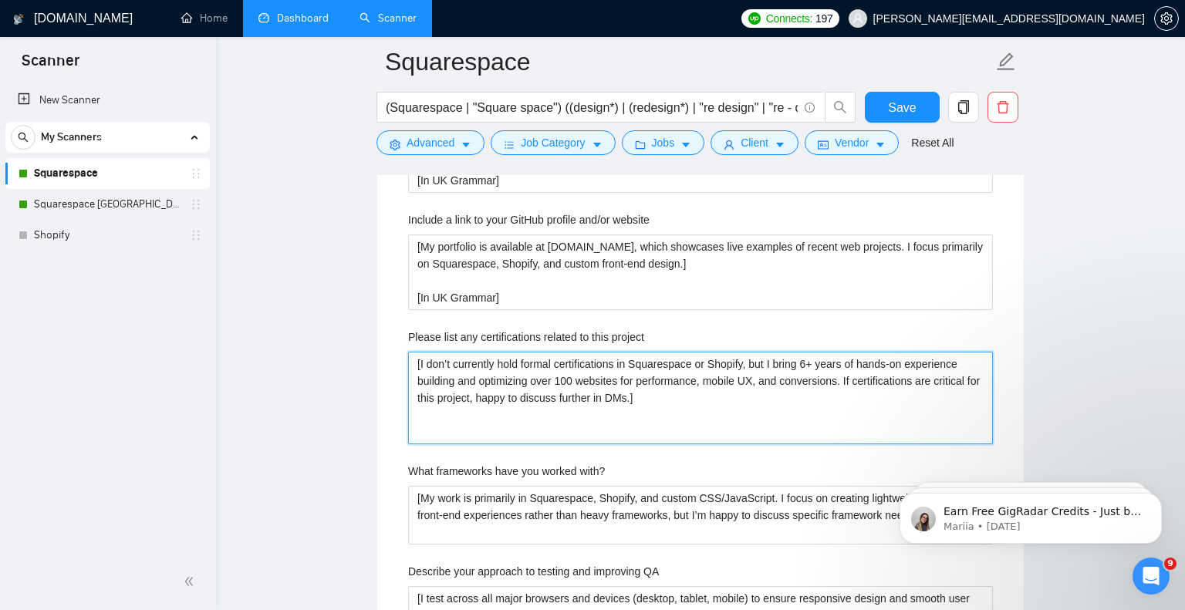
paste project "[In UK Grammar]"
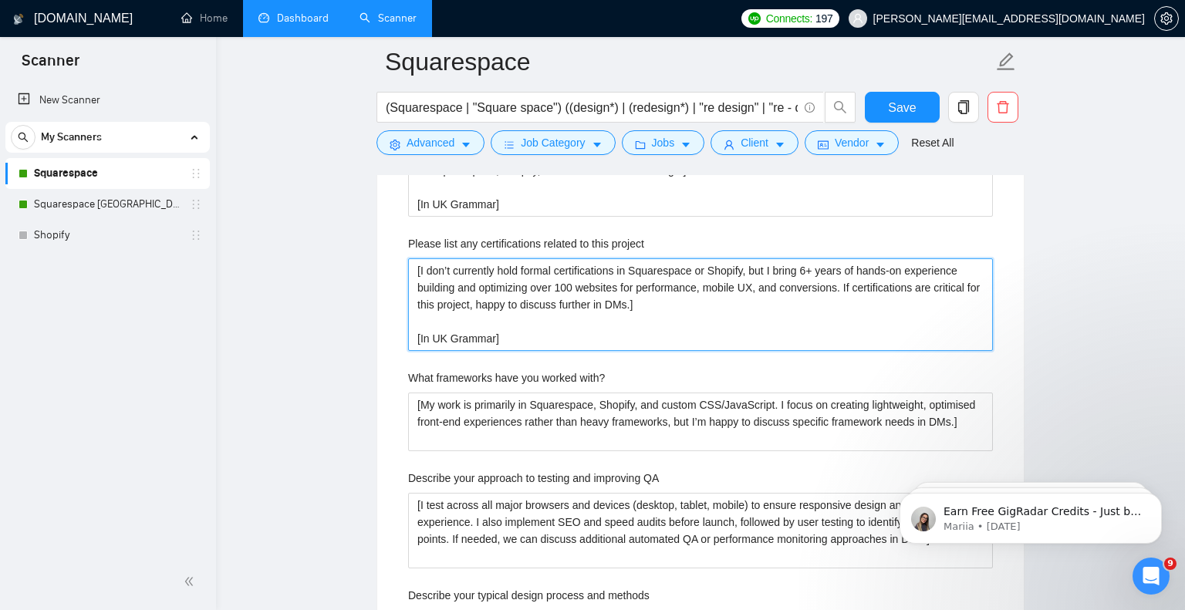
scroll to position [2653, 0]
type project "[I don’t currently hold formal certifications in Squarespace or Shopify, but I …"
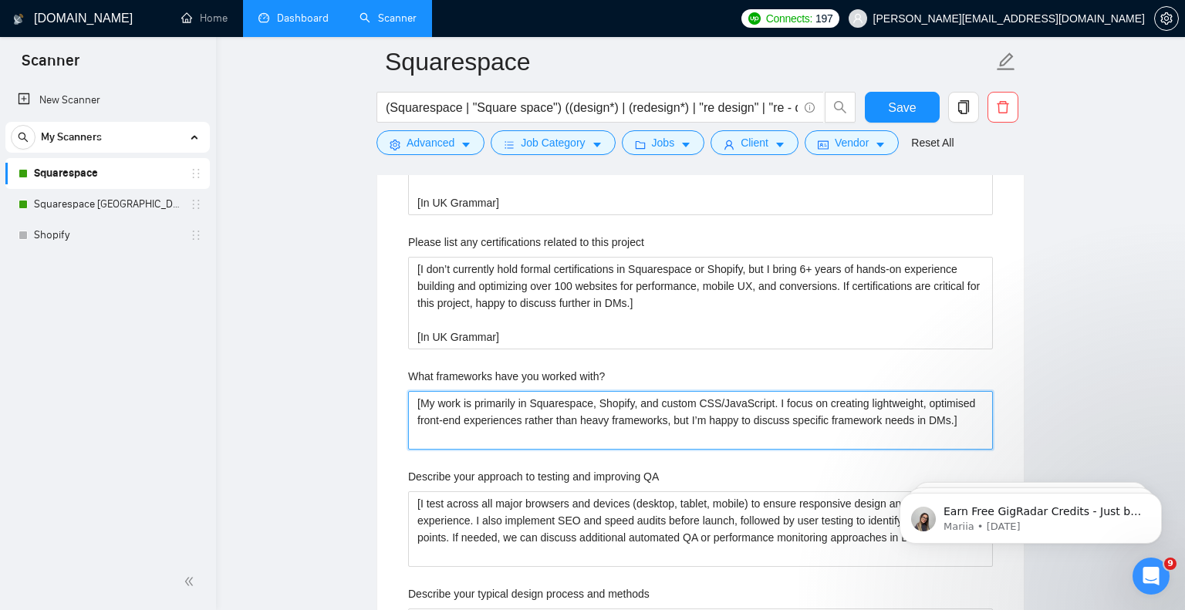
click at [652, 434] on with\? "[My work is primarily in Squarespace, Shopify, and custom CSS/JavaScript. I foc…" at bounding box center [700, 420] width 585 height 59
type with\? "[My work is primarily in Squarespace, Shopify, and custom CSS/JavaScript. I foc…"
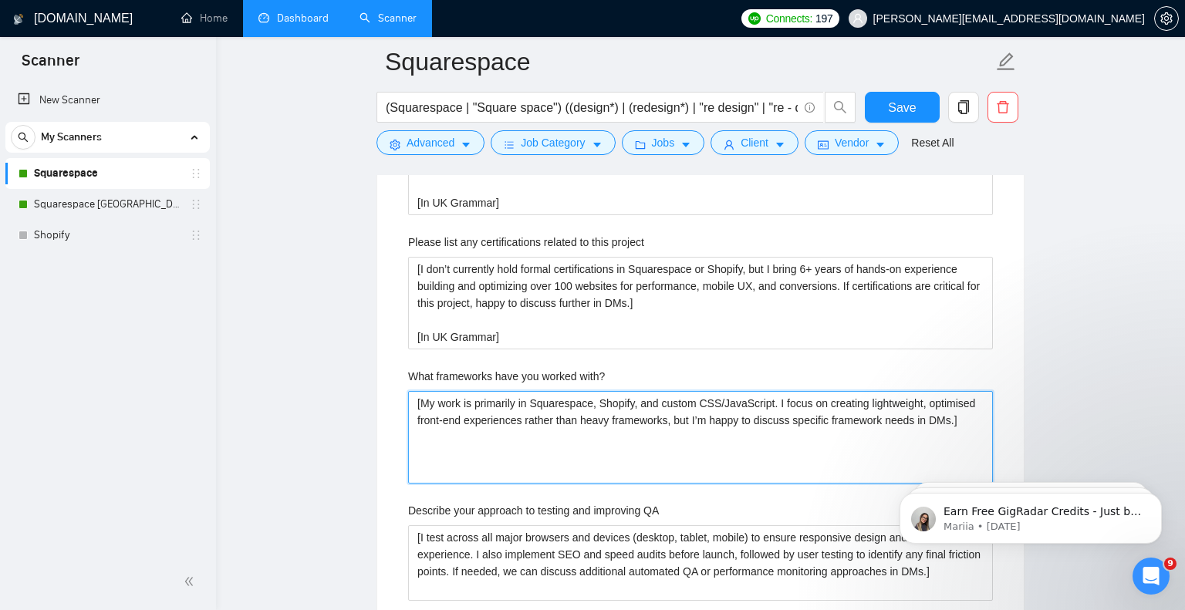
paste with\? "[In UK Grammar]"
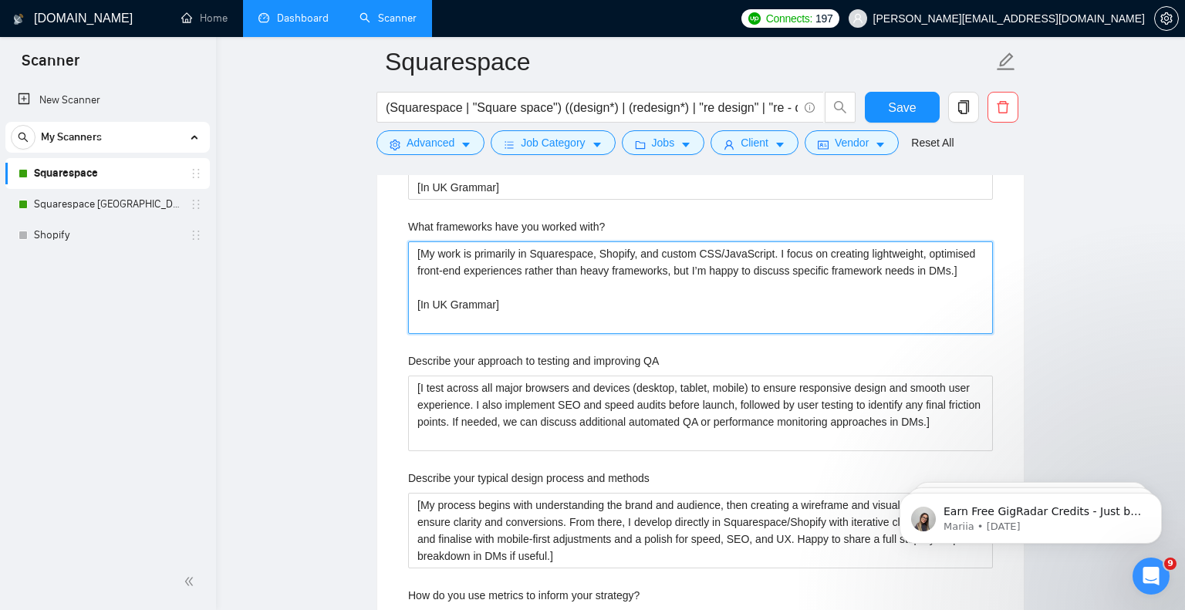
scroll to position [2808, 0]
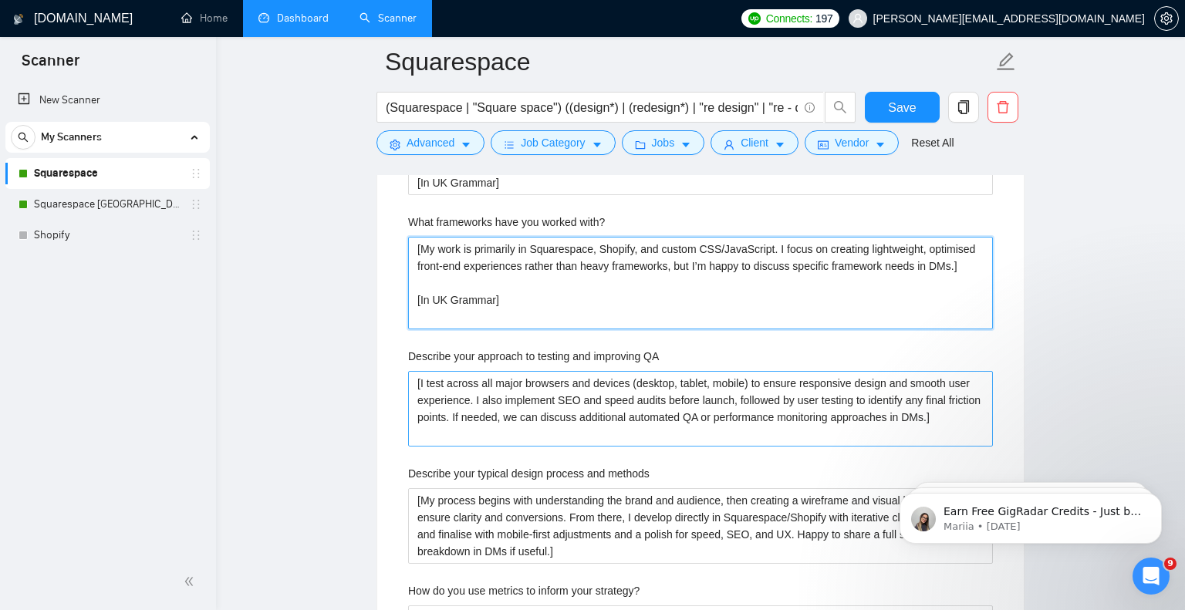
type with\? "[My work is primarily in Squarespace, Shopify, and custom CSS/JavaScript. I foc…"
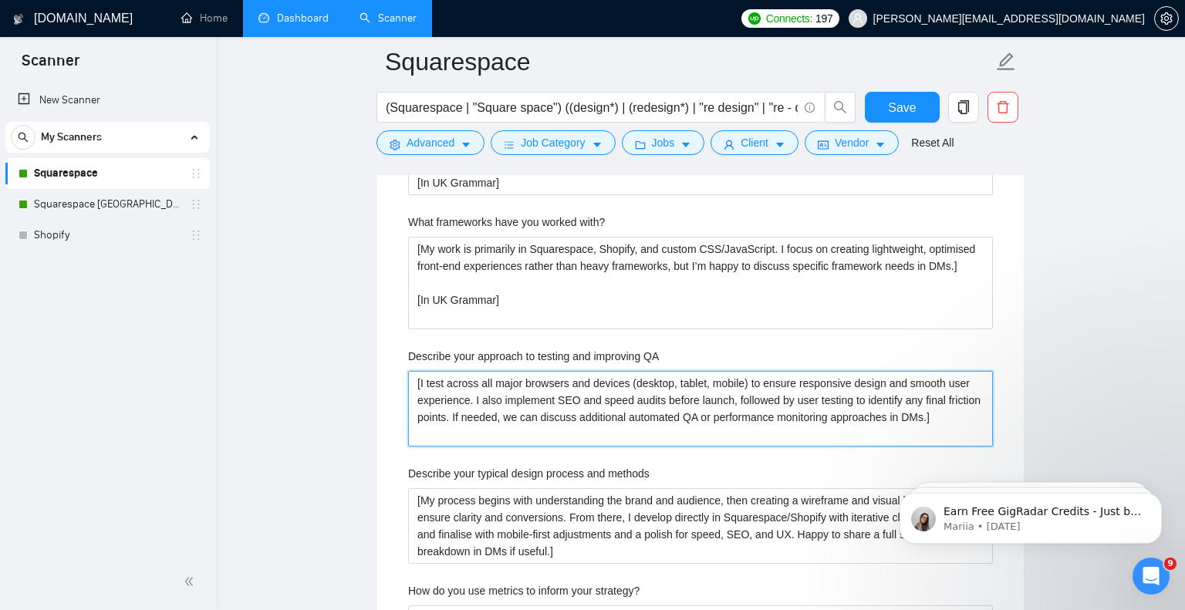
click at [579, 434] on QA "[I test across all major browsers and devices (desktop, tablet, mobile) to ensu…" at bounding box center [700, 409] width 585 height 76
type QA "[I test across all major browsers and devices (desktop, tablet, mobile) to ensu…"
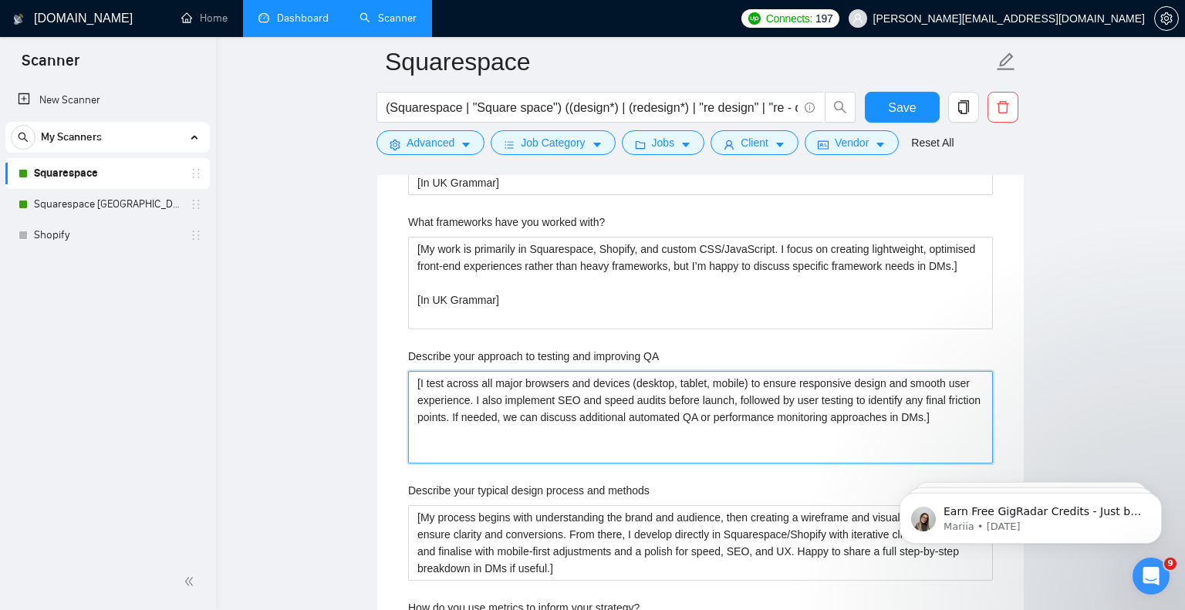
type QA "[I test across all major browsers and devices (desktop, tablet, mobile) to ensu…"
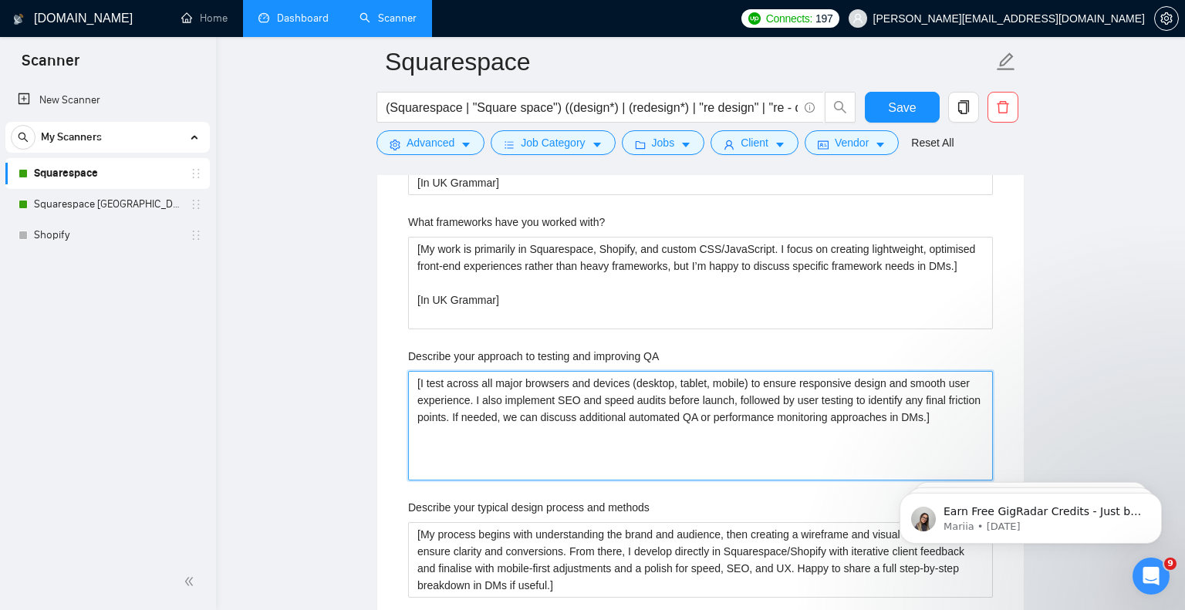
paste QA "[In UK Grammar]"
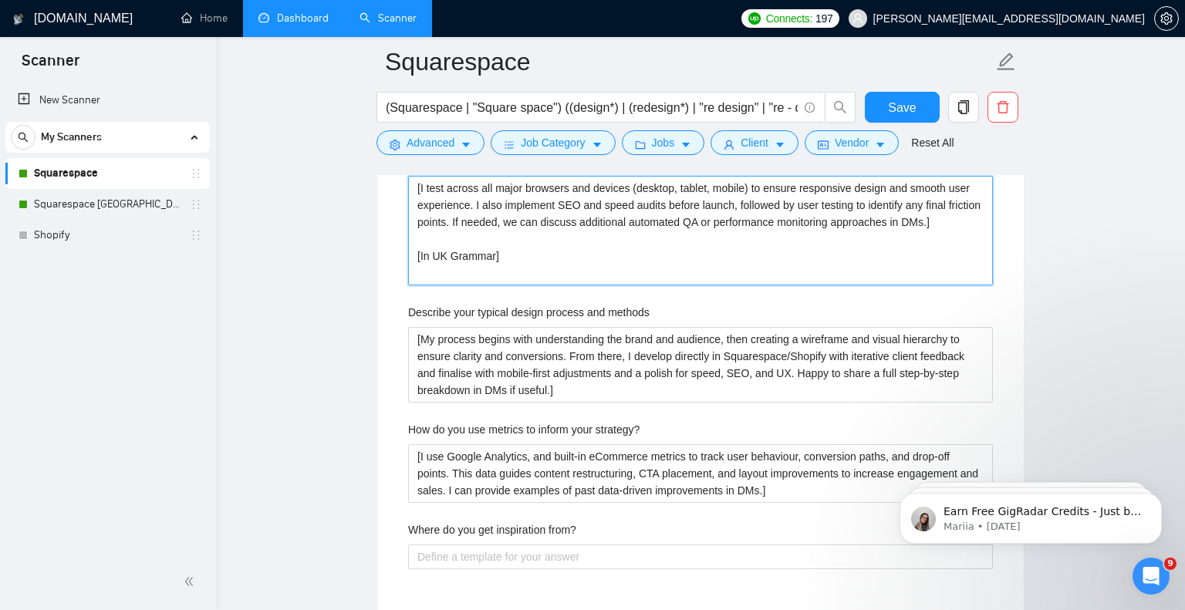
scroll to position [3008, 0]
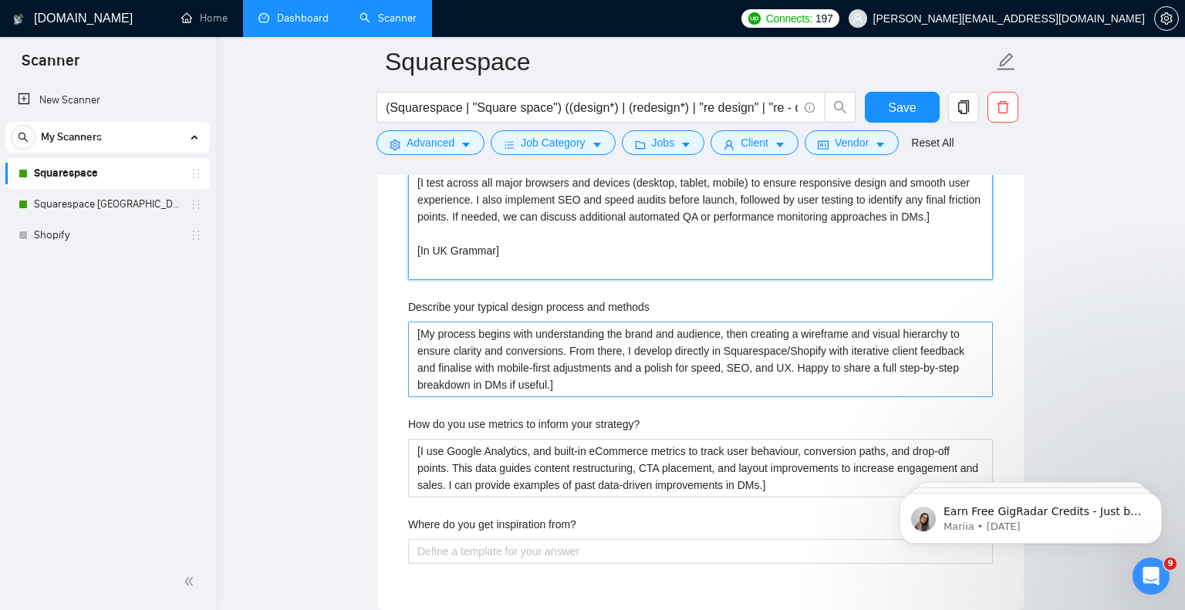
type QA "[I test across all major browsers and devices (desktop, tablet, mobile) to ensu…"
click at [647, 387] on methods "[My process begins with understanding the brand and audience, then creating a w…" at bounding box center [700, 360] width 585 height 76
type methods "[My process begins with understanding the brand and audience, then creating a w…"
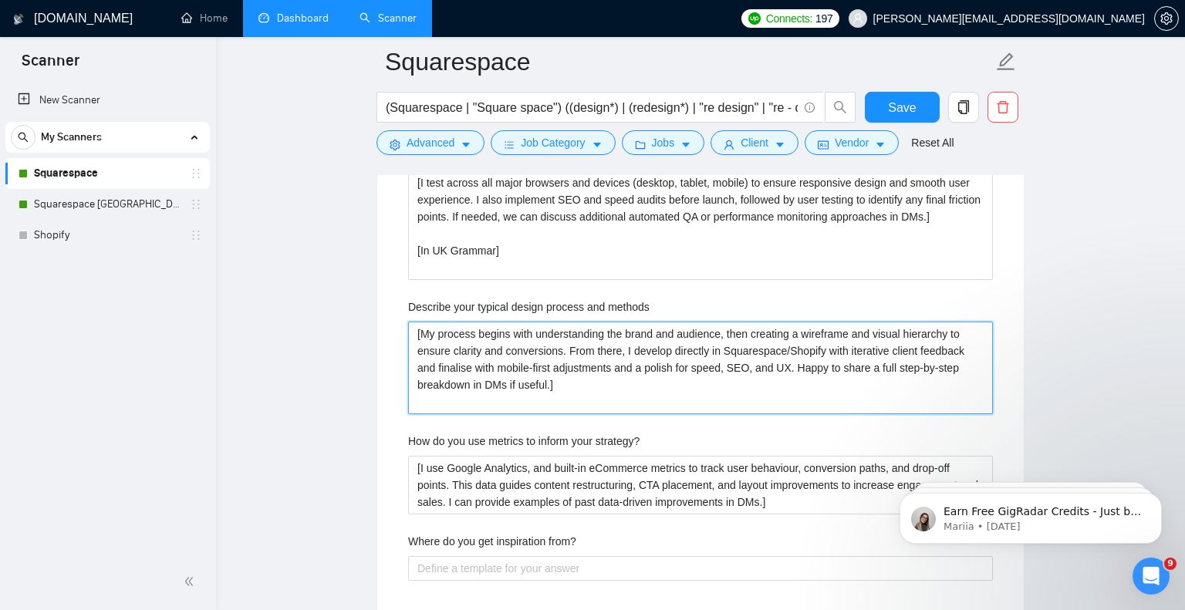
type methods "[My process begins with understanding the brand and audience, then creating a w…"
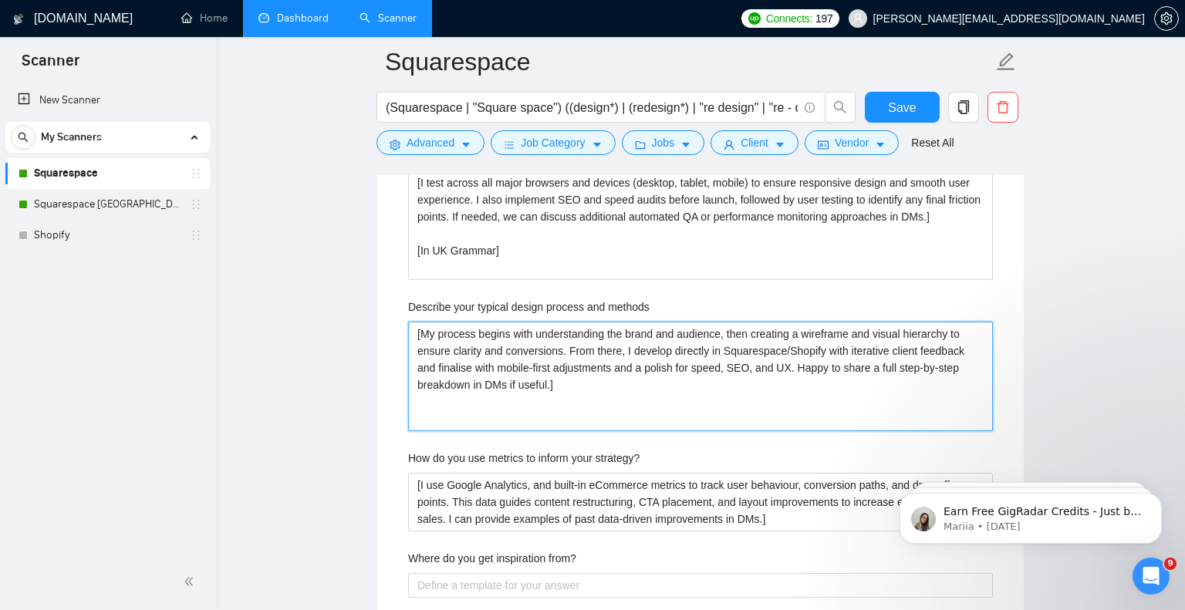
paste methods "[In UK Grammar]"
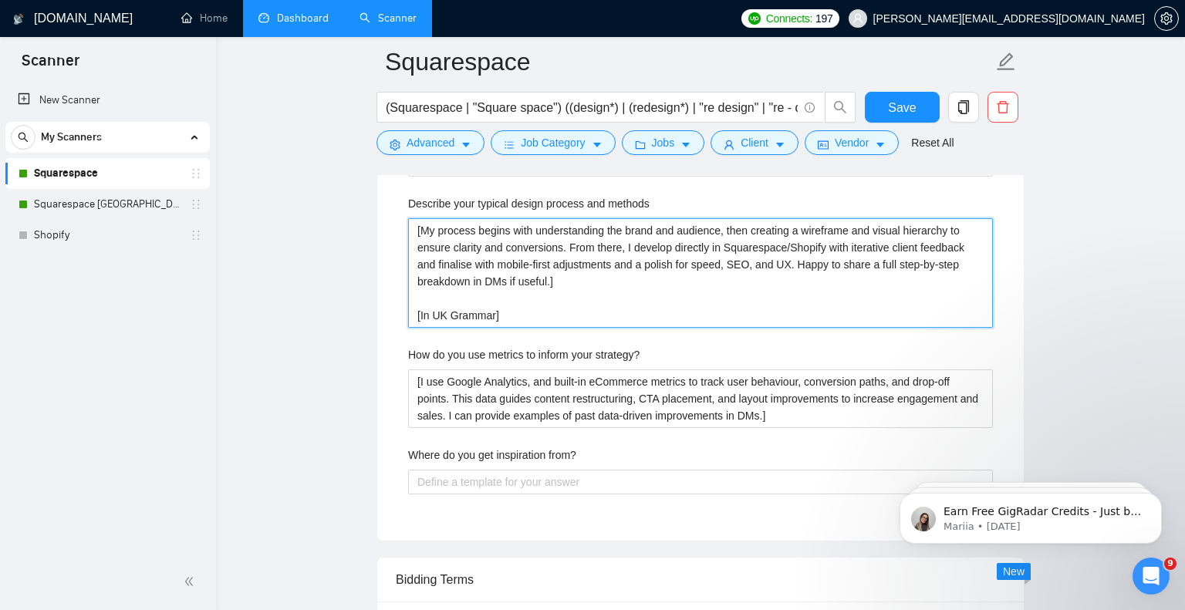
scroll to position [3113, 0]
type methods "[My process begins with understanding the brand and audience, then creating a w…"
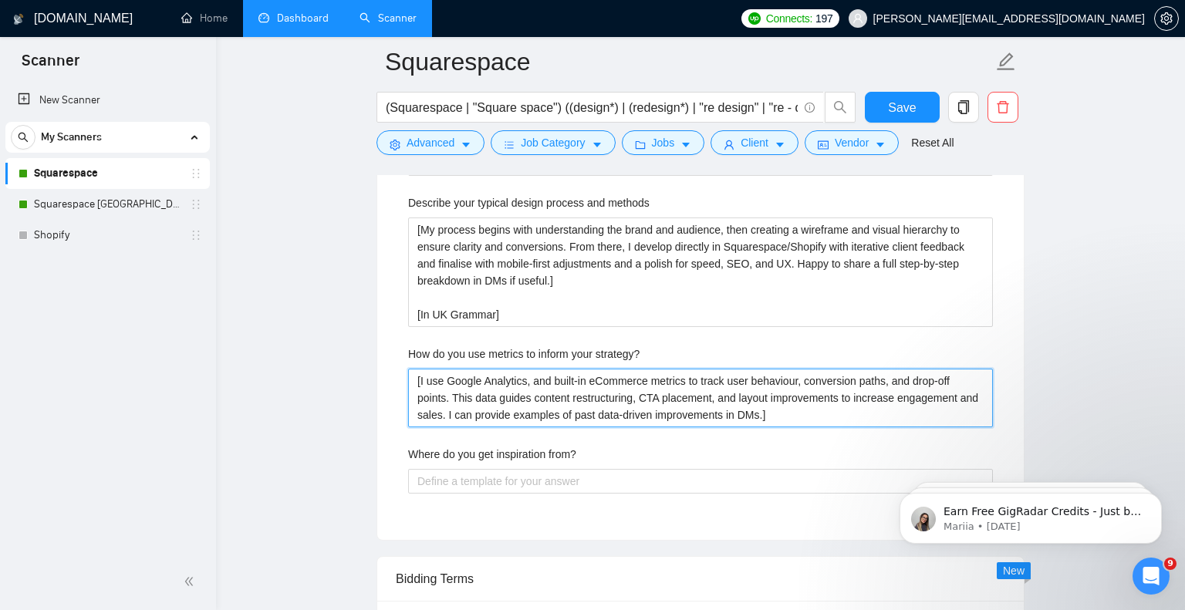
click at [832, 412] on strategy\? "[I use Google Analytics, and built-in eCommerce metrics to track user behaviour…" at bounding box center [700, 398] width 585 height 59
type strategy\? "[I use Google Analytics, and built-in eCommerce metrics to track user behaviour…"
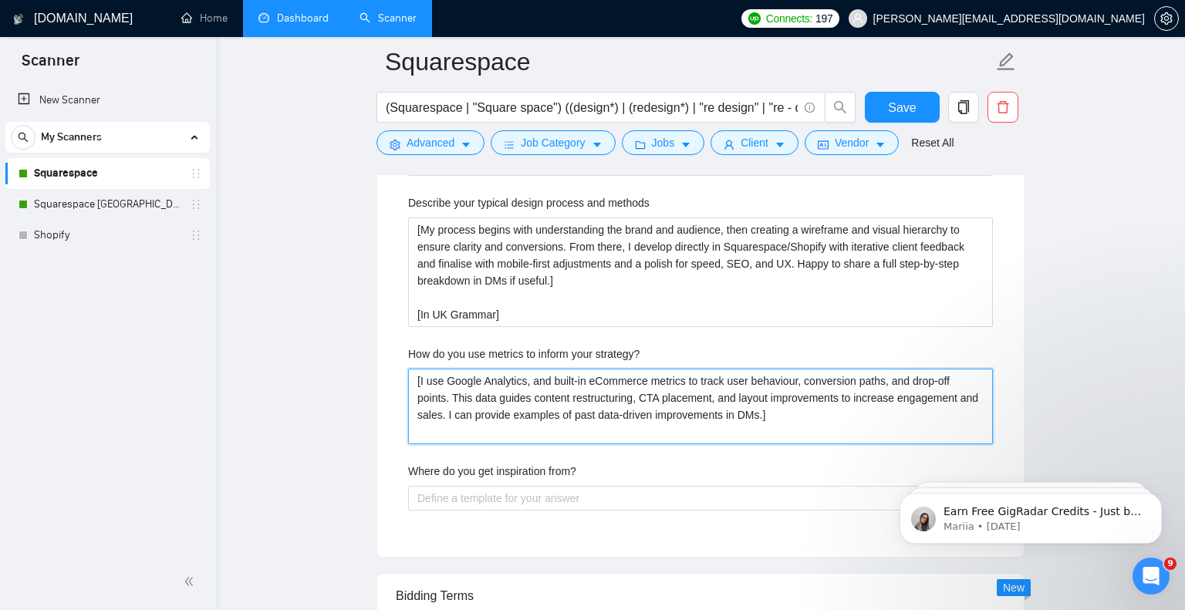
type strategy\? "[I use Google Analytics, and built-in eCommerce metrics to track user behaviour…"
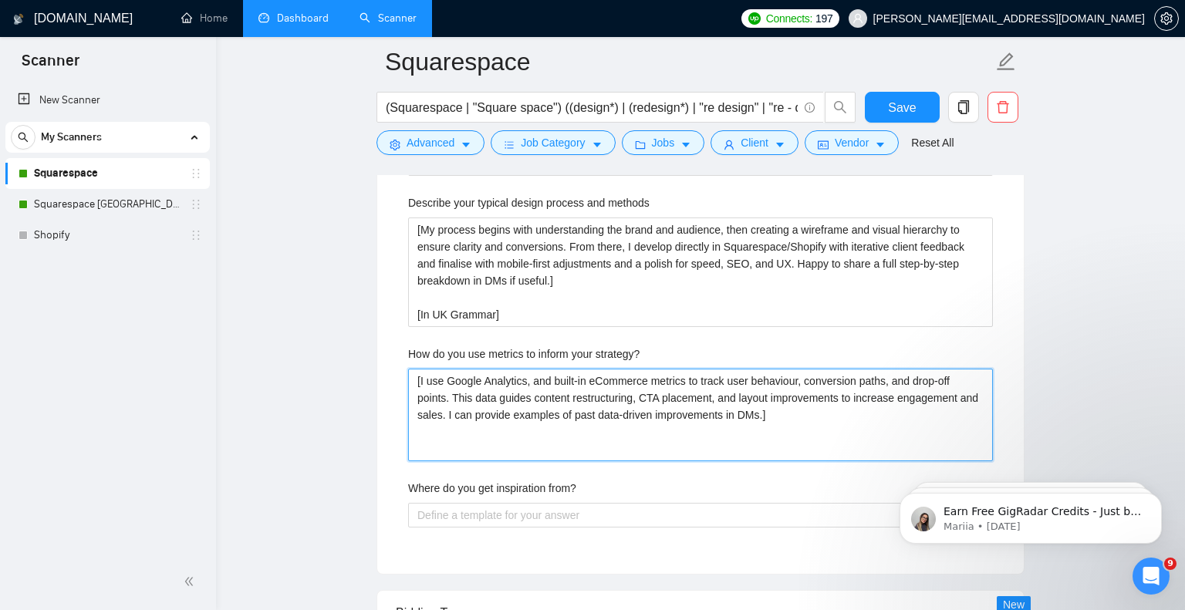
paste strategy\? "[In UK Grammar]"
type strategy\? "[I use Google Analytics, and built-in eCommerce metrics to track user behaviour…"
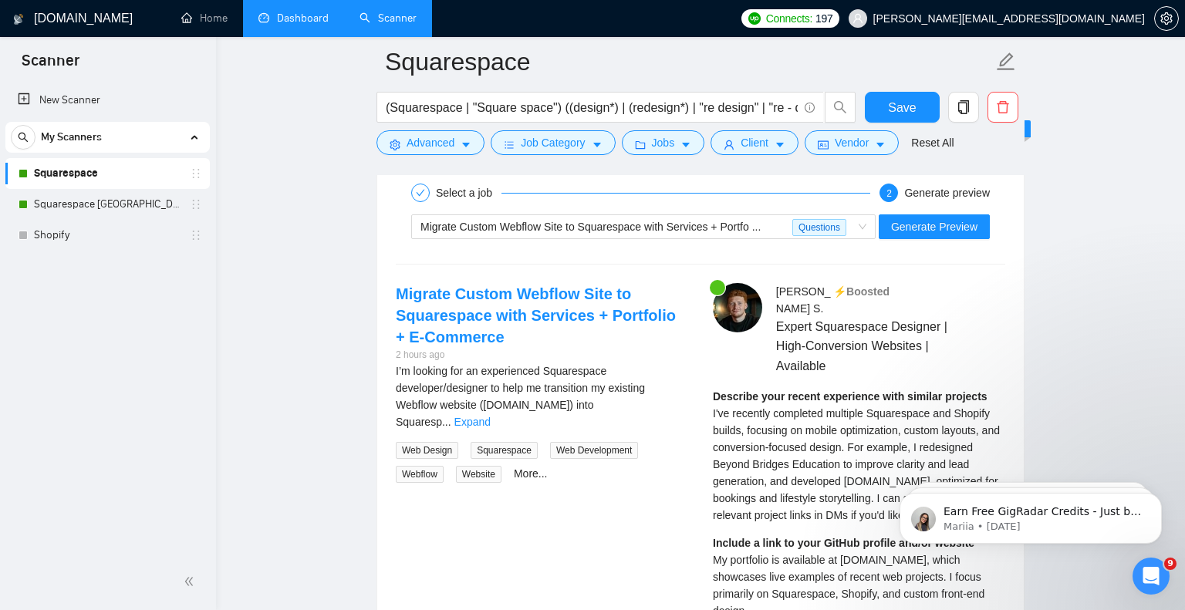
scroll to position [4204, 0]
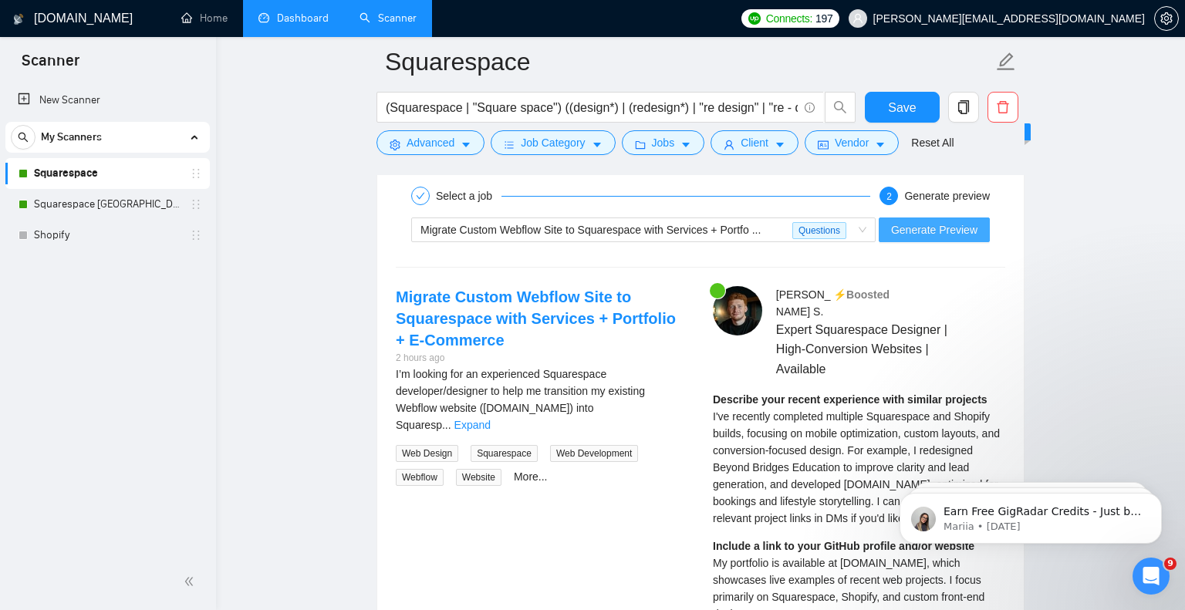
click at [949, 228] on span "Generate Preview" at bounding box center [934, 229] width 86 height 17
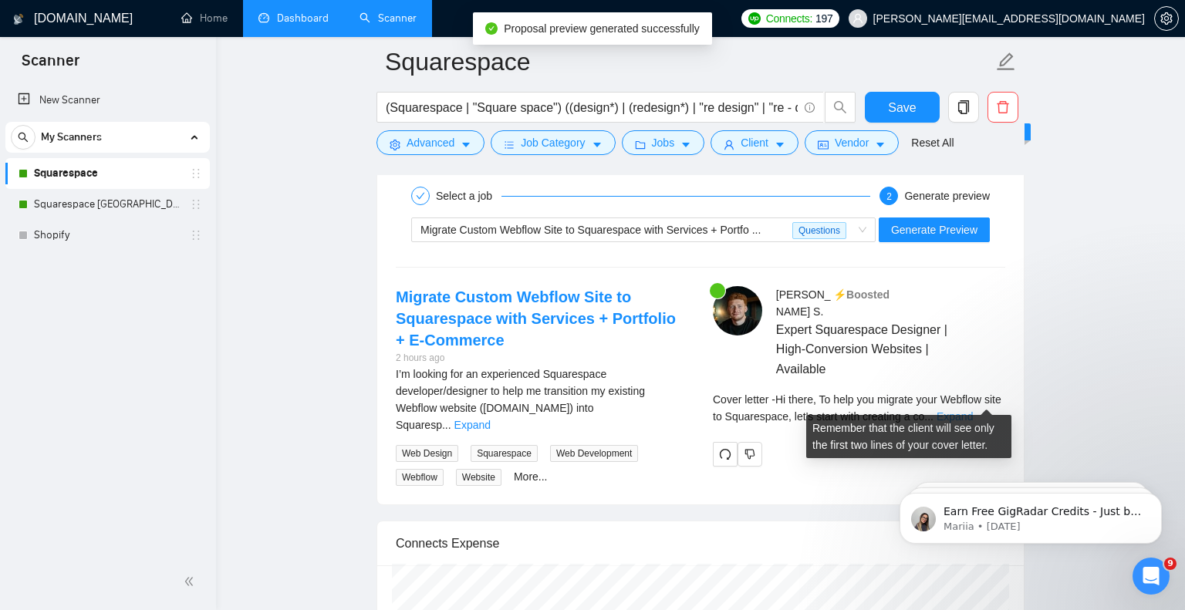
click at [973, 410] on link "Expand" at bounding box center [955, 416] width 36 height 12
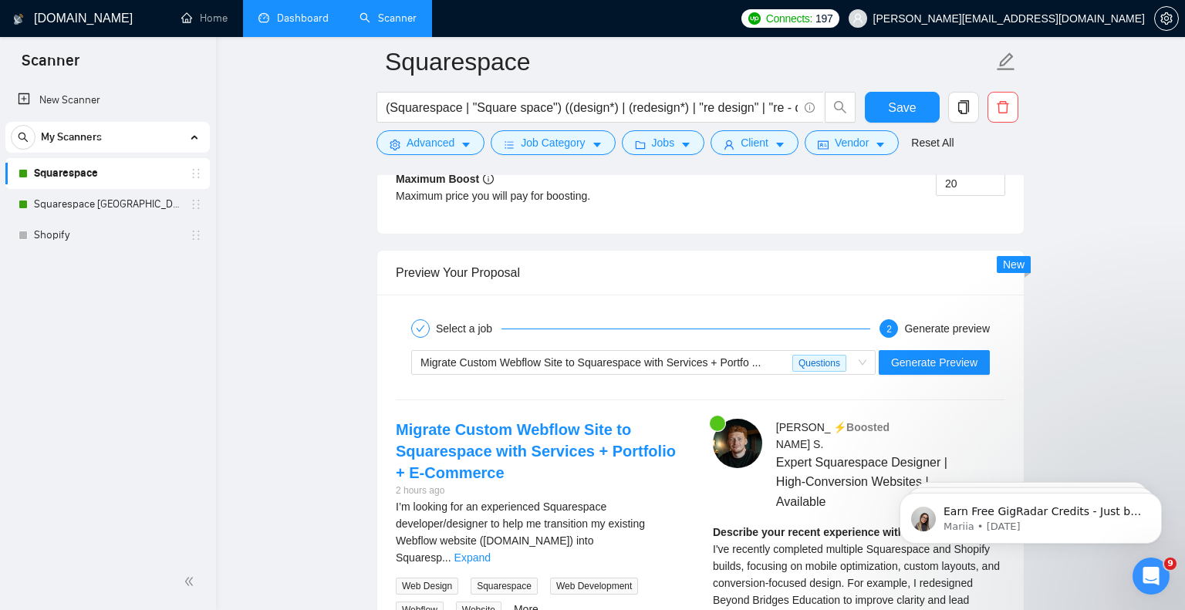
scroll to position [4066, 0]
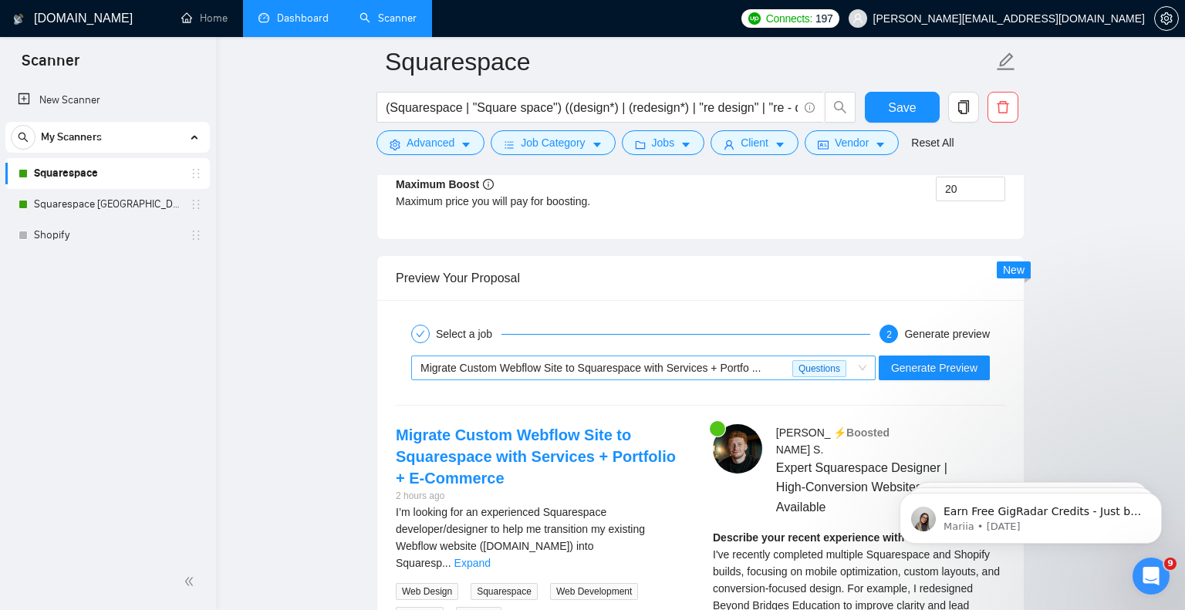
click at [722, 366] on span "Migrate Custom Webflow Site to Squarespace with Services + Portfo ..." at bounding box center [591, 368] width 340 height 12
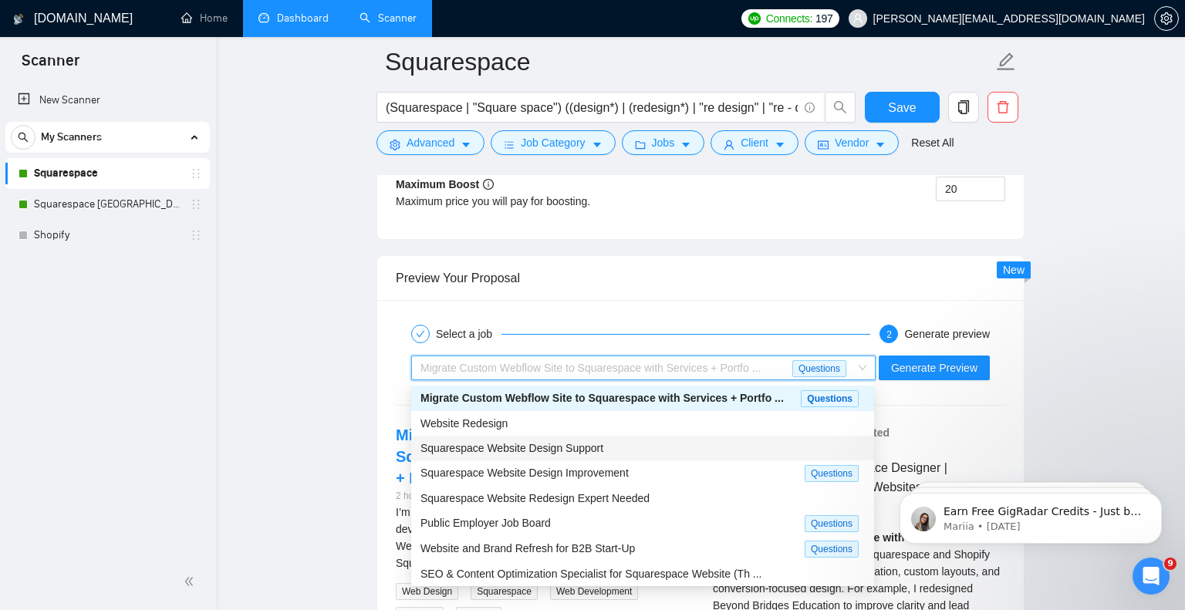
click at [579, 447] on span "Squarespace Website Design Support" at bounding box center [512, 448] width 183 height 12
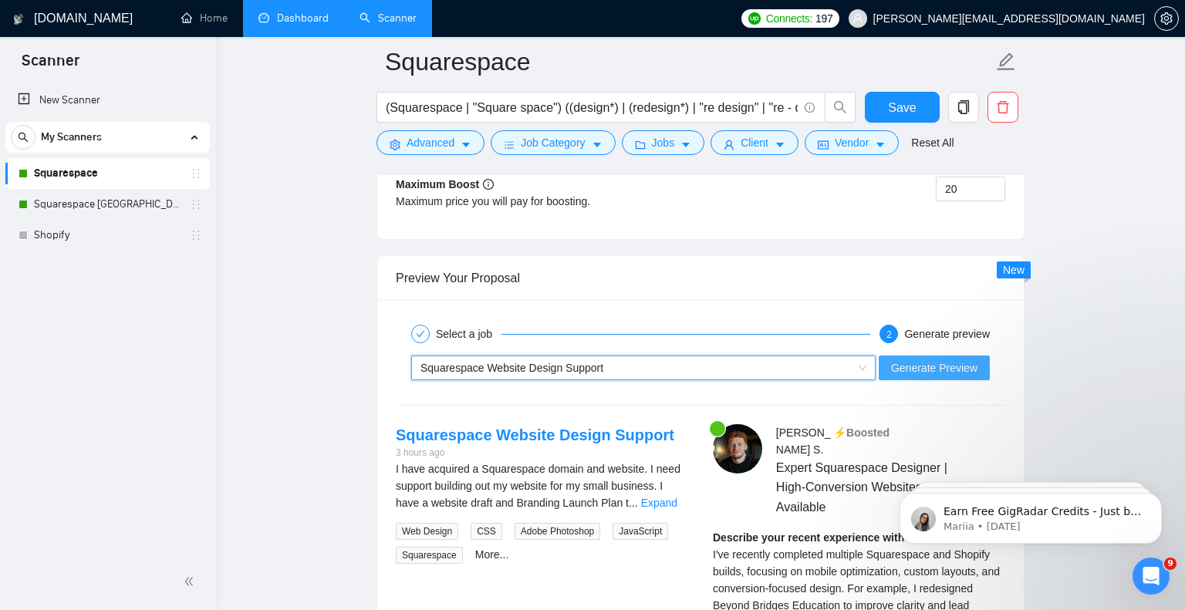
click at [955, 368] on span "Generate Preview" at bounding box center [934, 368] width 86 height 17
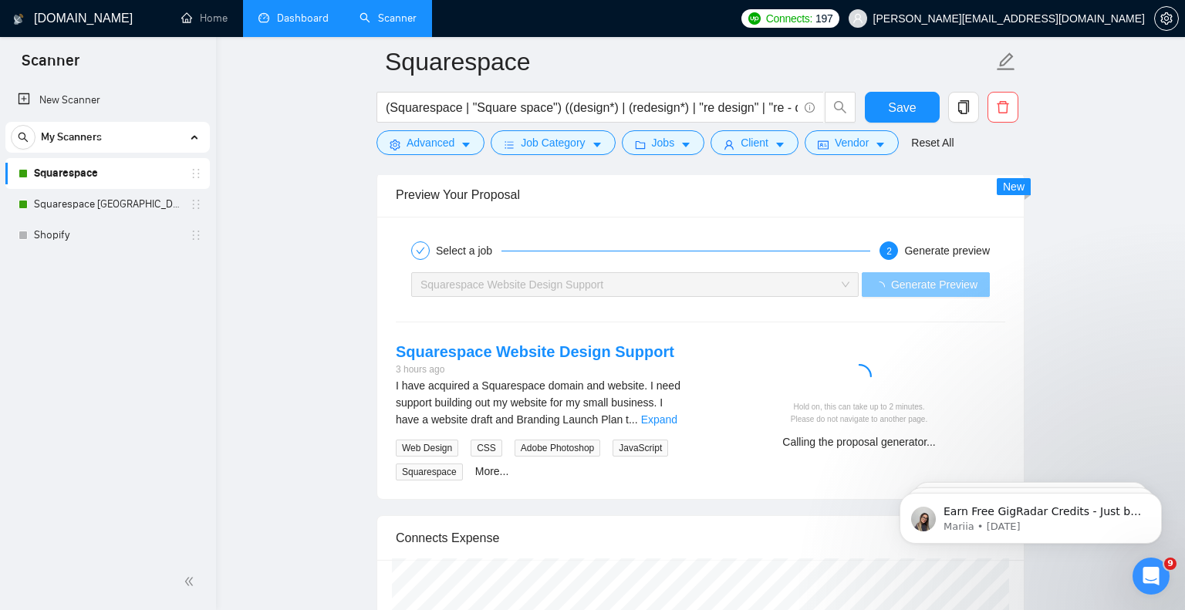
scroll to position [4211, 0]
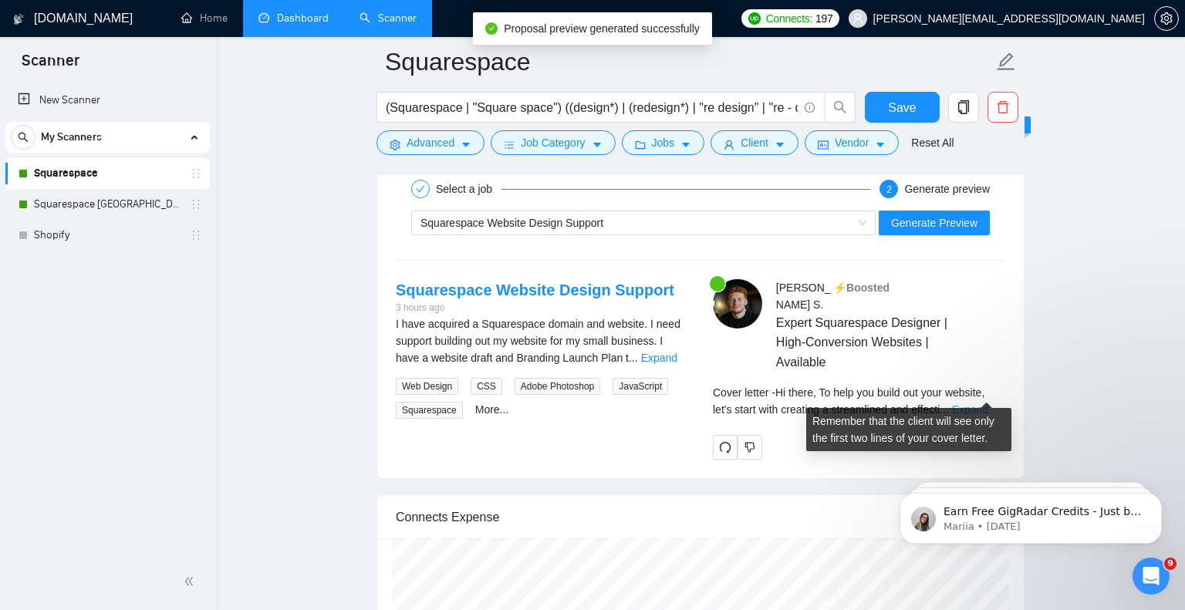
click at [978, 404] on link "Expand" at bounding box center [970, 410] width 36 height 12
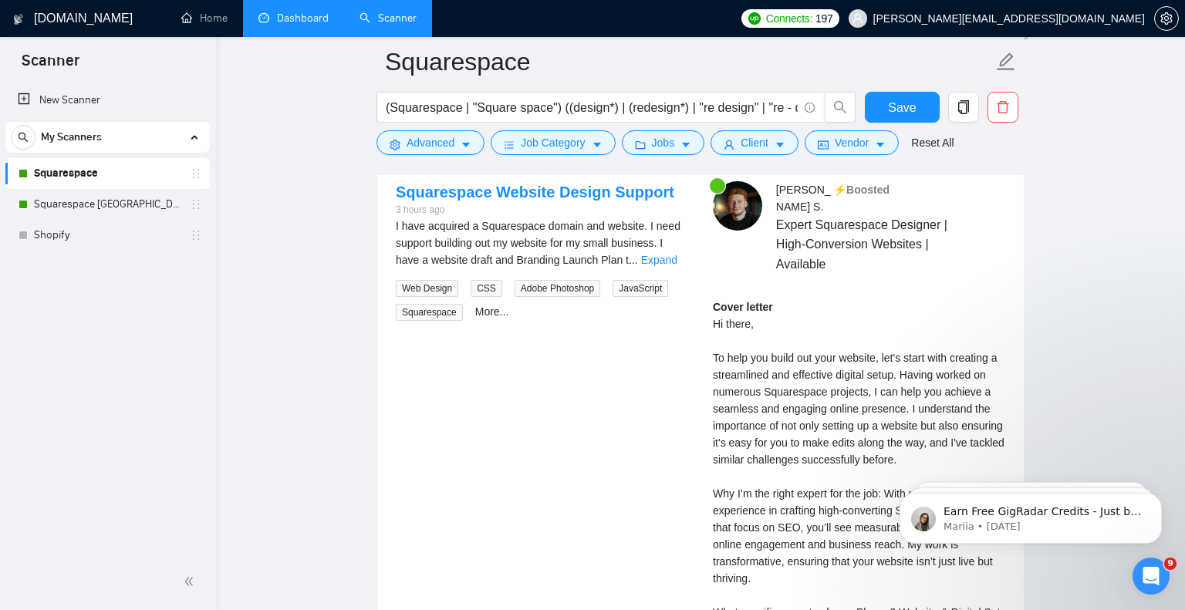
scroll to position [4285, 0]
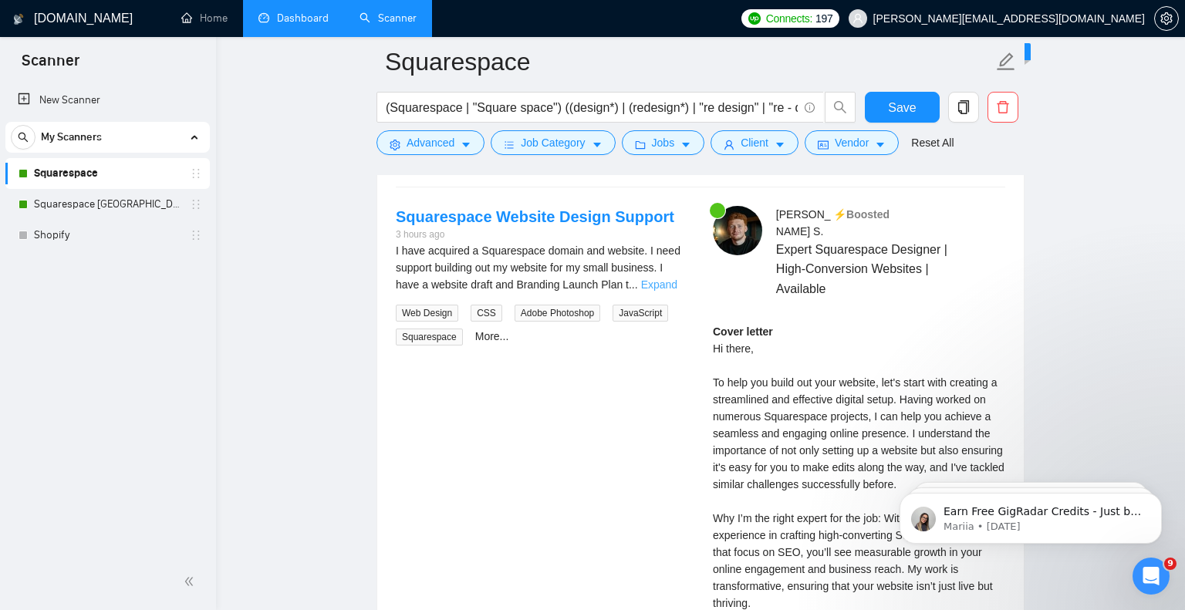
click at [677, 282] on link "Expand" at bounding box center [659, 285] width 36 height 12
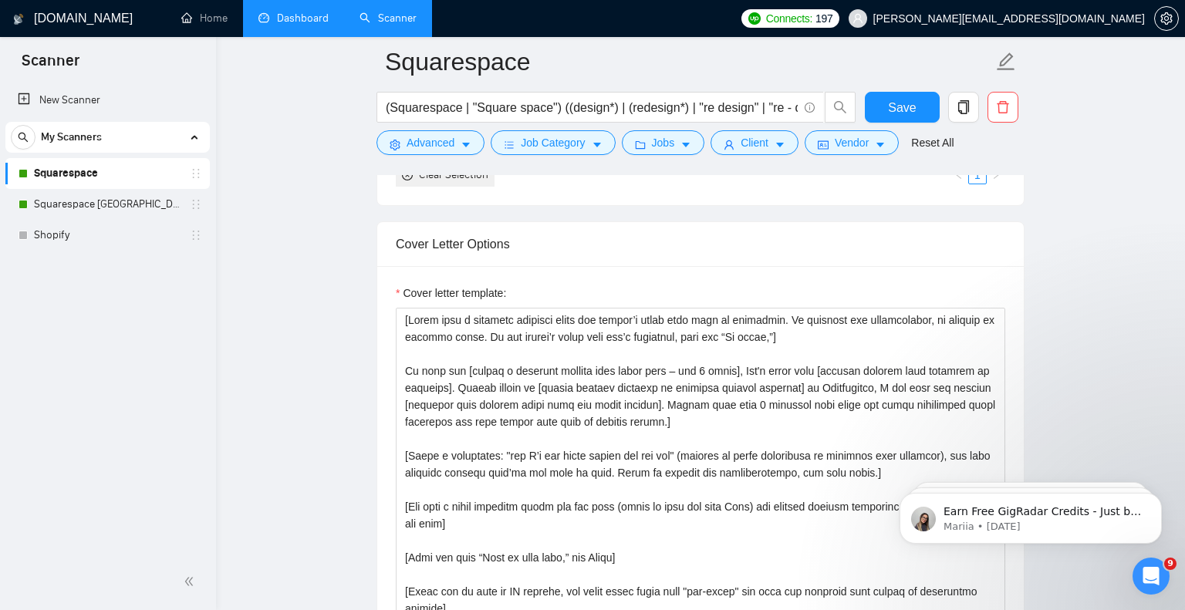
scroll to position [1748, 0]
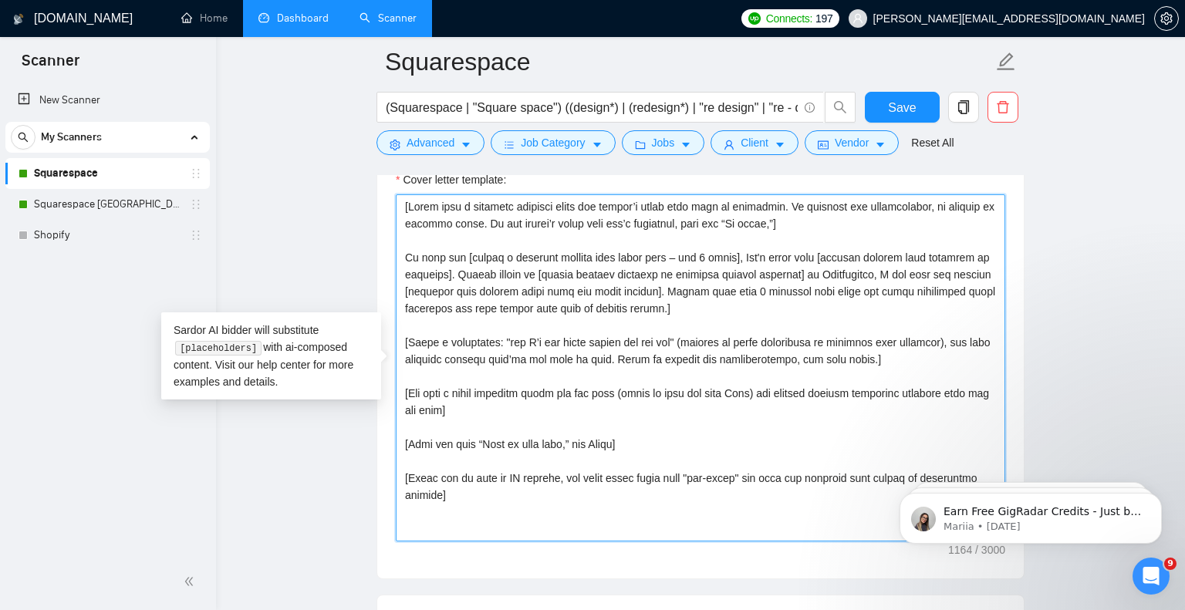
drag, startPoint x: 565, startPoint y: 497, endPoint x: 397, endPoint y: 204, distance: 337.6
click at [397, 204] on textarea "Cover letter template:" at bounding box center [701, 367] width 610 height 347
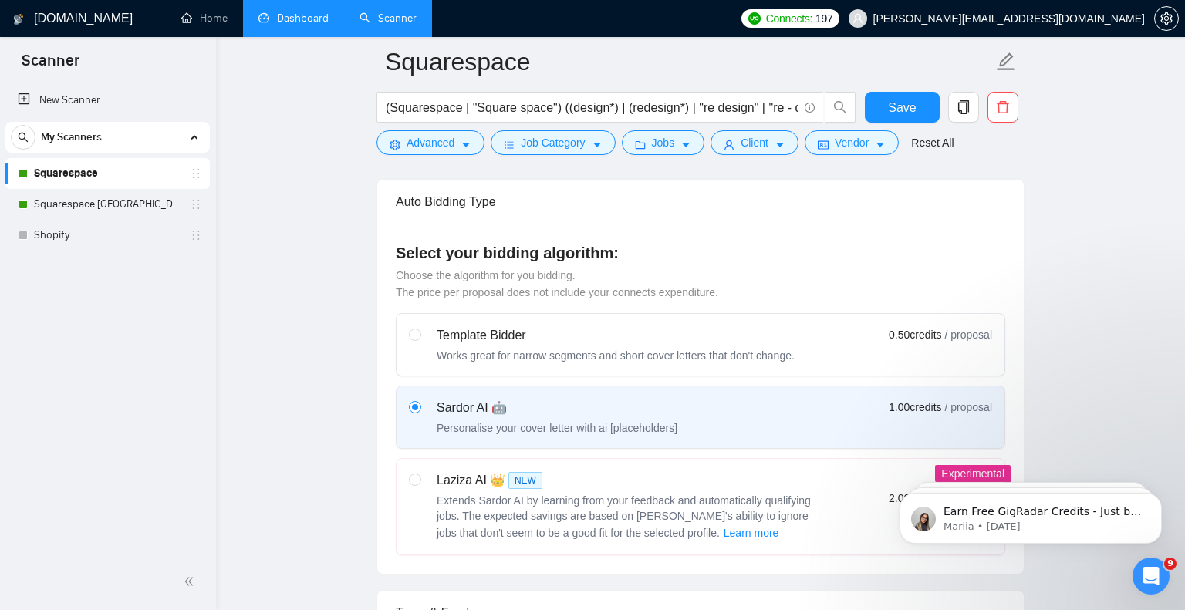
scroll to position [360, 0]
click at [904, 108] on span "Save" at bounding box center [902, 107] width 28 height 19
click at [906, 112] on span "Save" at bounding box center [902, 107] width 28 height 19
click at [100, 208] on link "Squarespace [GEOGRAPHIC_DATA]" at bounding box center [107, 204] width 147 height 31
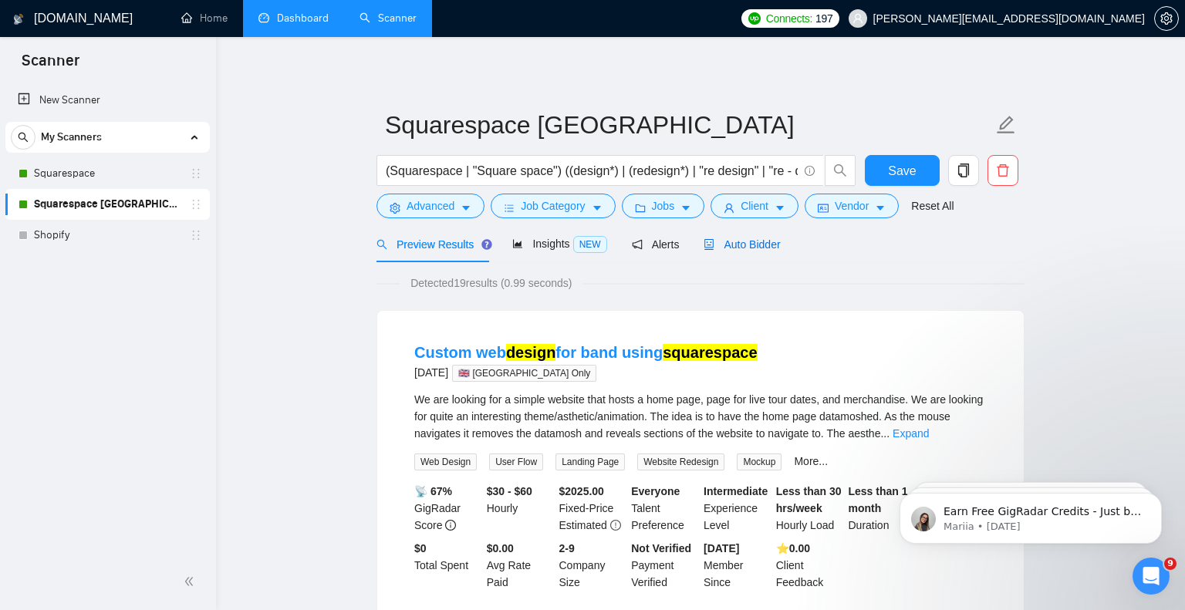
click at [765, 245] on span "Auto Bidder" at bounding box center [742, 244] width 76 height 12
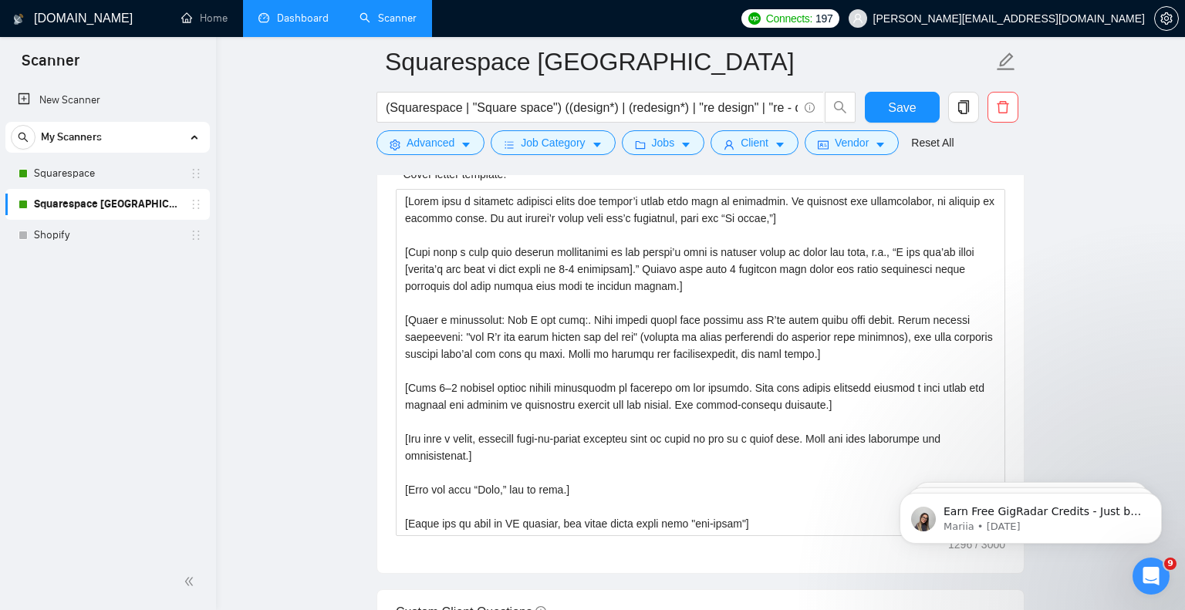
scroll to position [1735, 0]
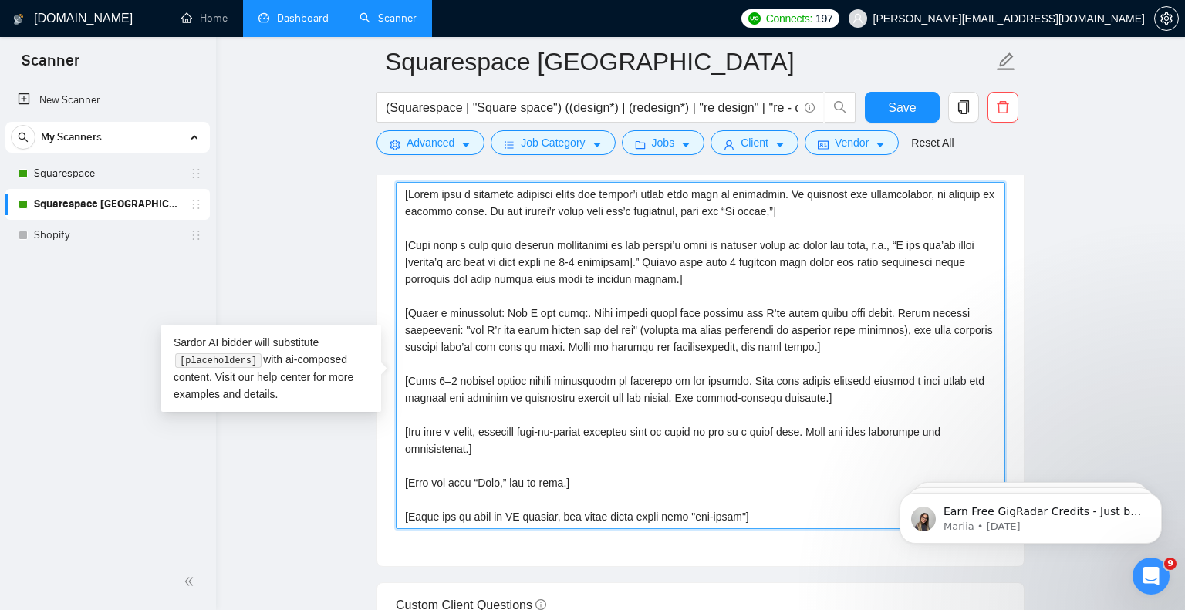
drag, startPoint x: 794, startPoint y: 541, endPoint x: 363, endPoint y: 206, distance: 545.4
click at [363, 206] on main "Squarespace [GEOGRAPHIC_DATA] (Squarespace | "Square space") ((design*) | (rede…" at bounding box center [701, 435] width 920 height 4219
paste textarea "To help you [choose a specific problem from their post – max 5 words], Let's st…"
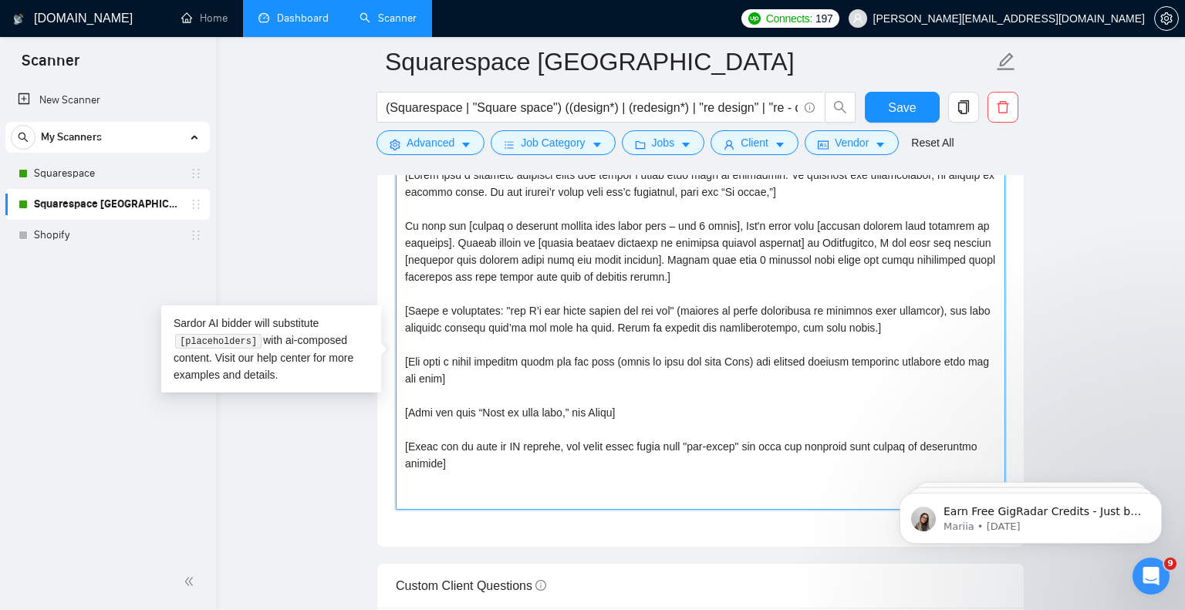
scroll to position [1758, 0]
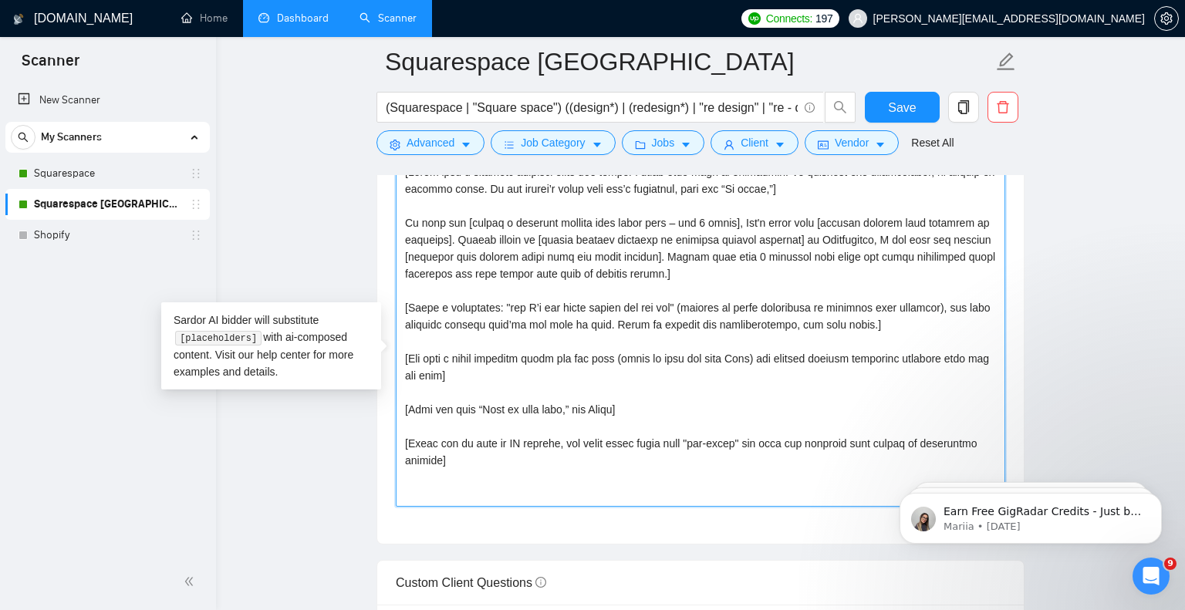
click at [540, 507] on textarea "Cover letter template:" at bounding box center [701, 333] width 610 height 347
click at [523, 505] on textarea "Cover letter template:" at bounding box center [701, 333] width 610 height 347
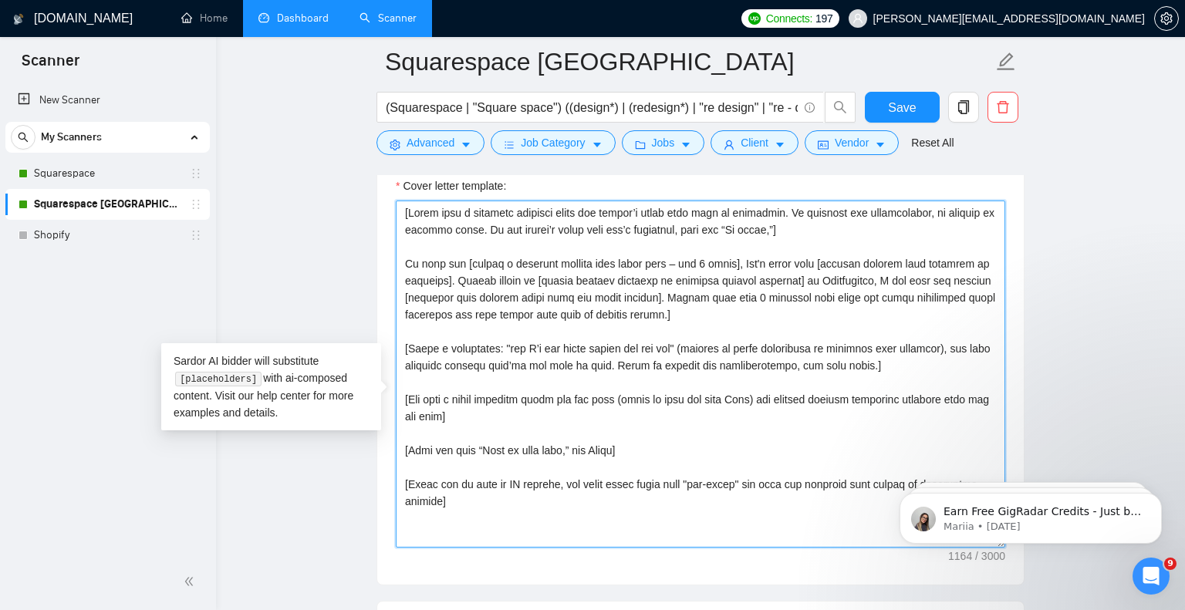
scroll to position [1716, 0]
type textarea "[Lorem ipsu d sitametc adipisci elits doe tempor’i utlab etdo magn al enimadmin…"
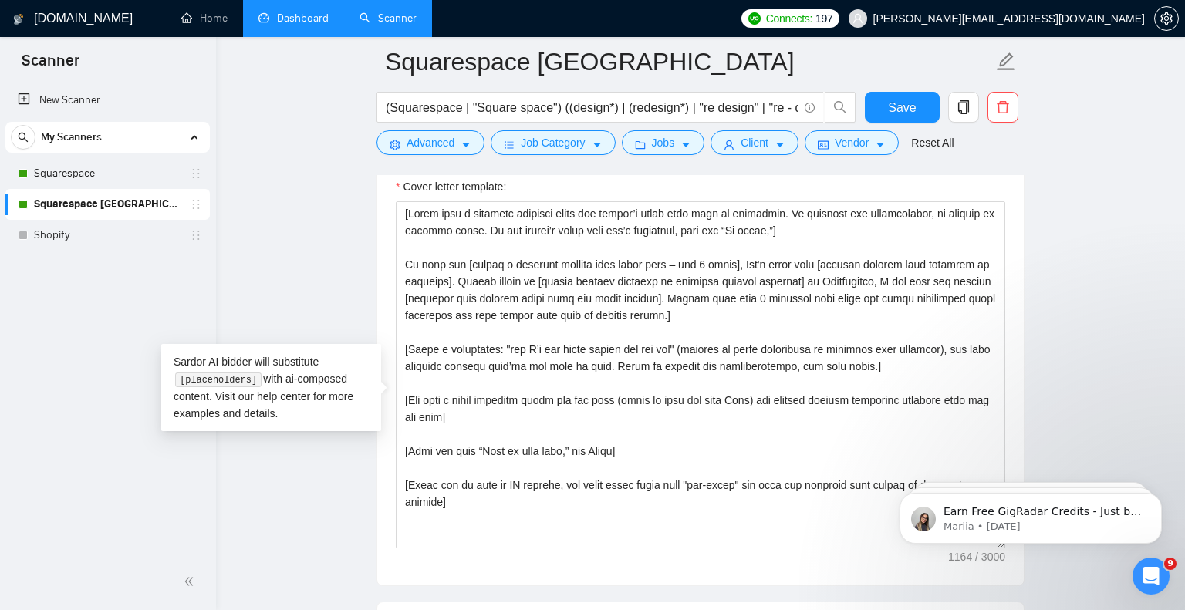
click at [1052, 294] on main "Squarespace [GEOGRAPHIC_DATA] (Squarespace | "Square space") ((design*) | (rede…" at bounding box center [701, 455] width 920 height 4219
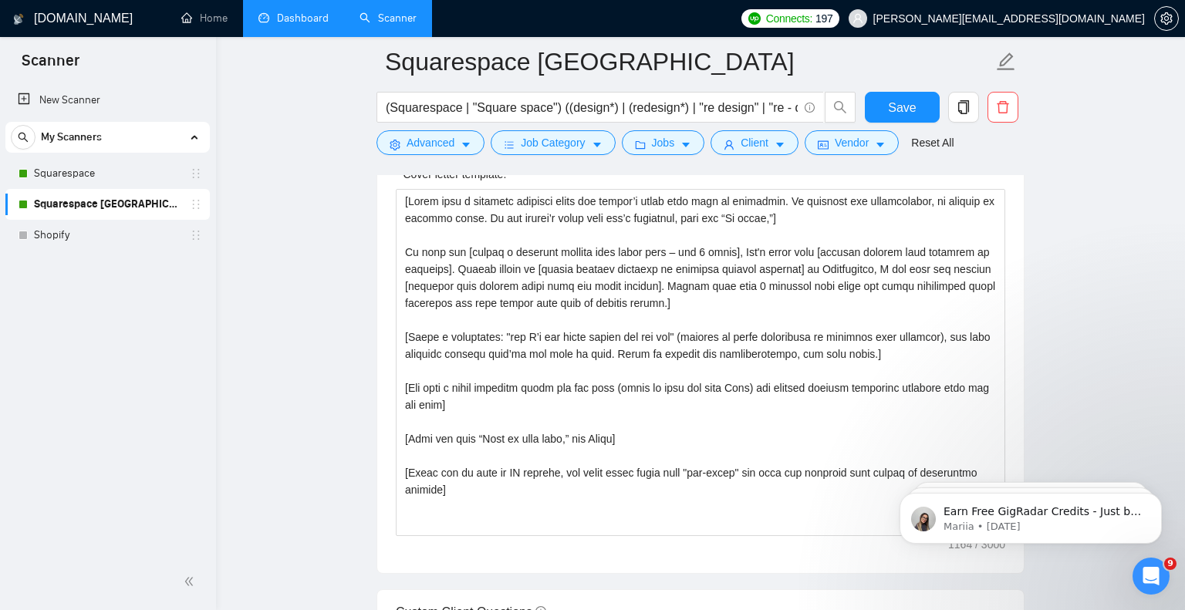
scroll to position [1729, 0]
click at [918, 115] on button "Save" at bounding box center [902, 107] width 75 height 31
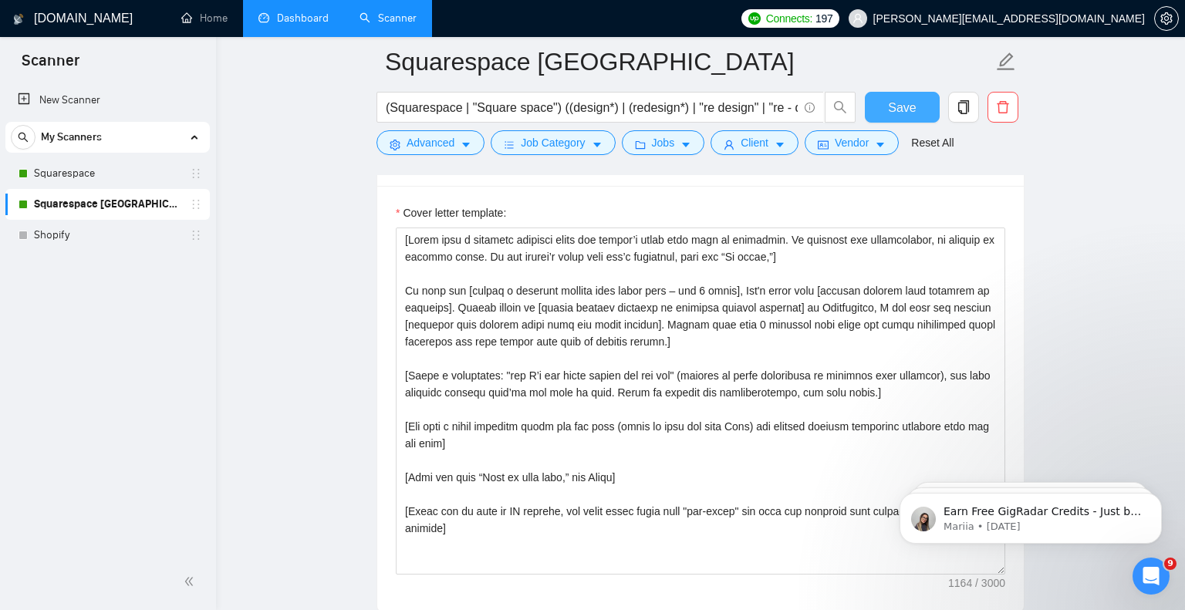
scroll to position [1680, 0]
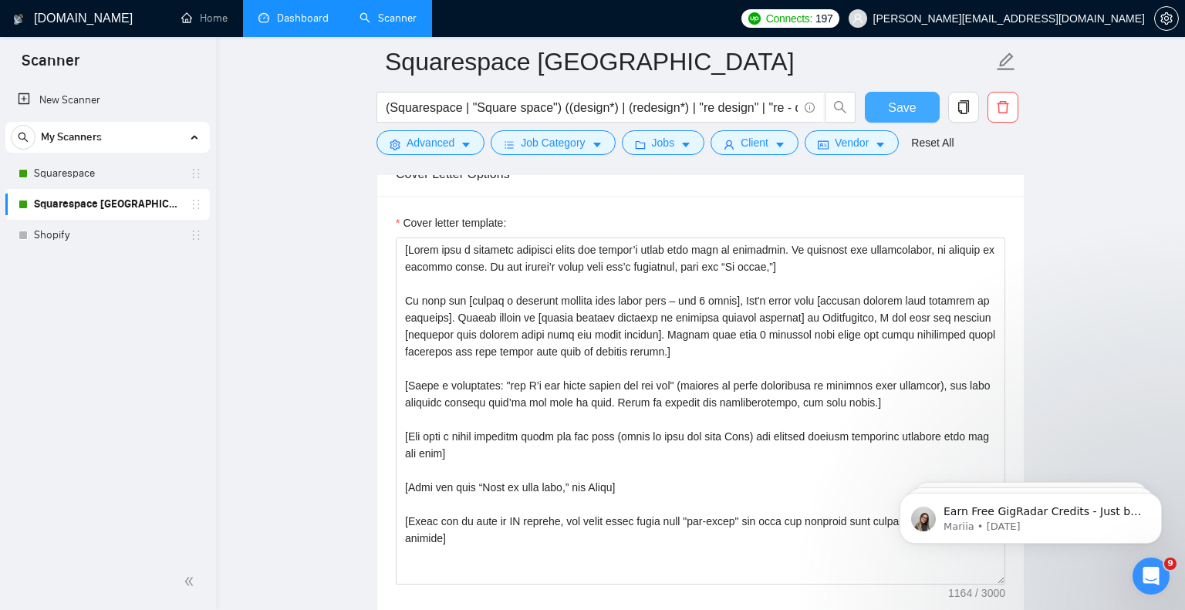
click at [904, 105] on span "Save" at bounding box center [902, 107] width 28 height 19
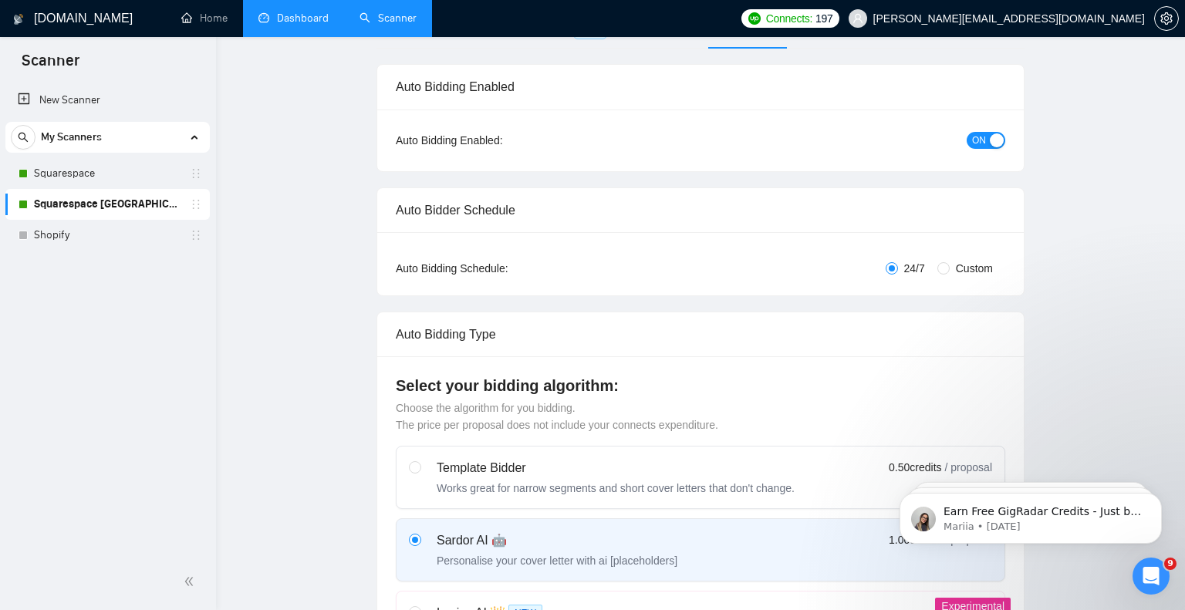
scroll to position [0, 0]
